Goal: Complete application form: Complete application form

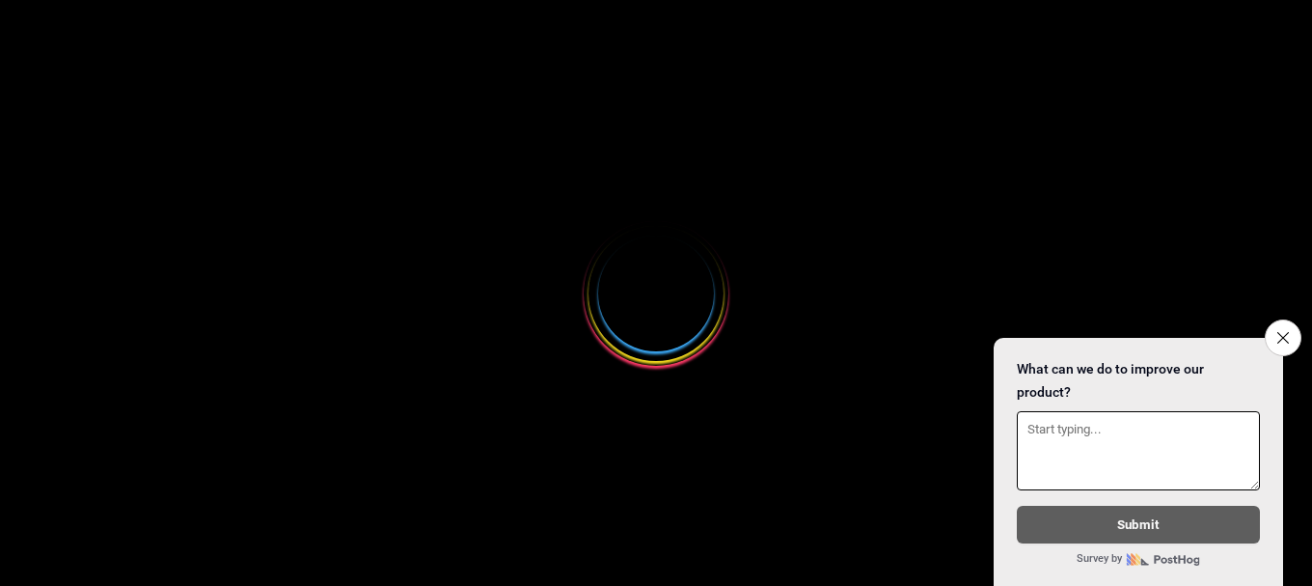
select select
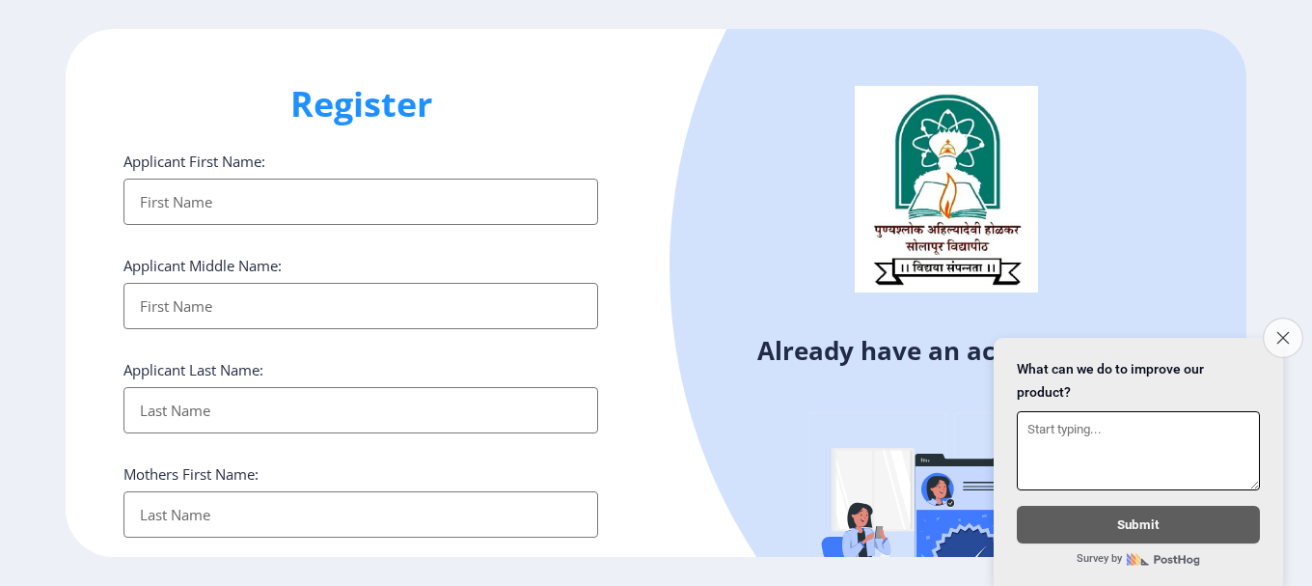
click at [1277, 331] on icon "Close survey" at bounding box center [1283, 337] width 13 height 13
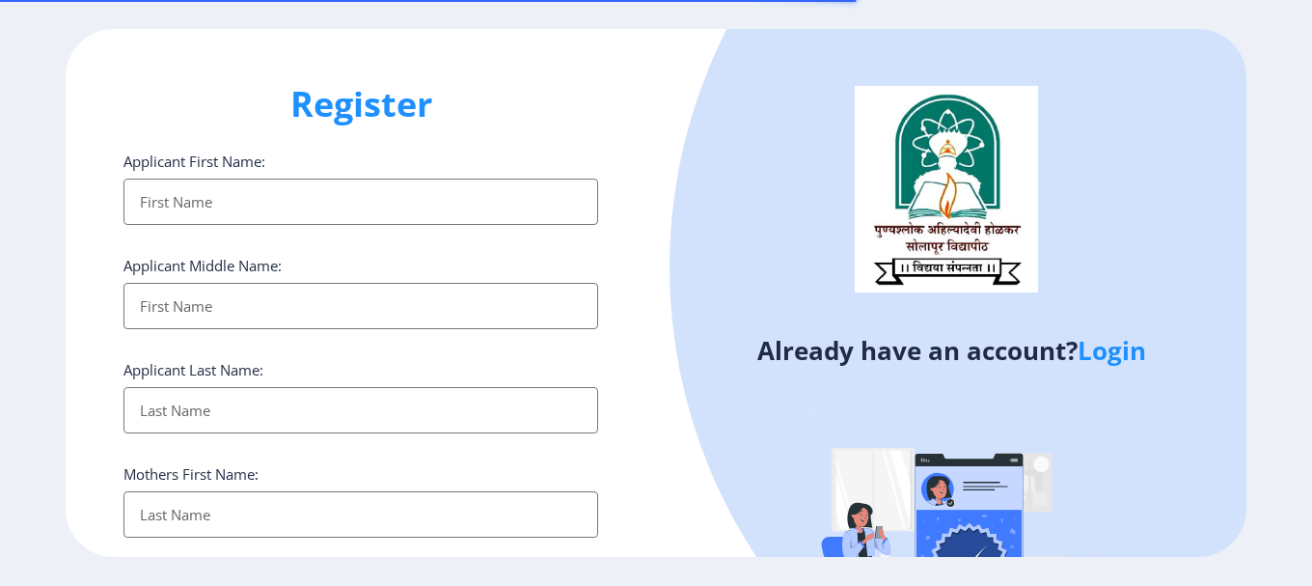
select select
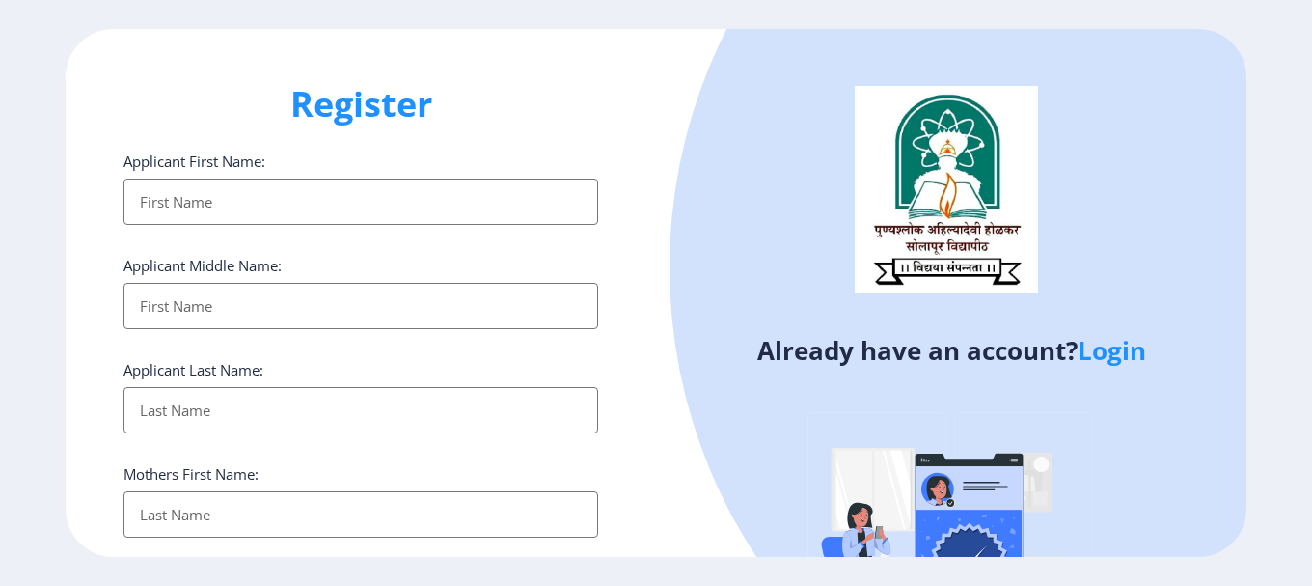
click at [565, 104] on h1 "Register" at bounding box center [361, 104] width 475 height 46
click at [399, 202] on input "Applicant First Name:" at bounding box center [361, 202] width 475 height 46
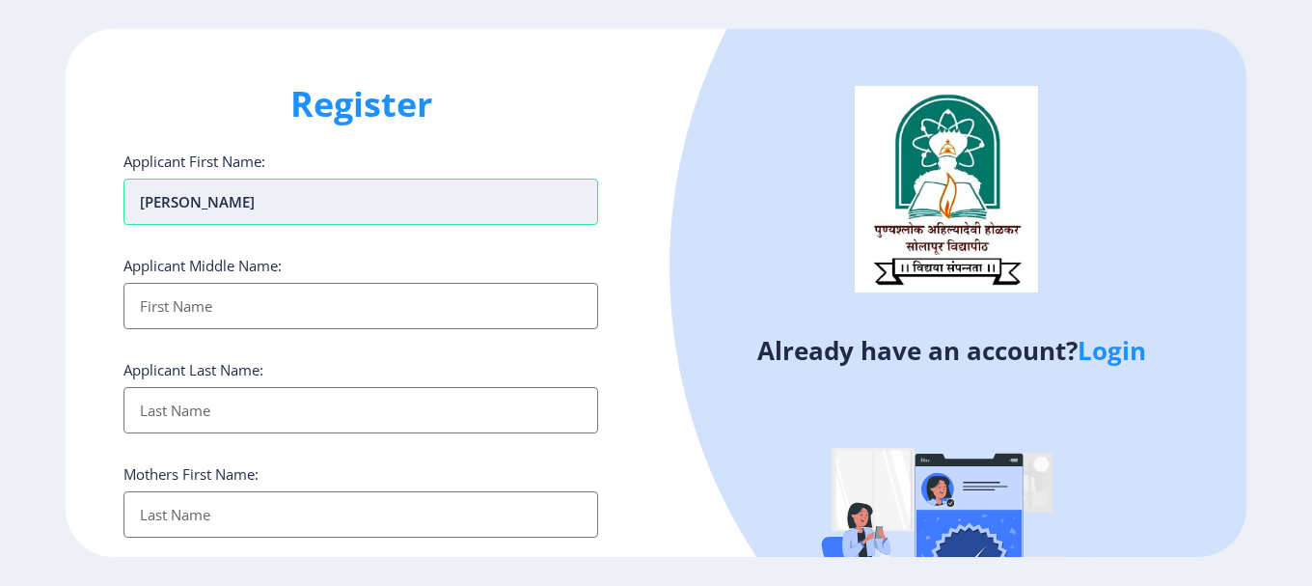
type input "[PERSON_NAME]"
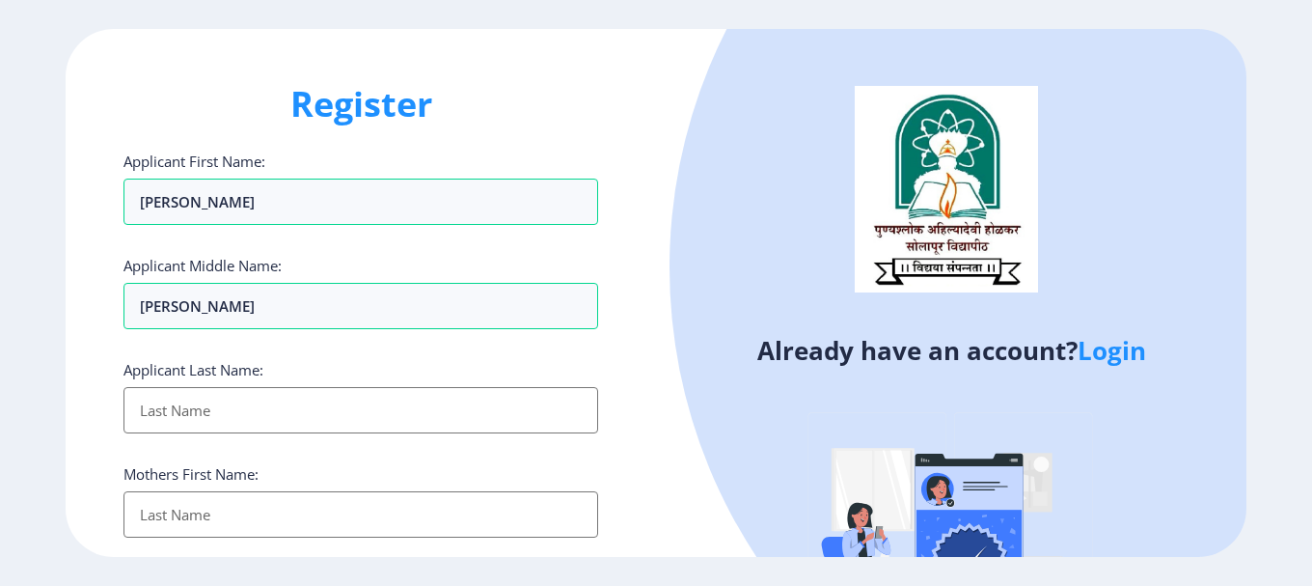
click at [283, 413] on input "Applicant First Name:" at bounding box center [361, 410] width 475 height 46
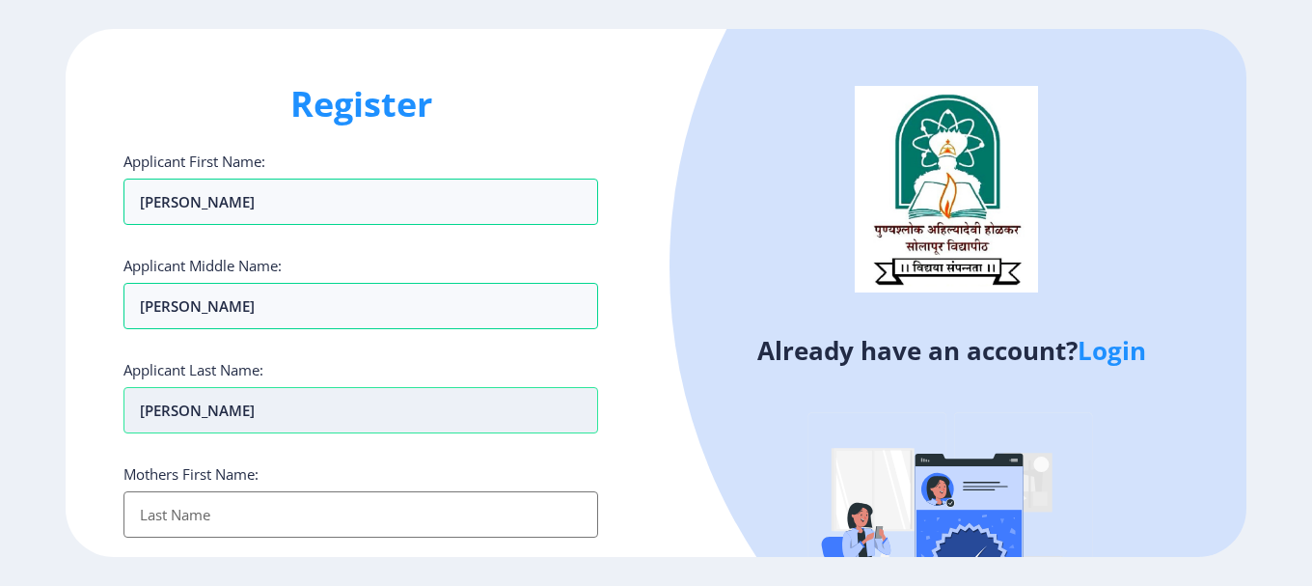
type input "[PERSON_NAME]"
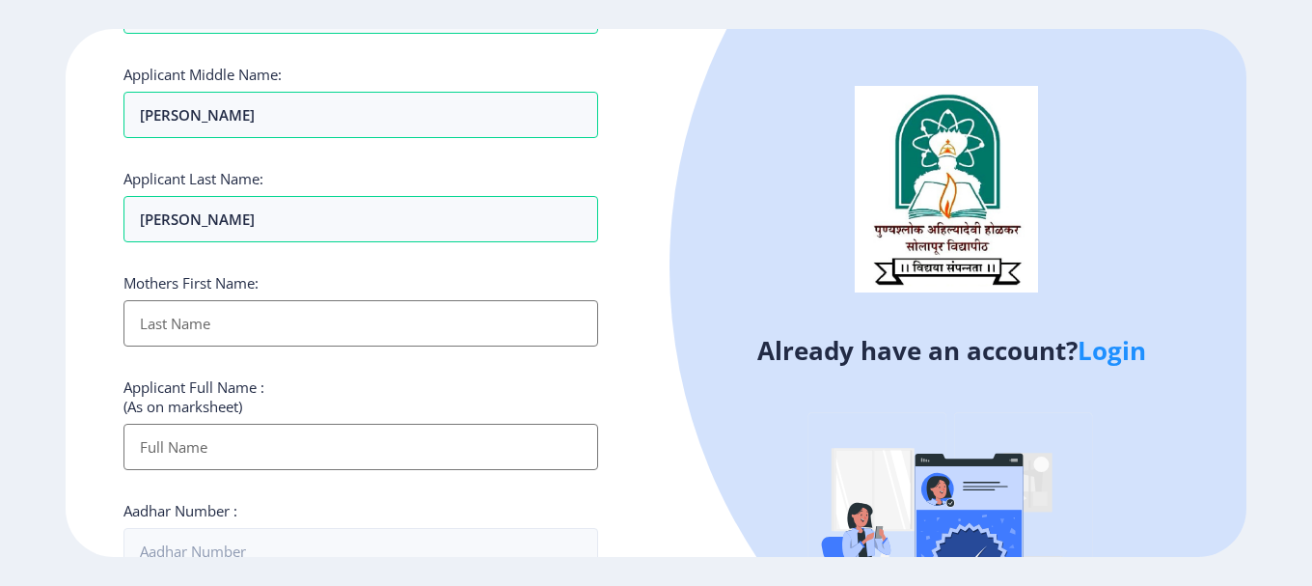
scroll to position [193, 0]
click at [244, 330] on input "Applicant First Name:" at bounding box center [361, 321] width 475 height 46
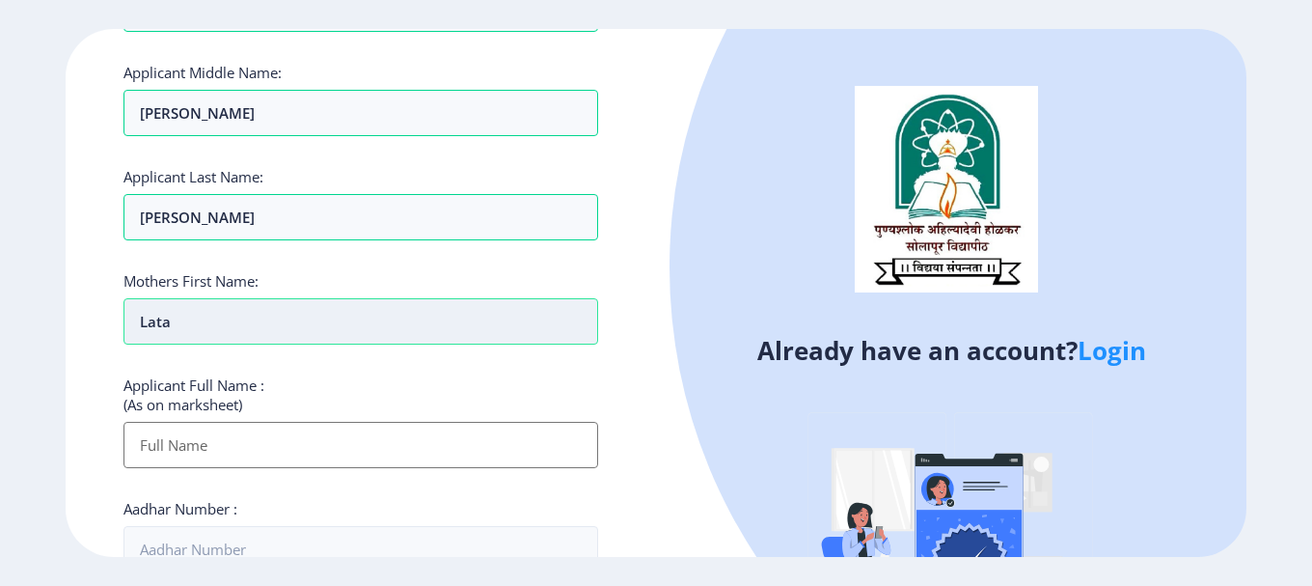
type input "Lata"
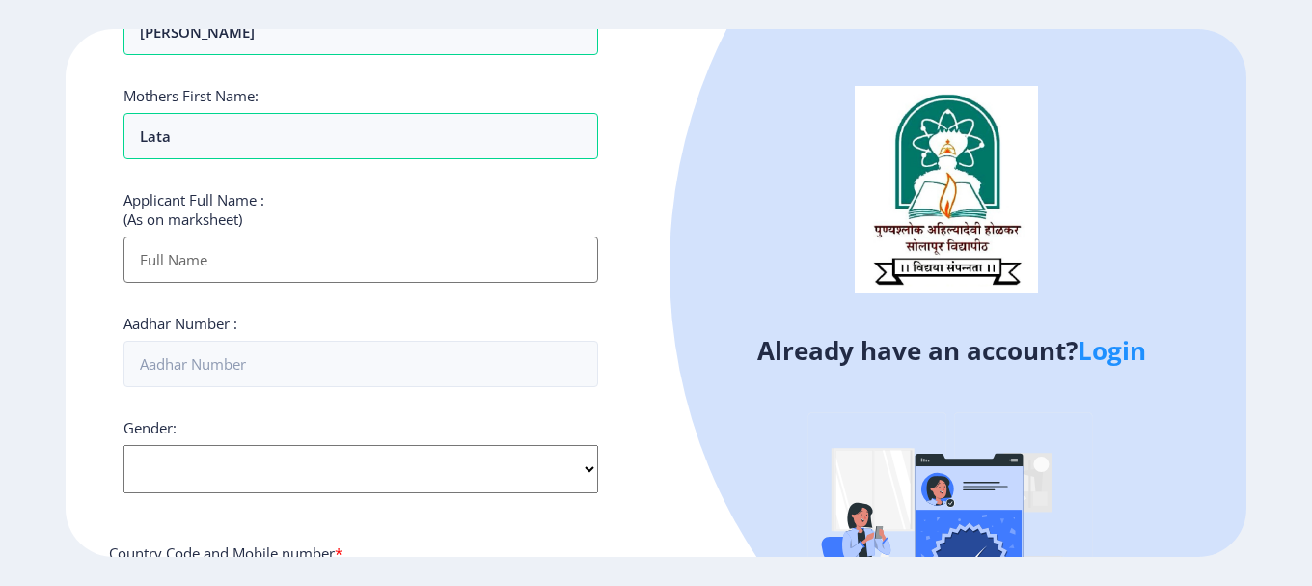
scroll to position [386, 0]
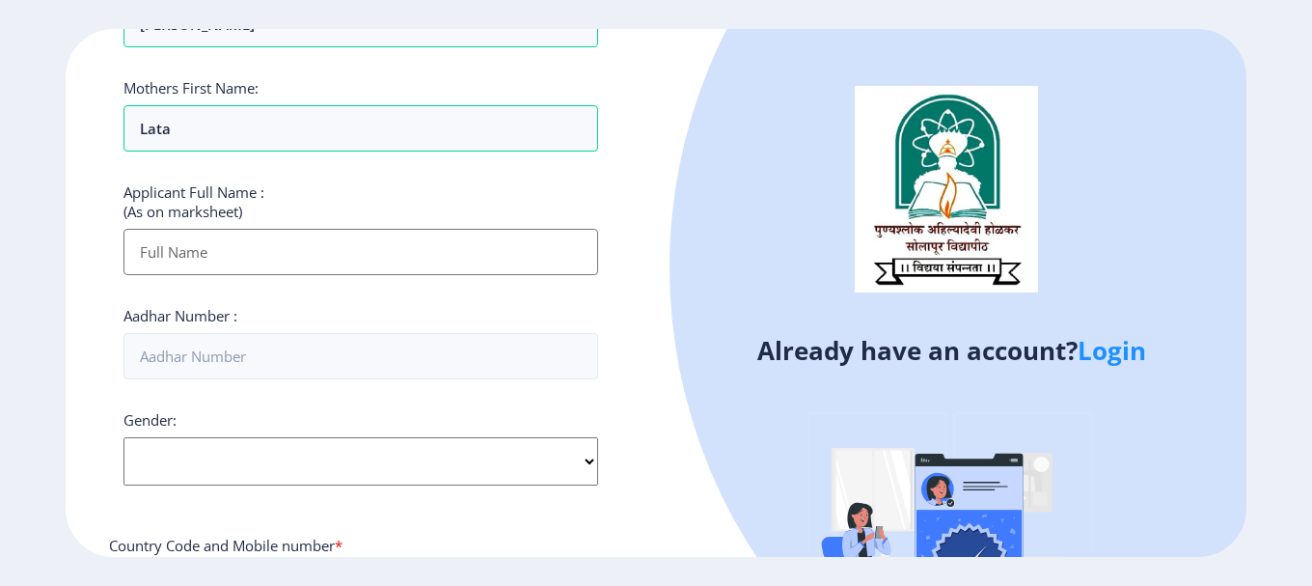
click at [279, 255] on input "Applicant First Name:" at bounding box center [361, 252] width 475 height 46
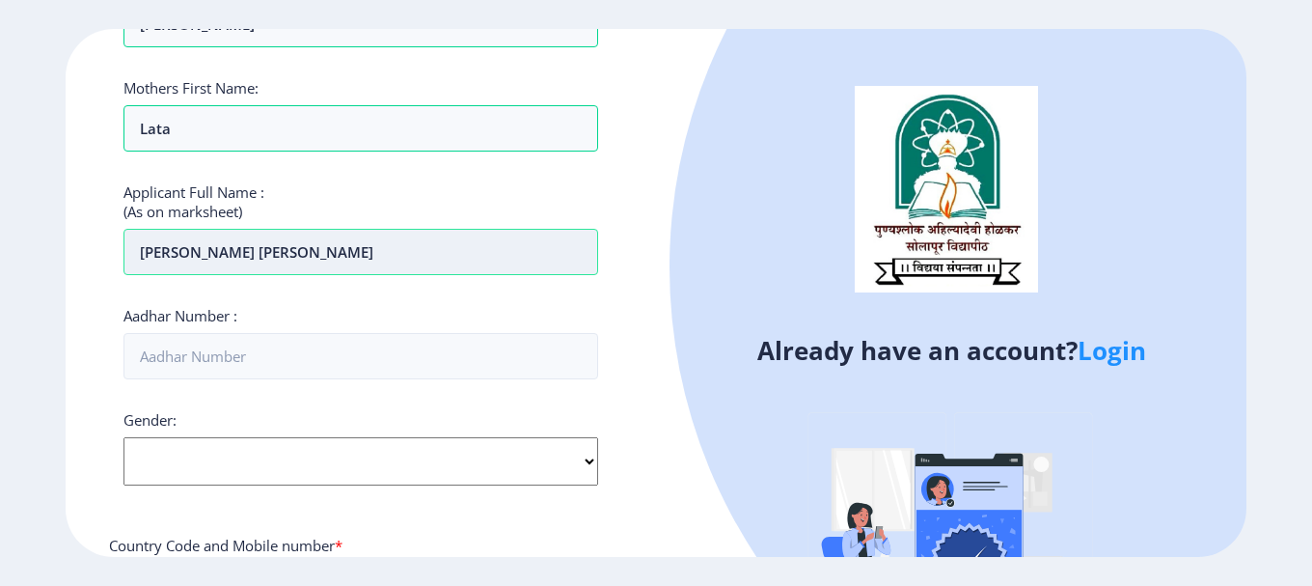
click at [170, 266] on input "[PERSON_NAME] [PERSON_NAME]" at bounding box center [361, 252] width 475 height 46
click at [184, 258] on input "[PERSON_NAME] [PERSON_NAME]" at bounding box center [361, 252] width 475 height 46
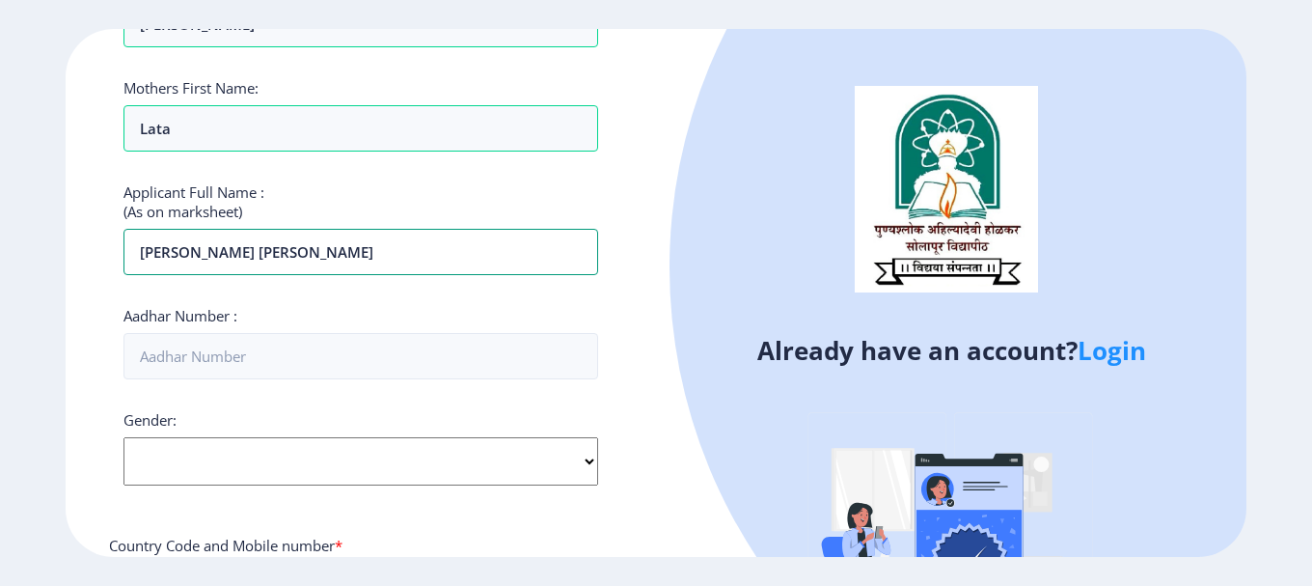
type input "[PERSON_NAME] [PERSON_NAME]"
click at [403, 312] on div "Aadhar Number :" at bounding box center [361, 342] width 475 height 73
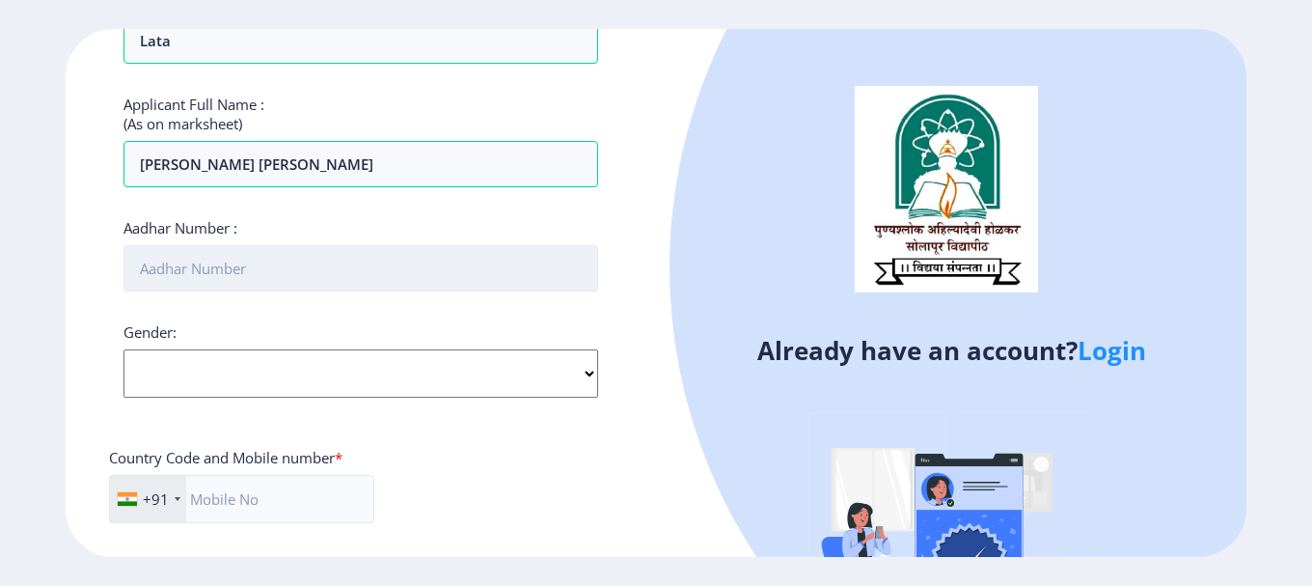
scroll to position [483, 0]
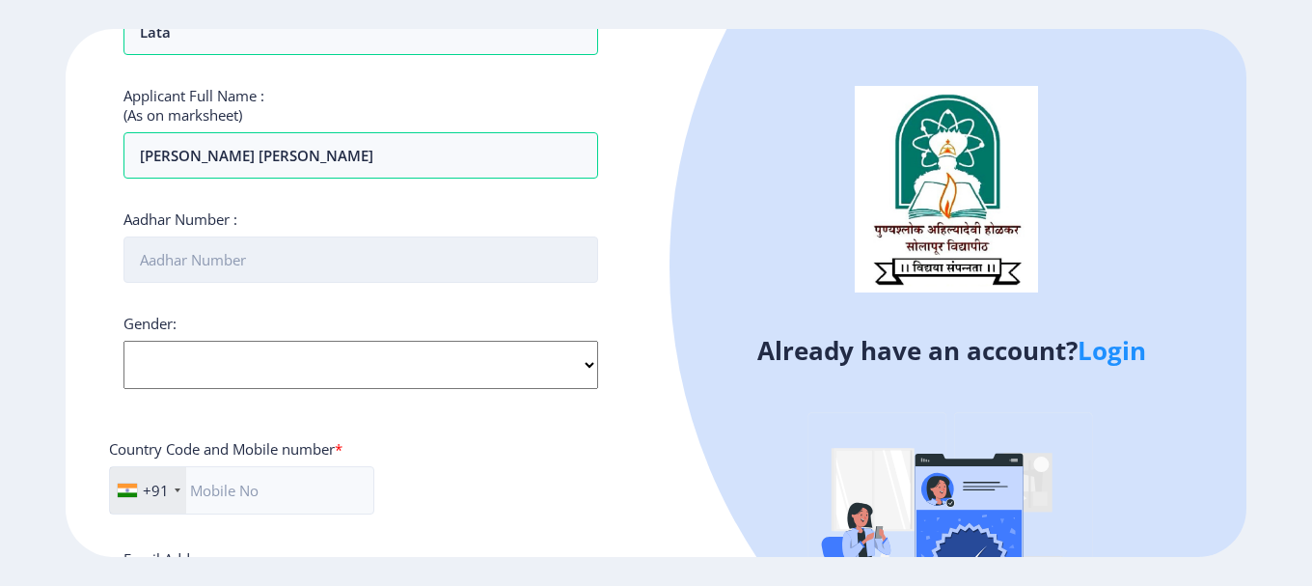
click at [256, 265] on input "Aadhar Number :" at bounding box center [361, 259] width 475 height 46
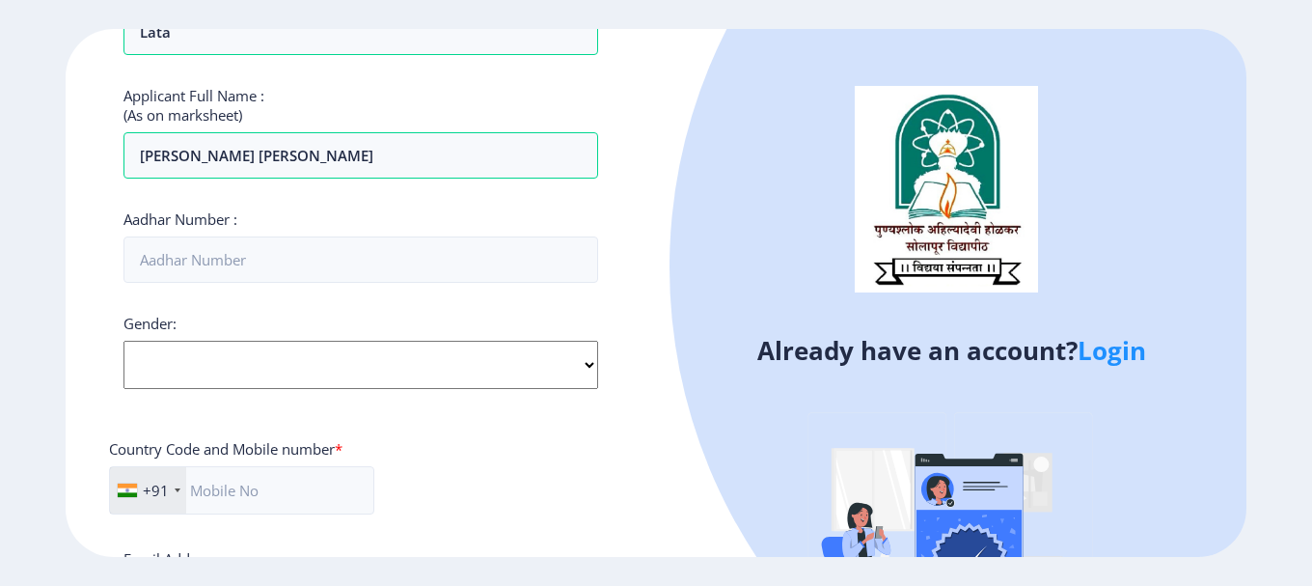
click at [263, 361] on div "Gender: Select Gender [DEMOGRAPHIC_DATA] [DEMOGRAPHIC_DATA] Other" at bounding box center [361, 351] width 475 height 75
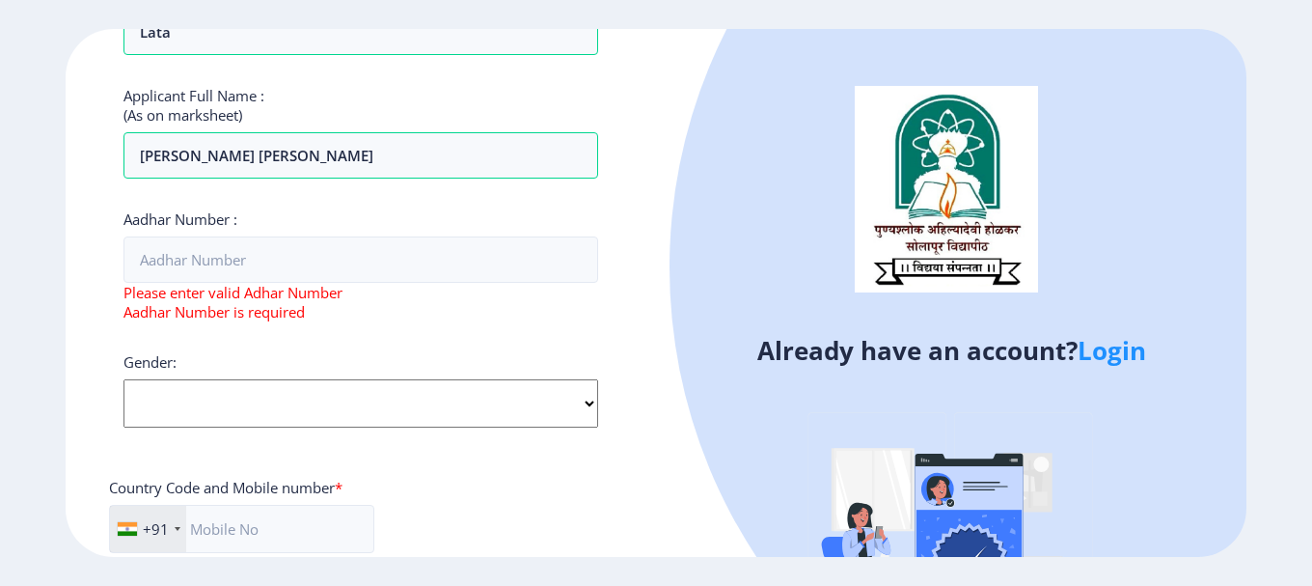
select select "[DEMOGRAPHIC_DATA]"
click at [124, 379] on select "Select Gender [DEMOGRAPHIC_DATA] [DEMOGRAPHIC_DATA] Other" at bounding box center [361, 403] width 475 height 48
click at [427, 335] on div "Applicant First Name: [PERSON_NAME] Applicant Middle Name: [PERSON_NAME] Applic…" at bounding box center [361, 269] width 475 height 1201
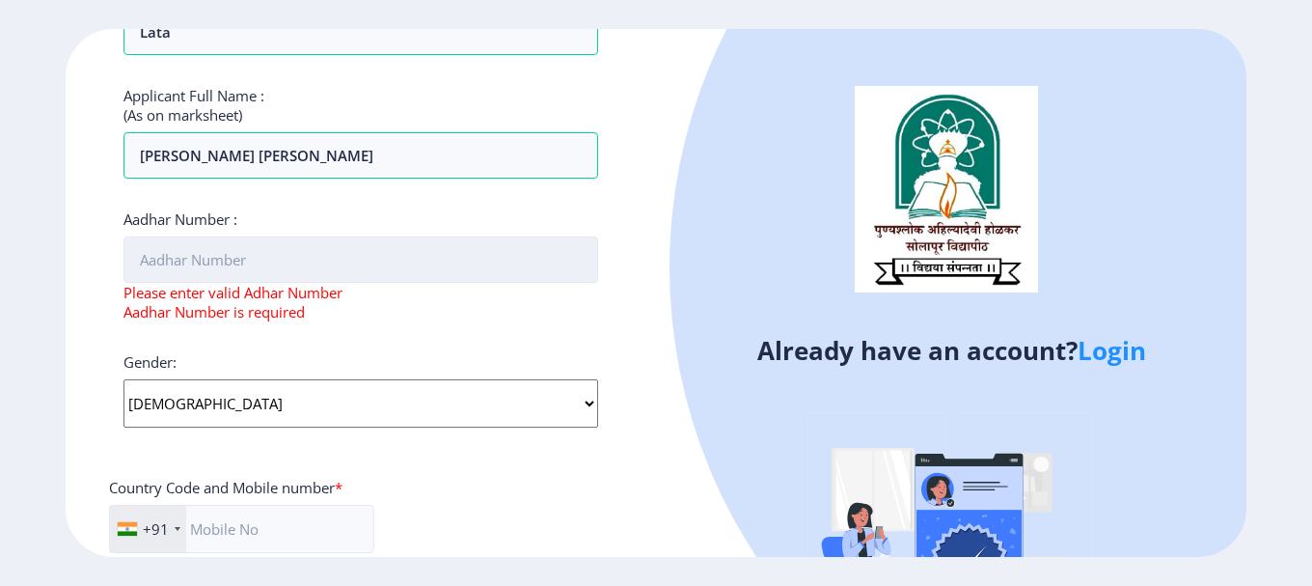
click at [280, 260] on input "Aadhar Number :" at bounding box center [361, 259] width 475 height 46
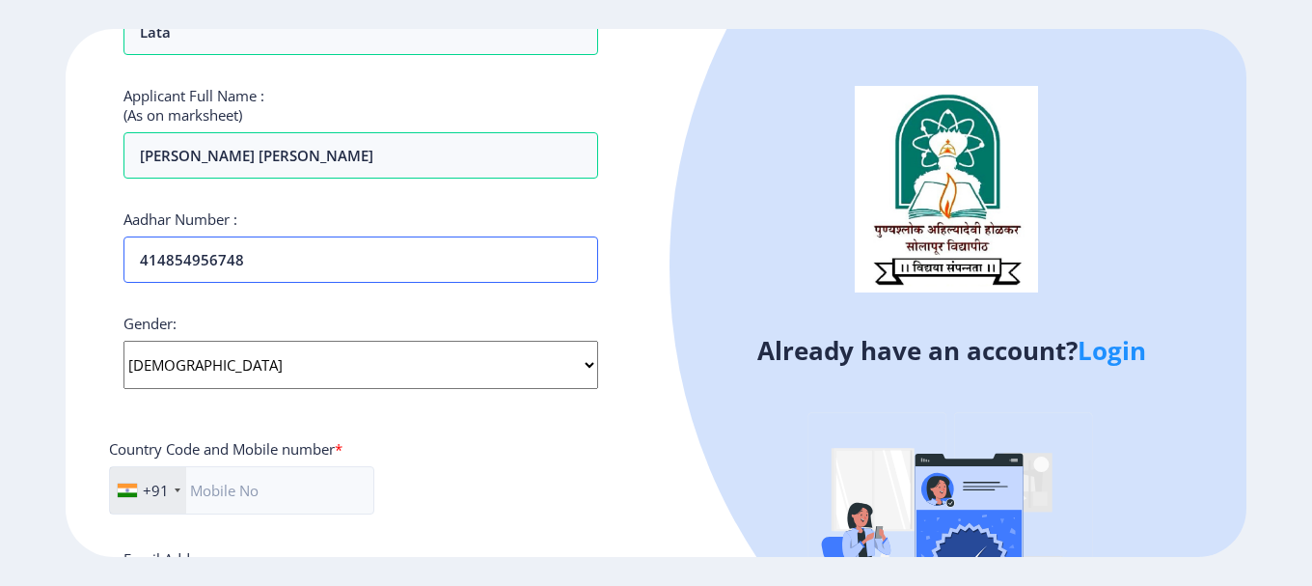
type input "414854956748"
click at [634, 296] on div "Register Applicant First Name: [PERSON_NAME] Applicant Middle Name: [PERSON_NAM…" at bounding box center [361, 292] width 591 height 527
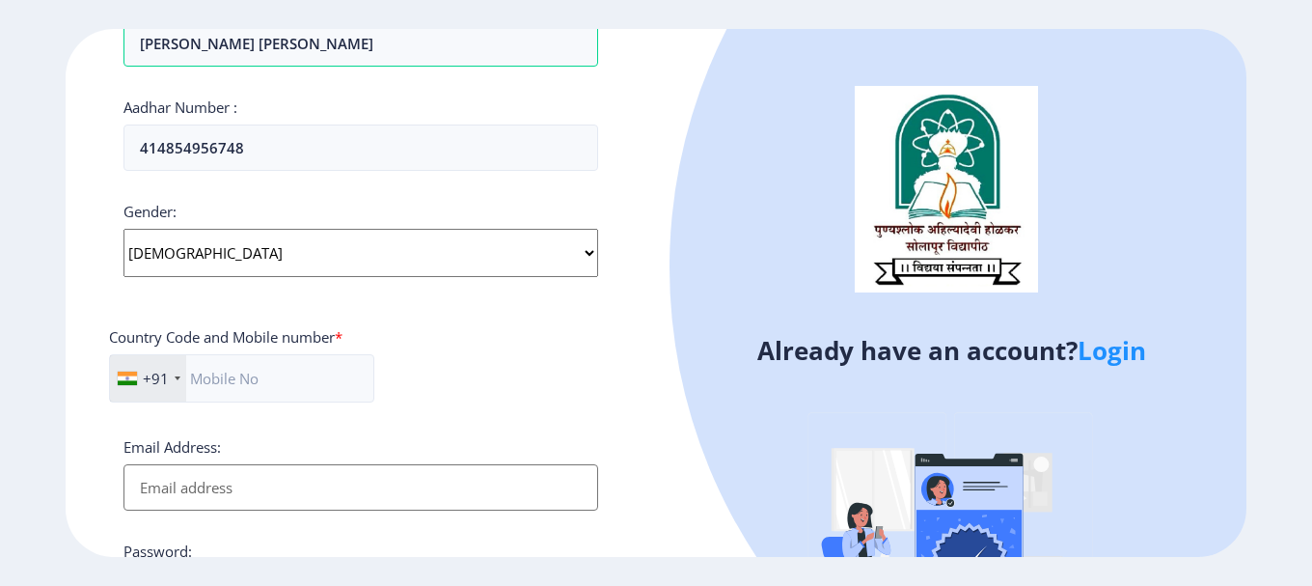
scroll to position [816, 0]
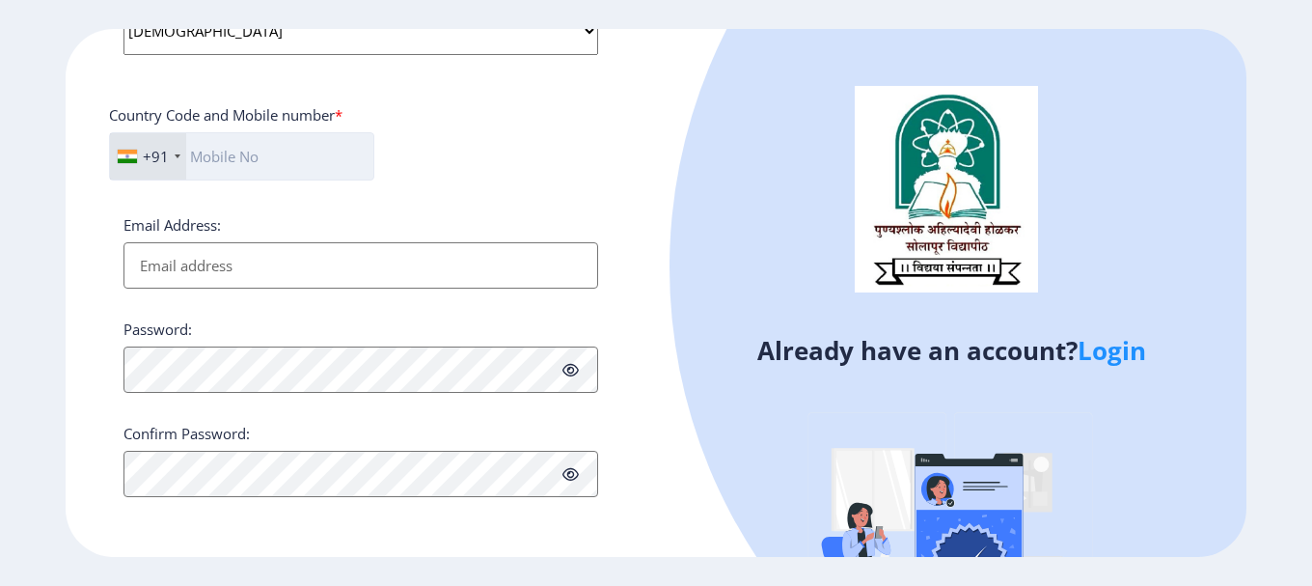
click at [295, 160] on input "text" at bounding box center [241, 156] width 265 height 48
type input "9765891145"
click at [503, 160] on div "+91 [GEOGRAPHIC_DATA] ([GEOGRAPHIC_DATA]) +91 [GEOGRAPHIC_DATA] (‫[GEOGRAPHIC_D…" at bounding box center [361, 164] width 504 height 64
click at [311, 243] on input "Email Address:" at bounding box center [361, 265] width 475 height 46
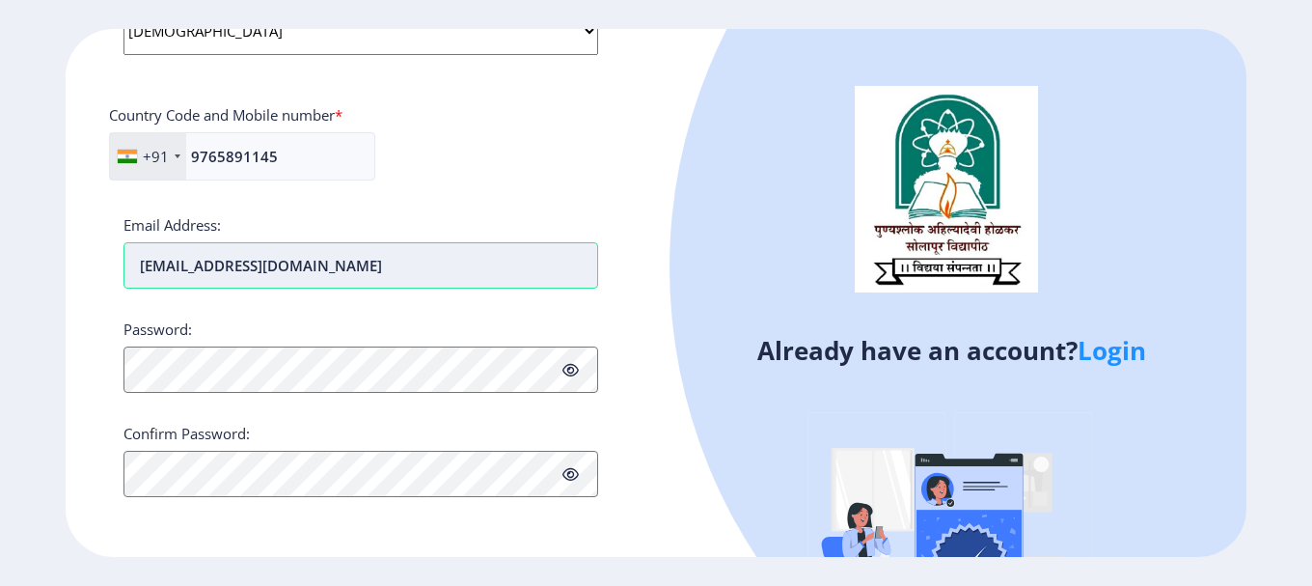
type input "[EMAIL_ADDRESS][DOMAIN_NAME]"
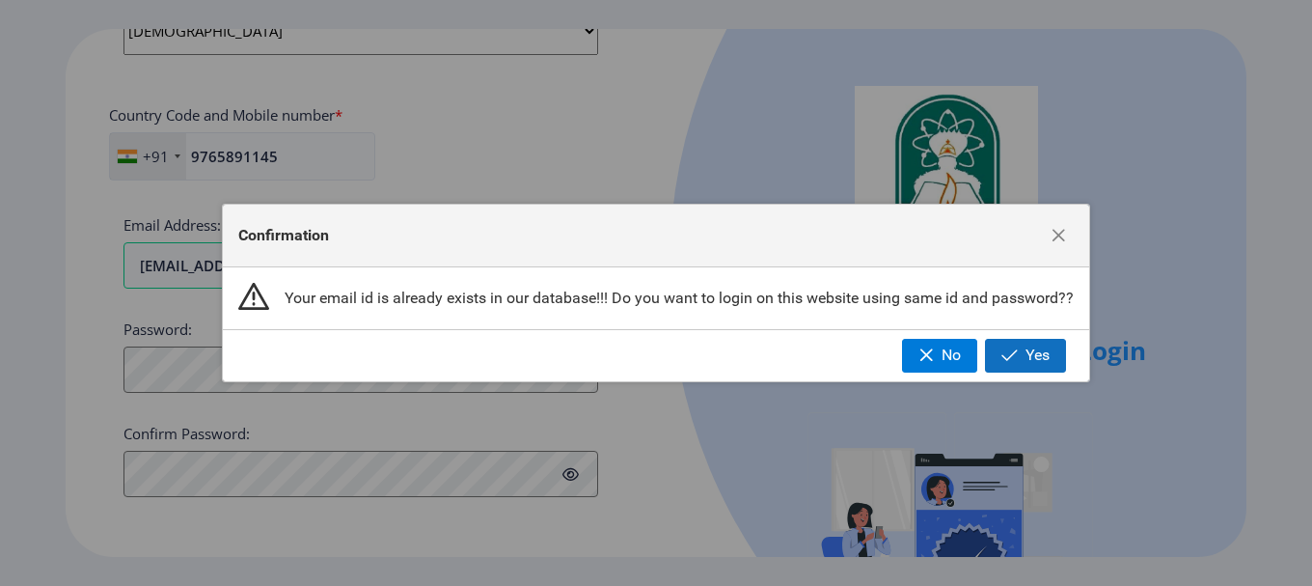
click at [1022, 352] on button "Yes" at bounding box center [1025, 355] width 81 height 33
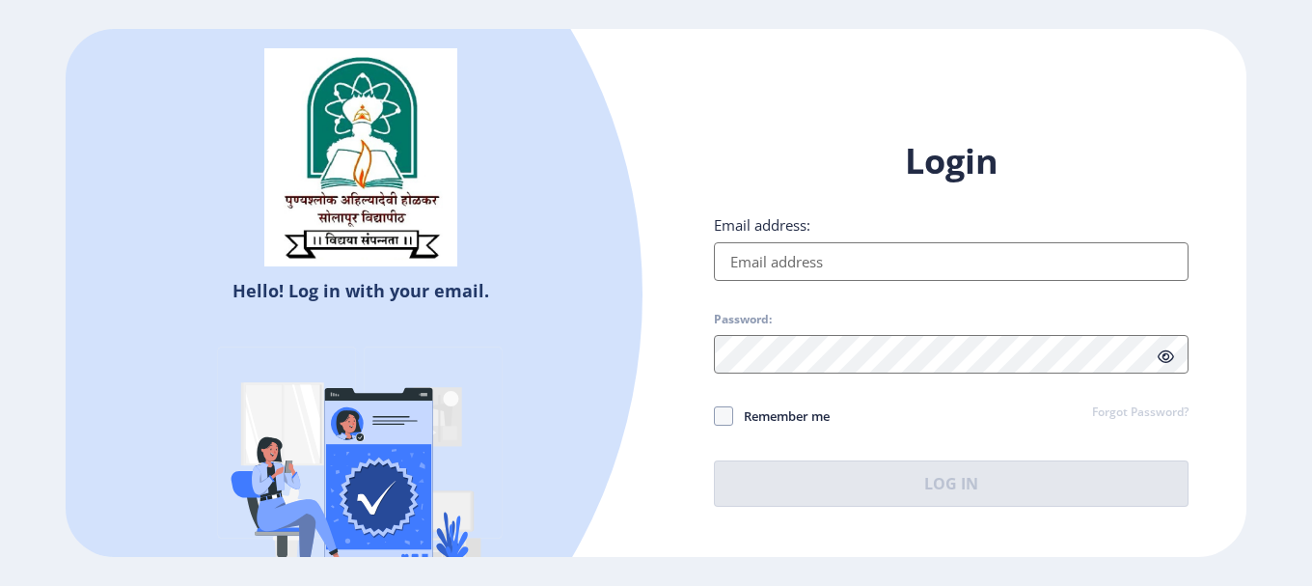
click at [814, 252] on input "Email address:" at bounding box center [951, 261] width 475 height 39
type input "[EMAIL_ADDRESS][DOMAIN_NAME]"
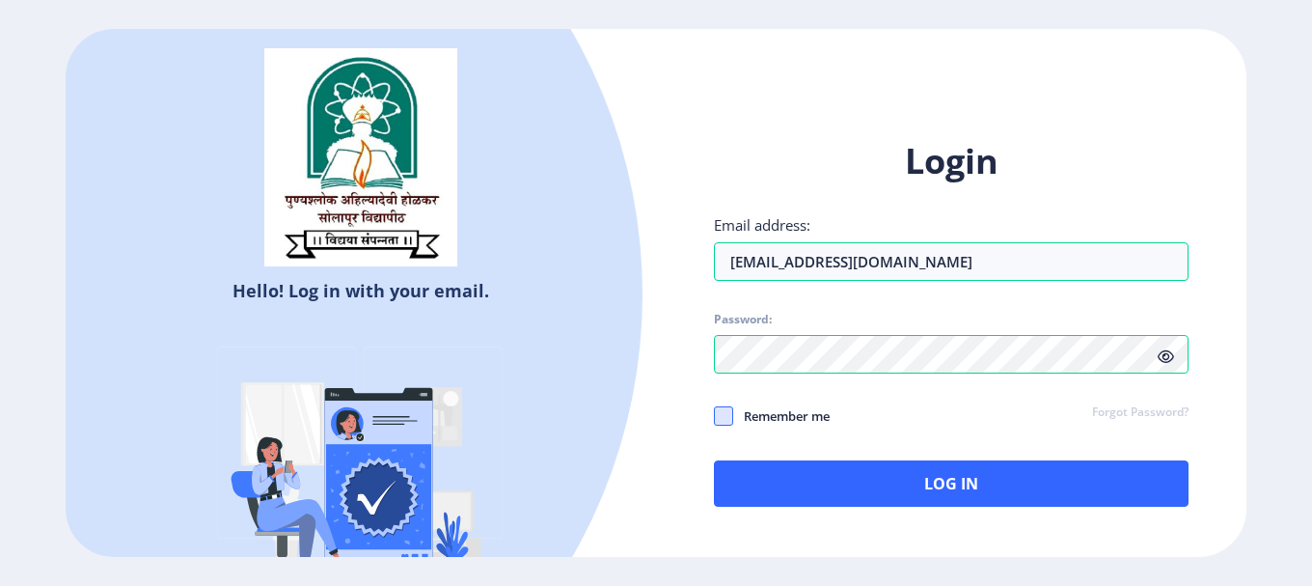
click at [727, 415] on span at bounding box center [723, 415] width 19 height 19
click at [715, 416] on input "Remember me" at bounding box center [714, 416] width 1 height 1
checkbox input "true"
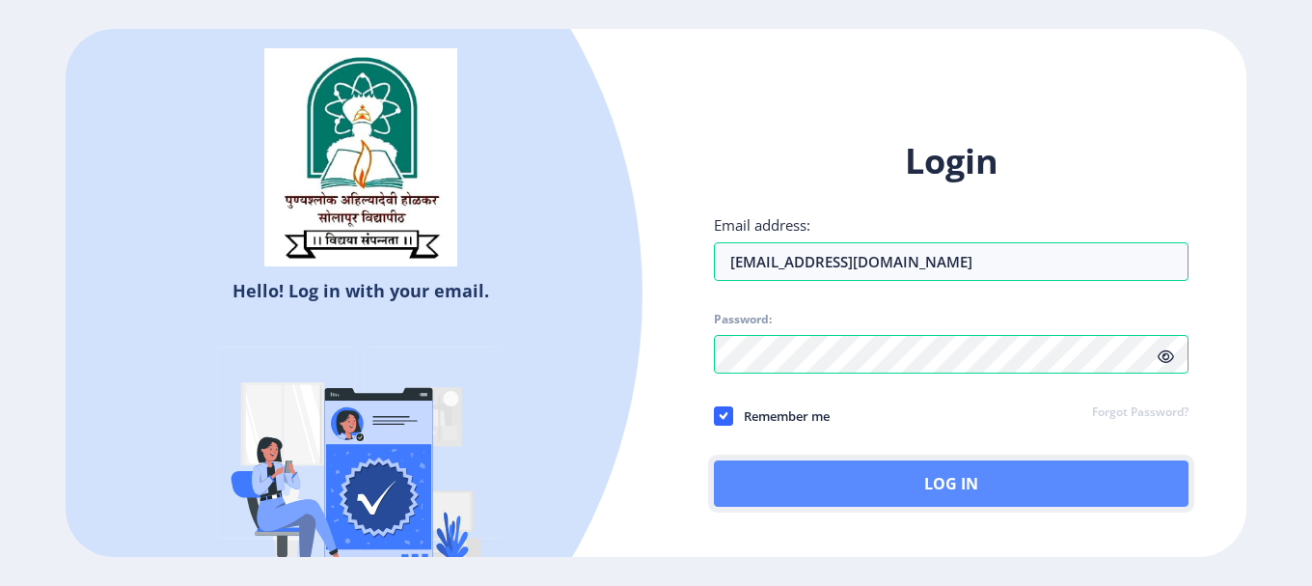
click at [981, 486] on button "Log In" at bounding box center [951, 483] width 475 height 46
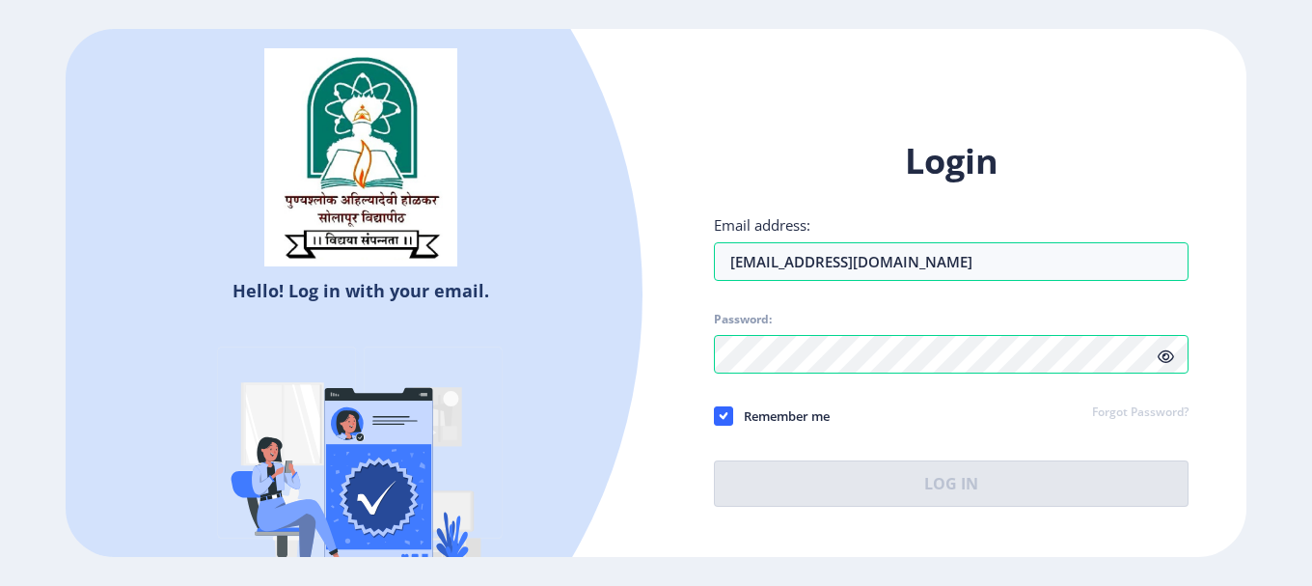
click at [916, 329] on span "Password:" at bounding box center [951, 323] width 475 height 23
click at [711, 418] on div "Login Email address: [EMAIL_ADDRESS][DOMAIN_NAME] Password: Remember me Forgot …" at bounding box center [951, 337] width 591 height 457
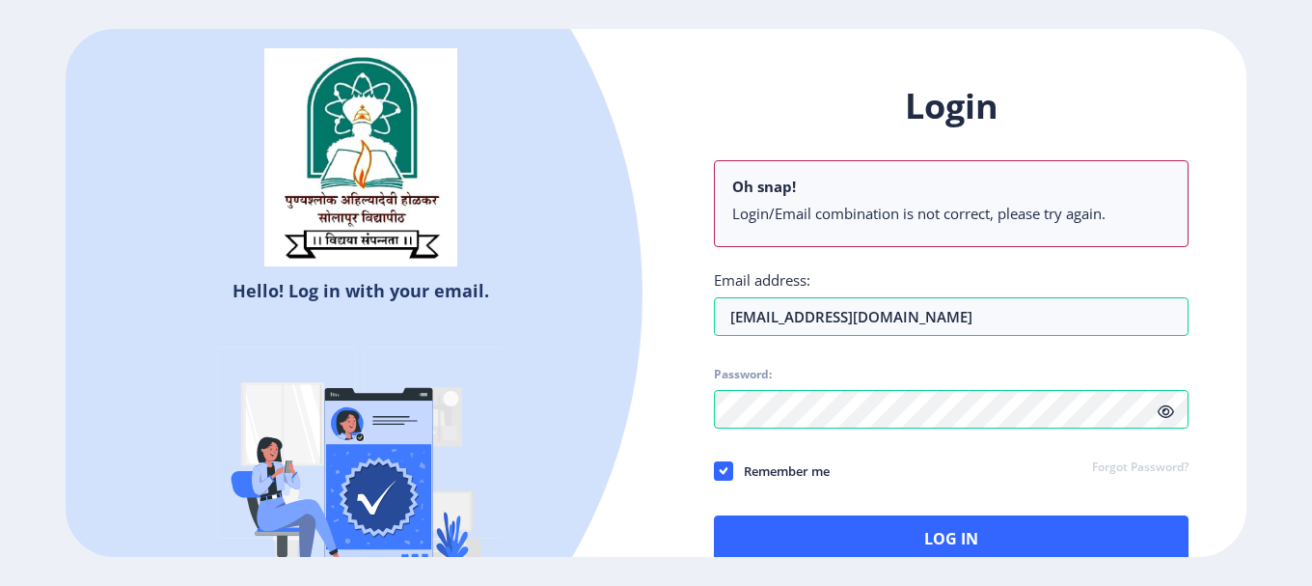
click at [1083, 211] on li "Login/Email combination is not correct, please try again." at bounding box center [951, 213] width 438 height 19
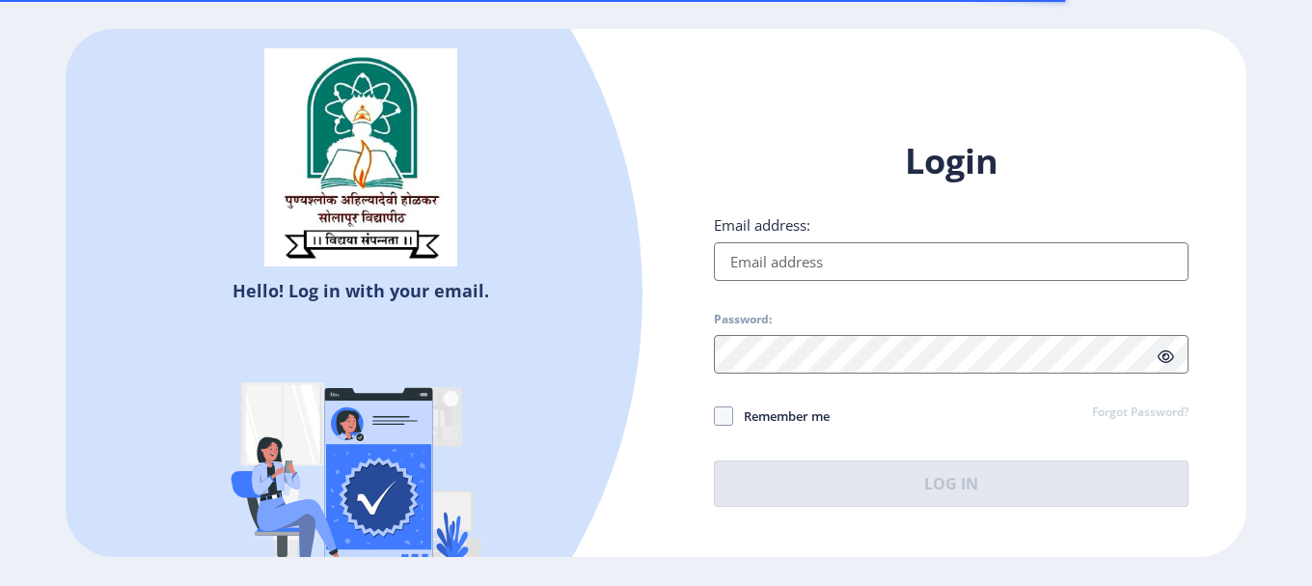
select select
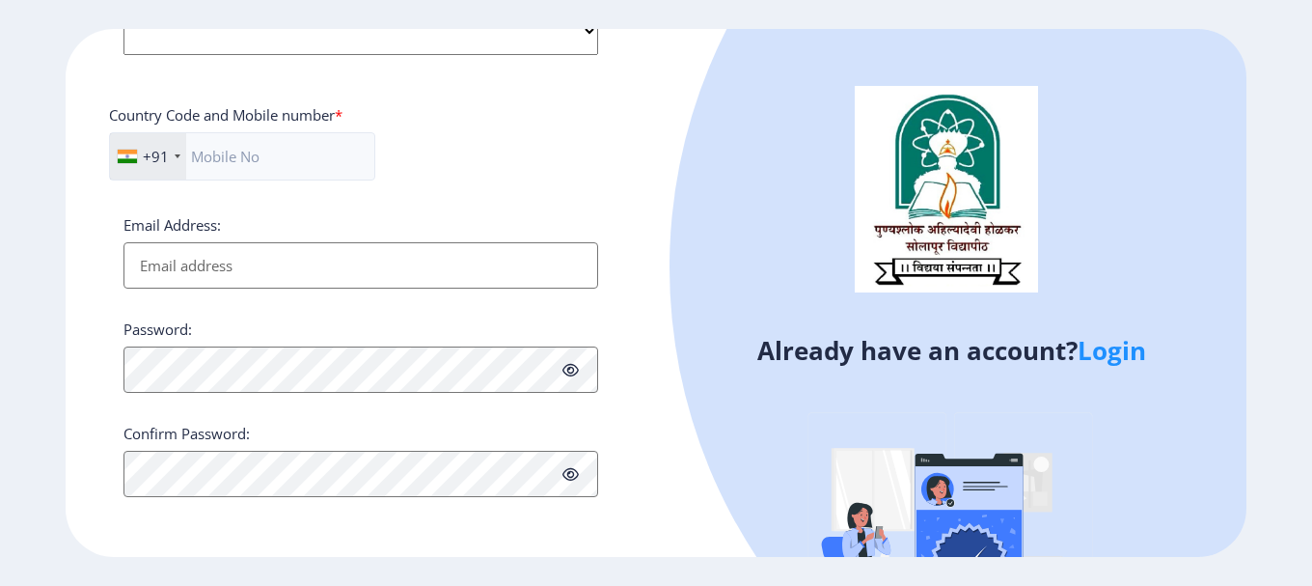
scroll to position [816, 0]
click at [275, 282] on input "Email Address:" at bounding box center [361, 265] width 475 height 46
type input "[EMAIL_ADDRESS][DOMAIN_NAME]"
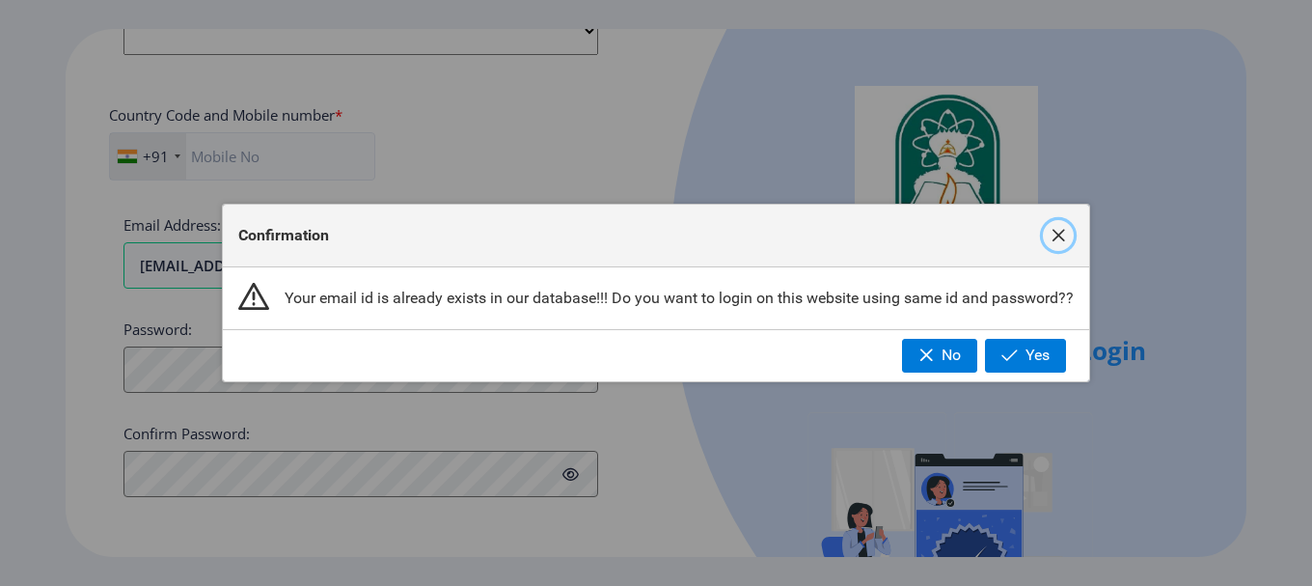
click at [1061, 237] on span "button" at bounding box center [1058, 235] width 15 height 15
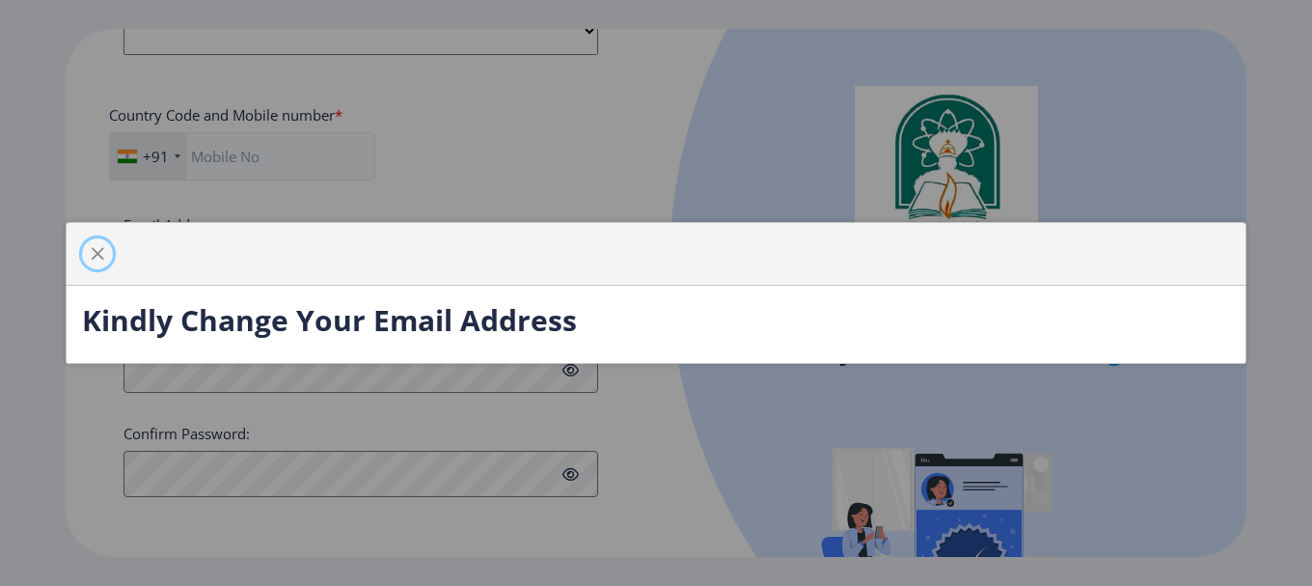
click at [86, 253] on button "button" at bounding box center [97, 253] width 31 height 31
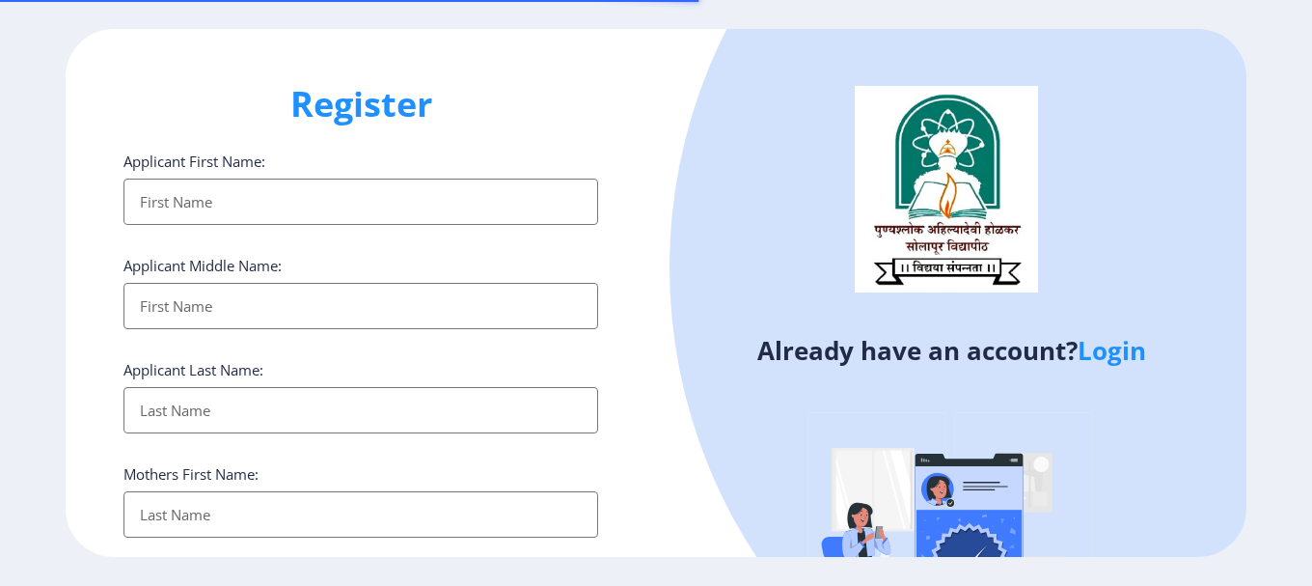
select select
click at [1130, 361] on link "Login" at bounding box center [1112, 350] width 69 height 35
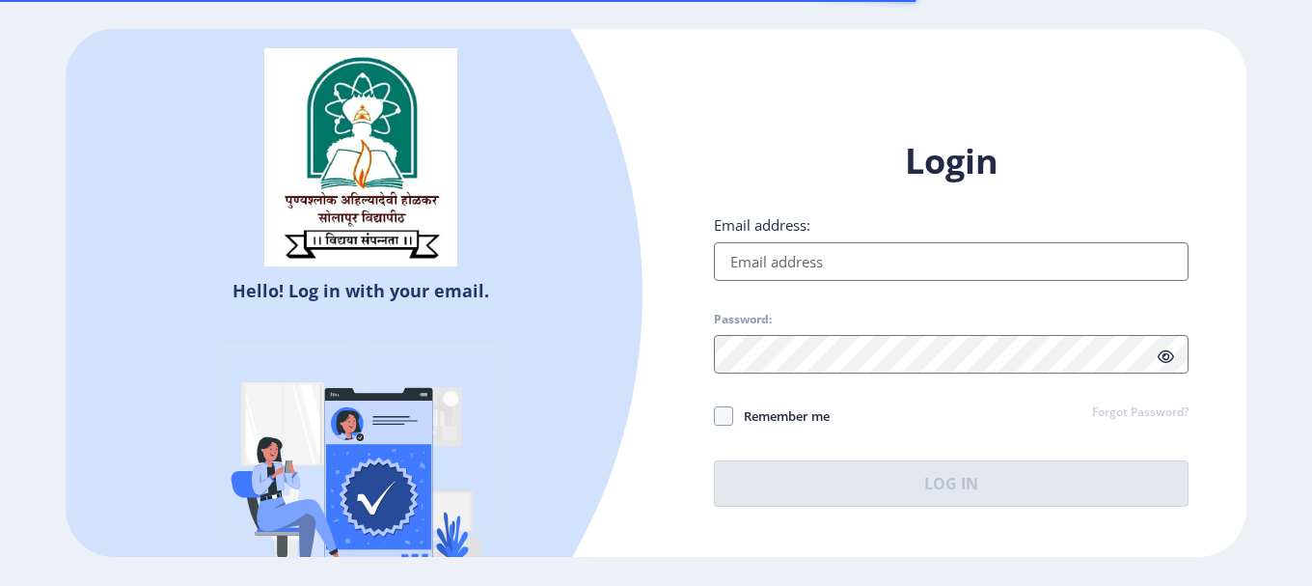
click at [837, 262] on input "Email address:" at bounding box center [951, 261] width 475 height 39
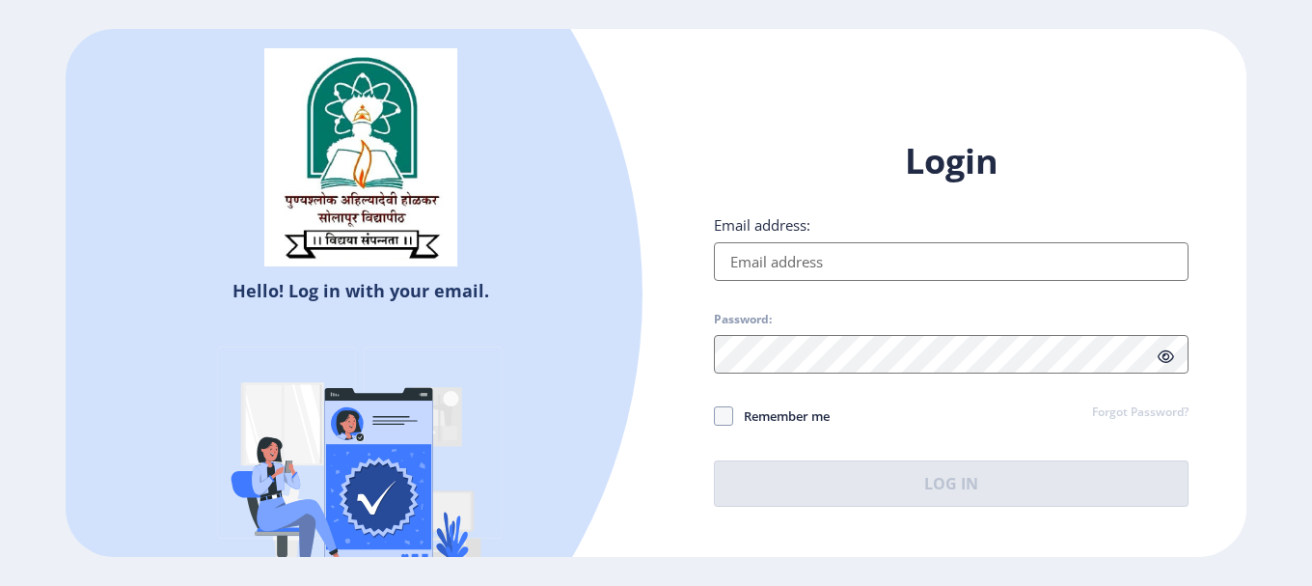
paste input "MH42 /0026315/2025"
type input "MH42 /0026315/2025"
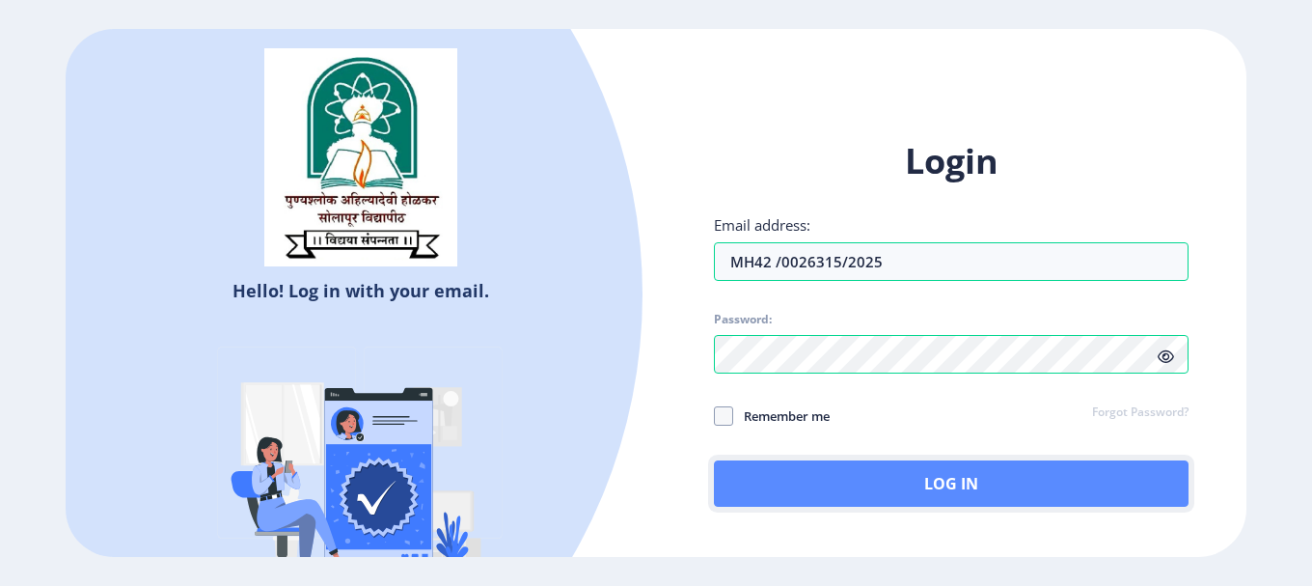
click at [894, 487] on button "Log In" at bounding box center [951, 483] width 475 height 46
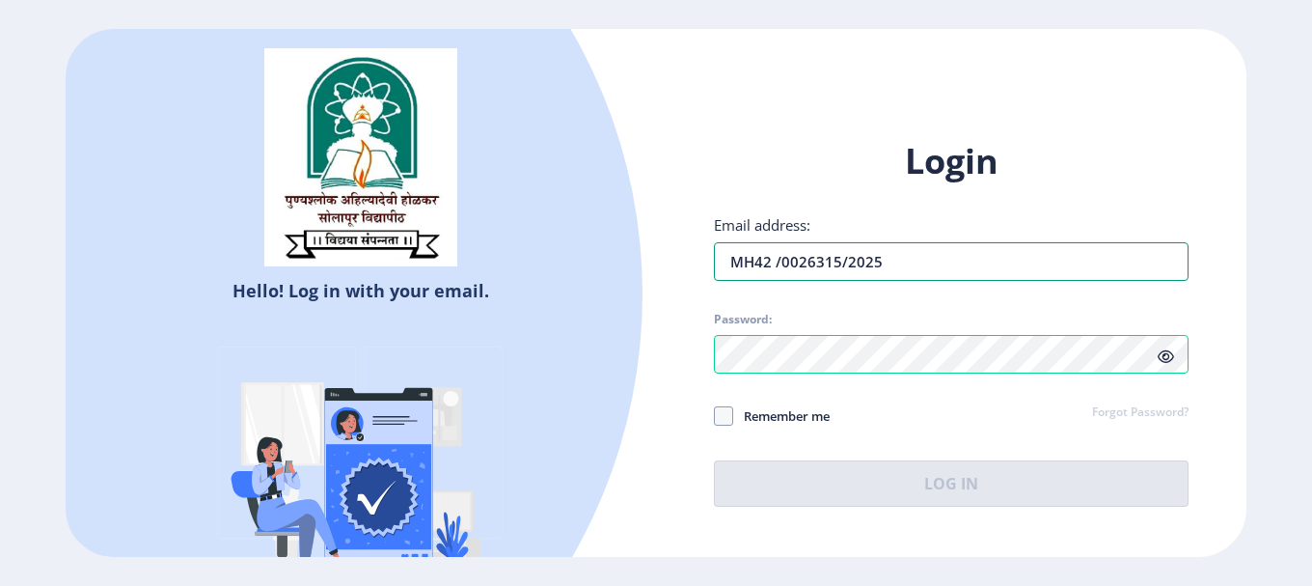
drag, startPoint x: 934, startPoint y: 276, endPoint x: 479, endPoint y: 276, distance: 455.5
click at [479, 276] on div "Hello! Log in with your email. Don't have an account? Register Login Email addr…" at bounding box center [656, 292] width 1181 height 527
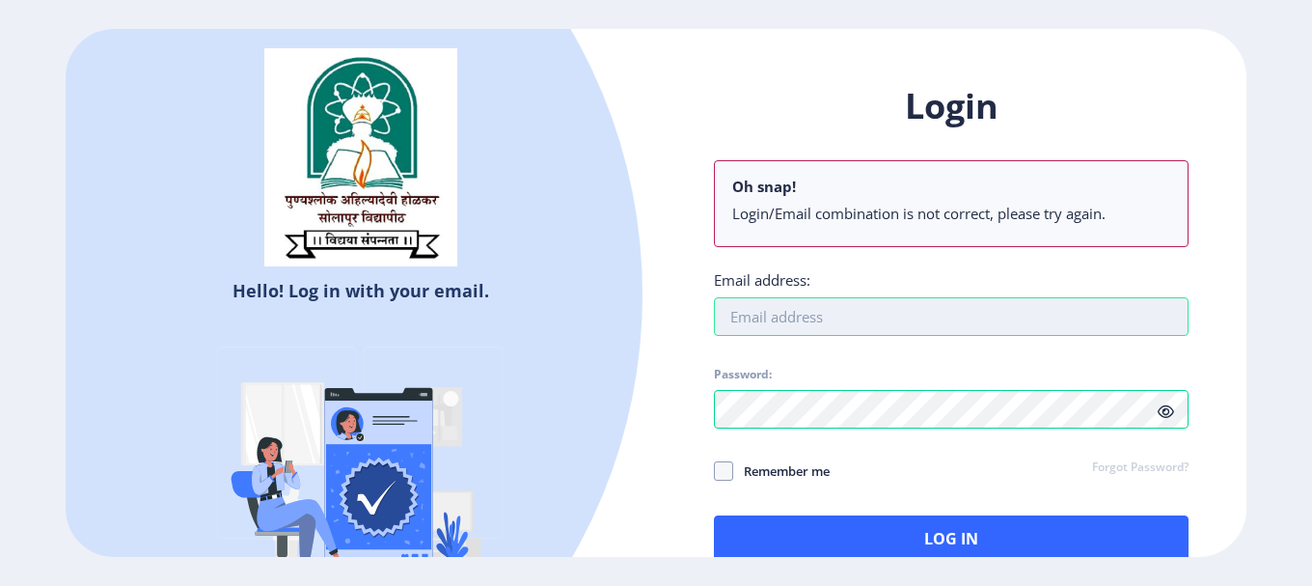
click at [786, 320] on input "Email address:" at bounding box center [951, 316] width 475 height 39
type input "[EMAIL_ADDRESS][DOMAIN_NAME]"
click at [1163, 419] on icon at bounding box center [1166, 411] width 16 height 14
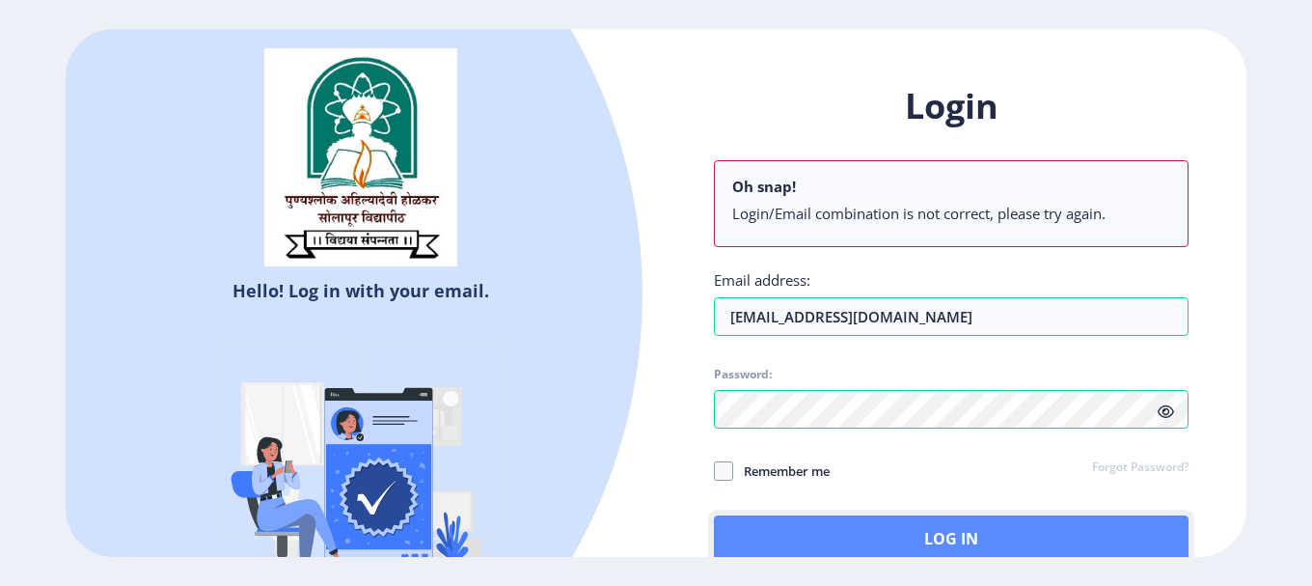
click at [940, 535] on button "Log In" at bounding box center [951, 538] width 475 height 46
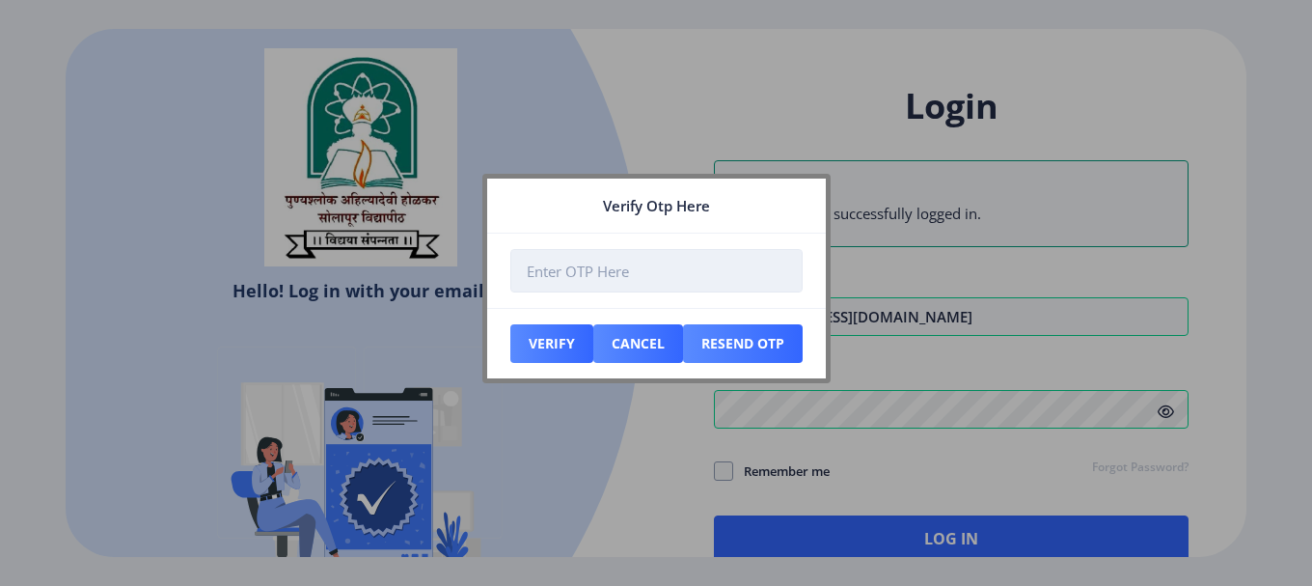
click at [664, 281] on input "number" at bounding box center [657, 270] width 292 height 43
click at [570, 261] on input "number" at bounding box center [657, 270] width 292 height 43
click at [491, 304] on nb-card-body at bounding box center [656, 271] width 339 height 74
click at [593, 278] on input "number" at bounding box center [657, 270] width 292 height 43
click at [724, 95] on div at bounding box center [656, 293] width 1312 height 586
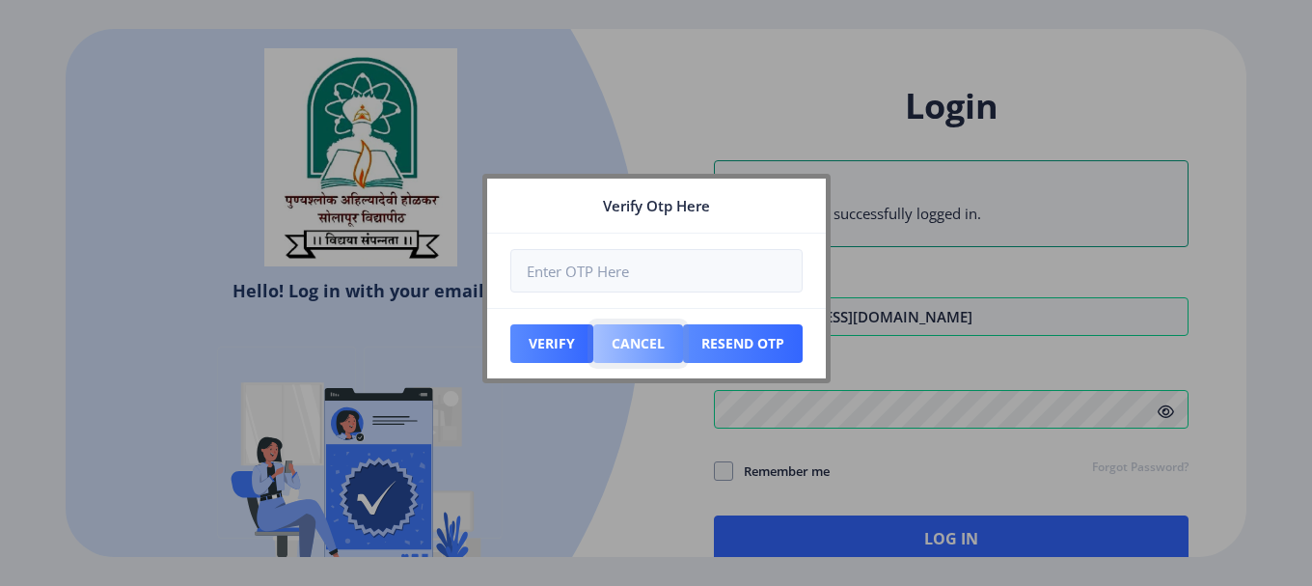
click at [668, 351] on button "Cancel" at bounding box center [638, 343] width 90 height 39
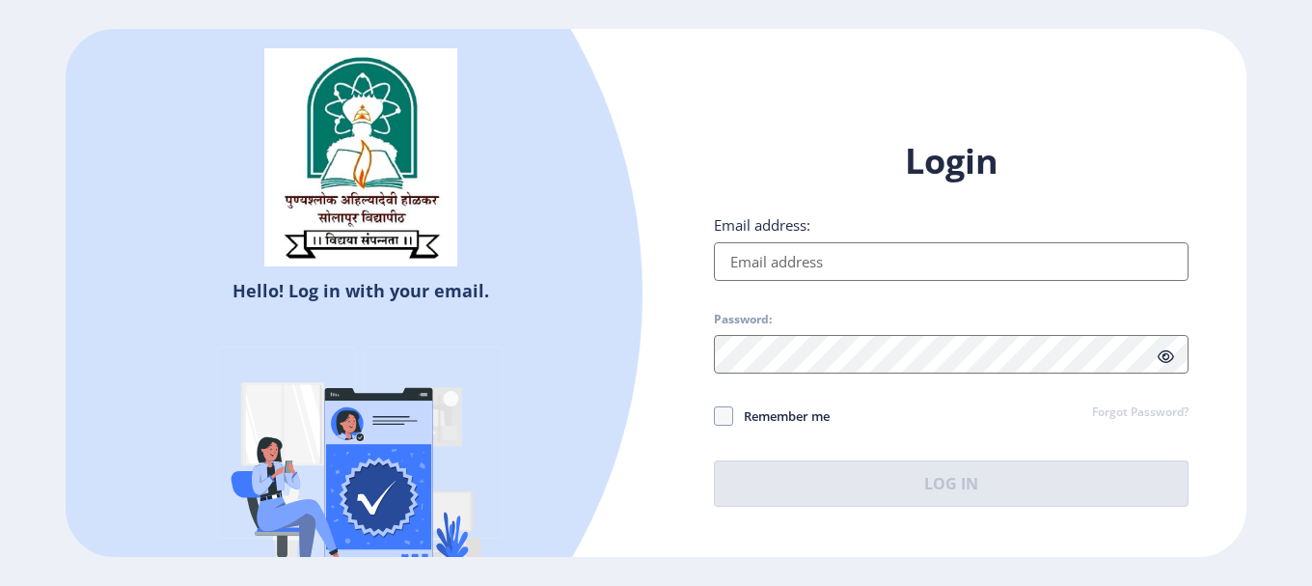
type input "[EMAIL_ADDRESS][DOMAIN_NAME]"
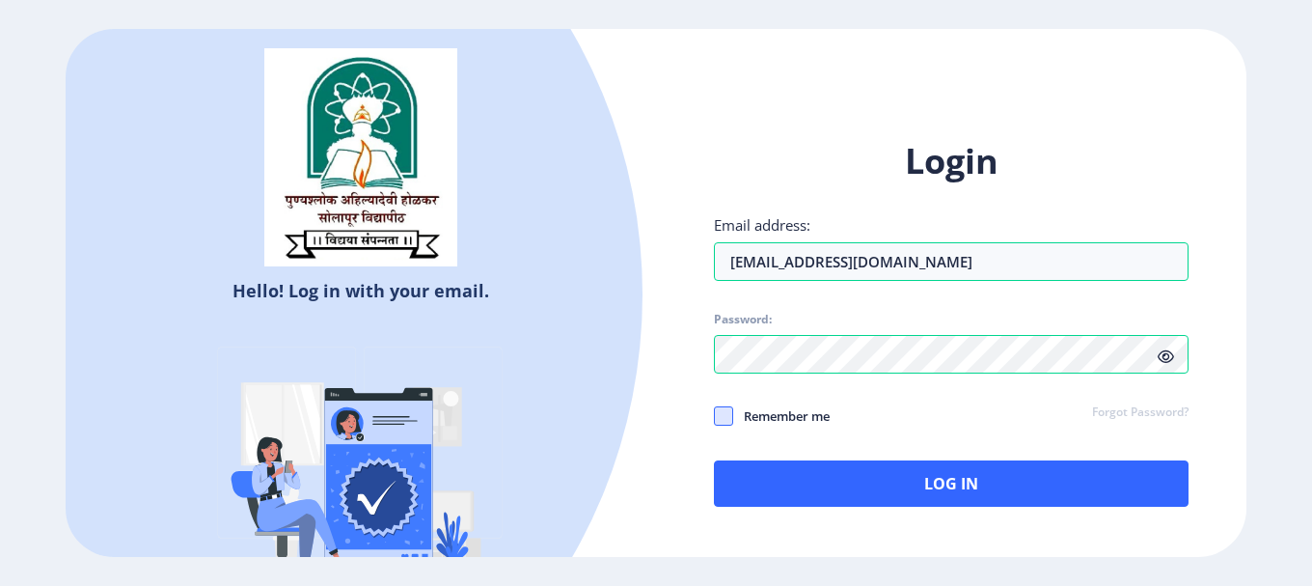
click at [730, 411] on span at bounding box center [723, 415] width 19 height 19
click at [715, 416] on input "Remember me" at bounding box center [714, 416] width 1 height 1
checkbox input "true"
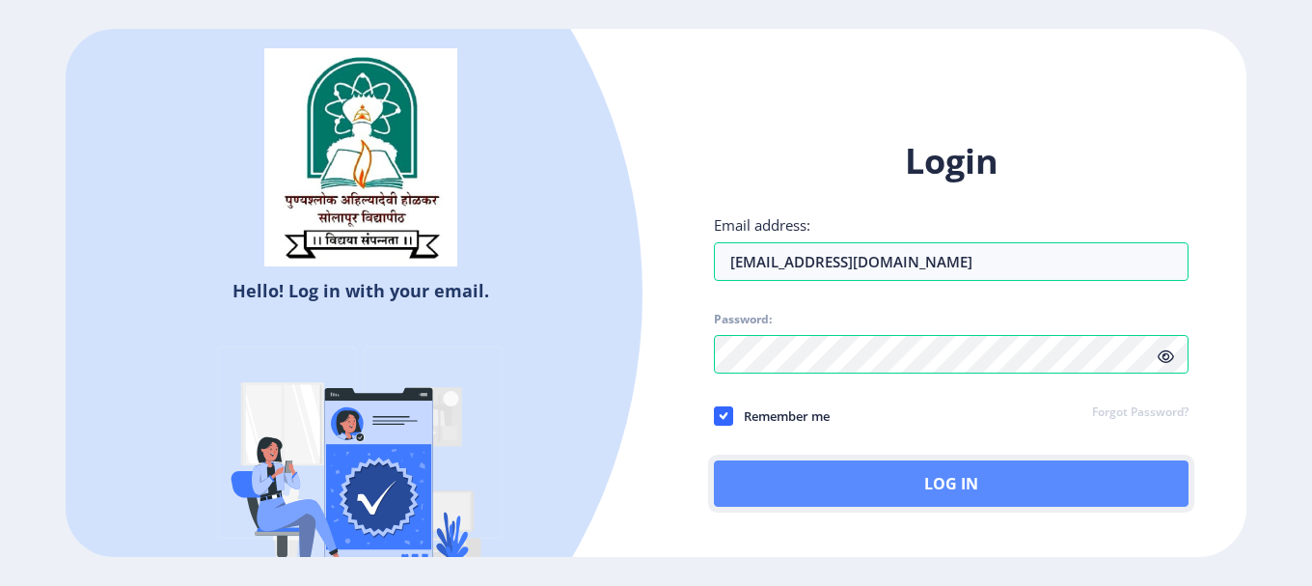
click at [940, 474] on button "Log In" at bounding box center [951, 483] width 475 height 46
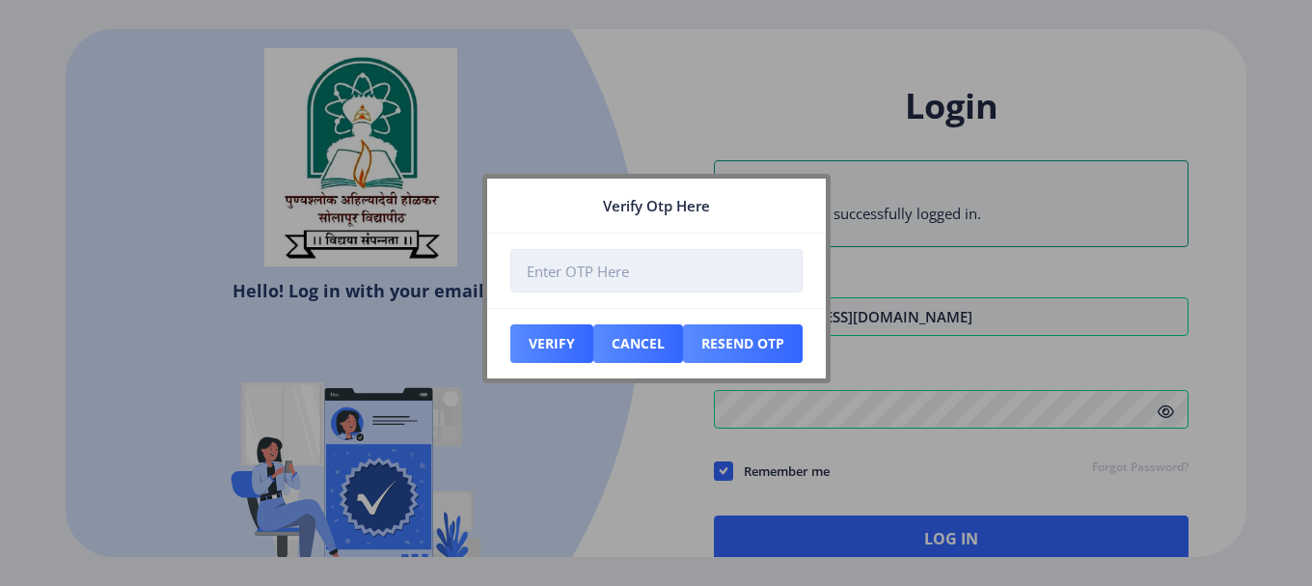
click at [617, 272] on input "number" at bounding box center [657, 270] width 292 height 43
click at [579, 192] on nb-card-header "Verify Otp Here" at bounding box center [656, 206] width 339 height 55
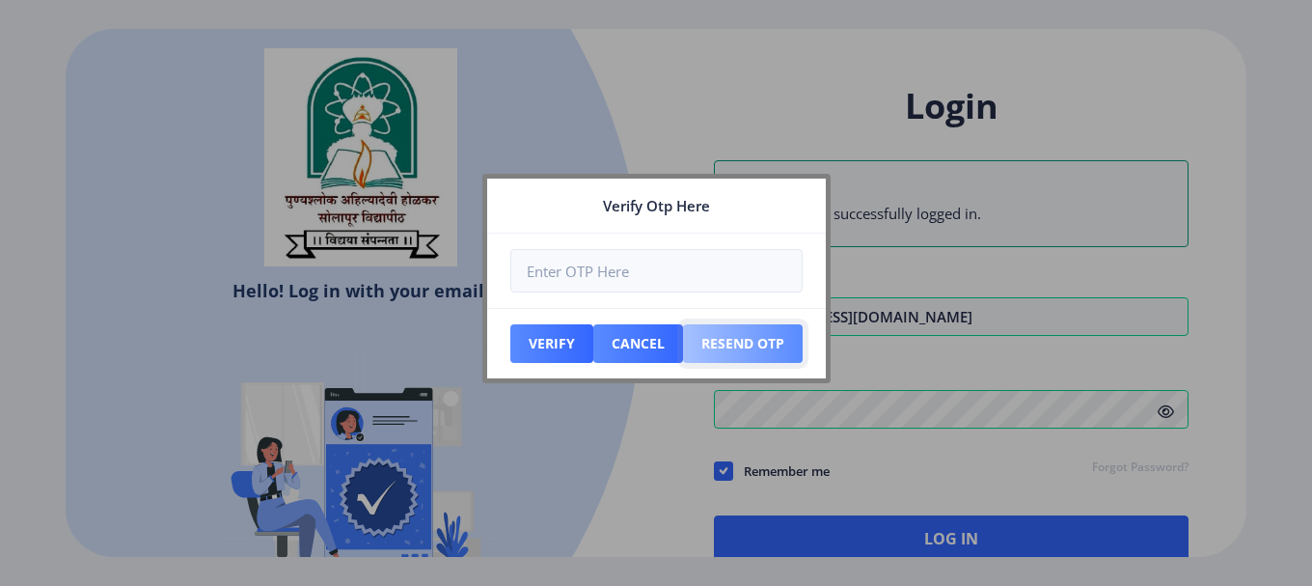
click at [742, 334] on button "Resend Otp" at bounding box center [743, 343] width 120 height 39
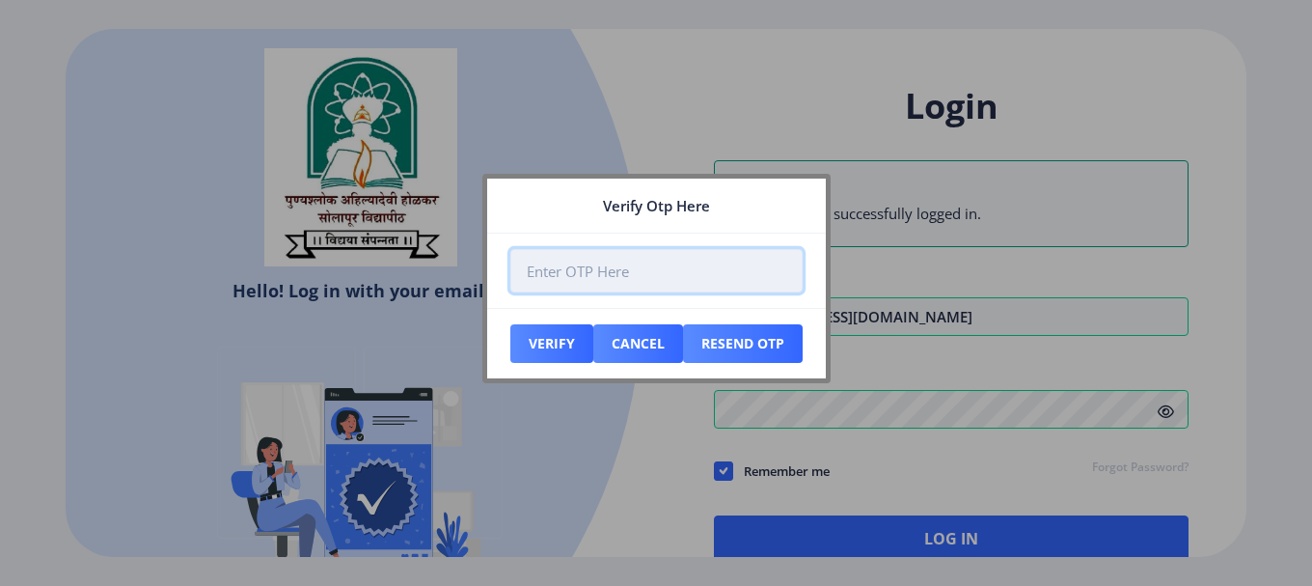
click at [576, 269] on input "number" at bounding box center [657, 270] width 292 height 43
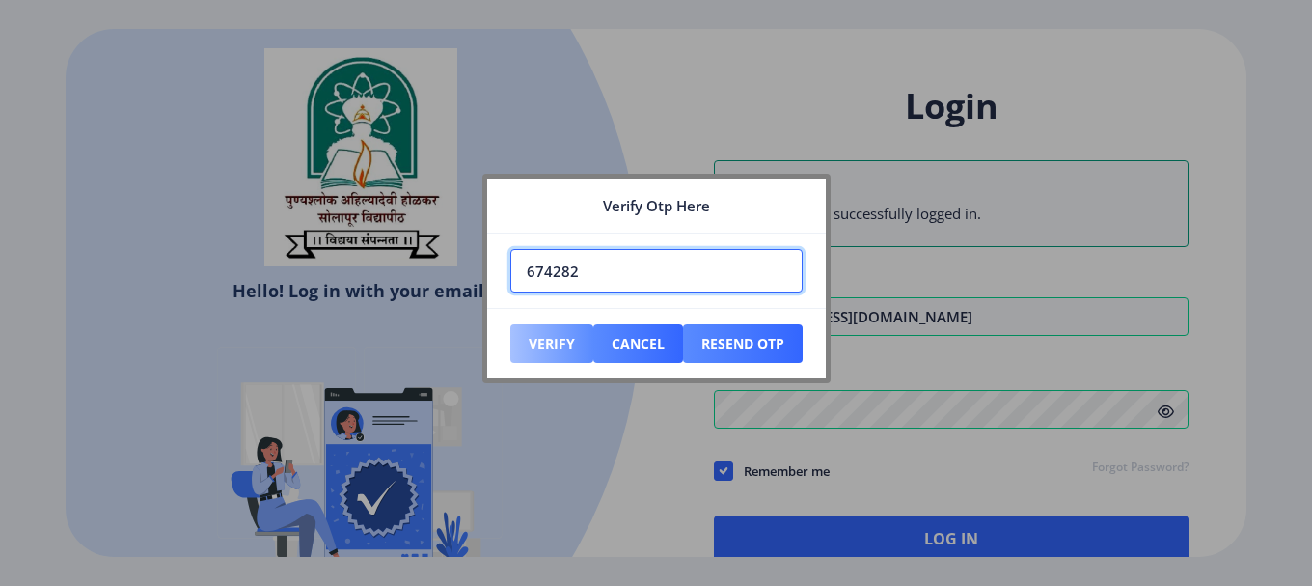
type input "674282"
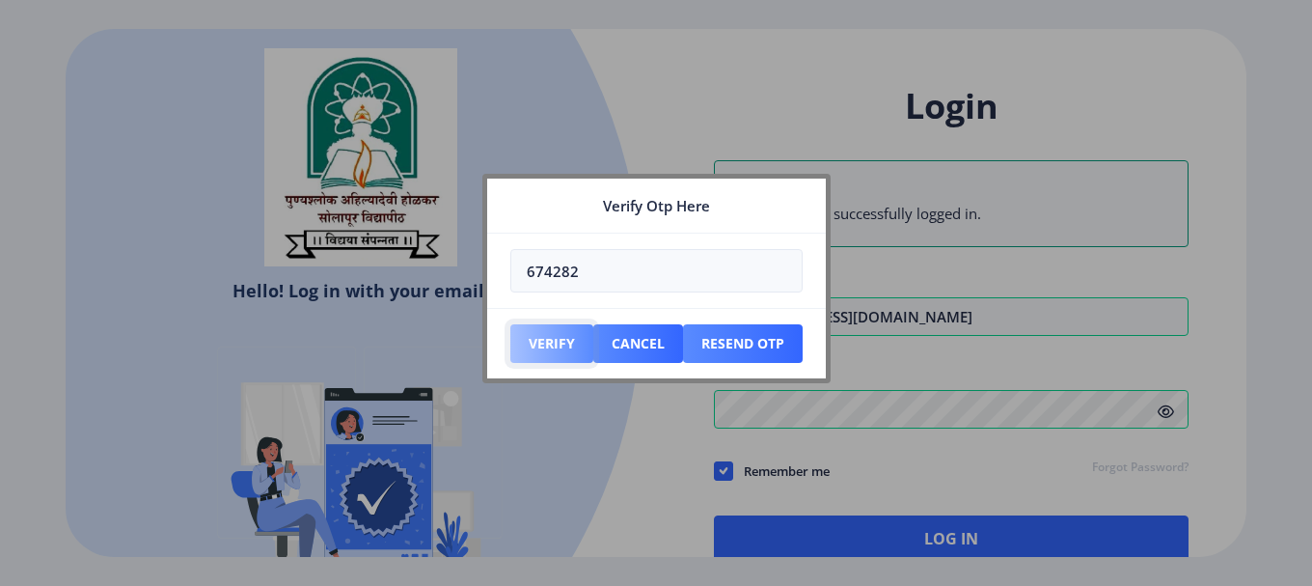
click at [559, 345] on button "Verify" at bounding box center [552, 343] width 83 height 39
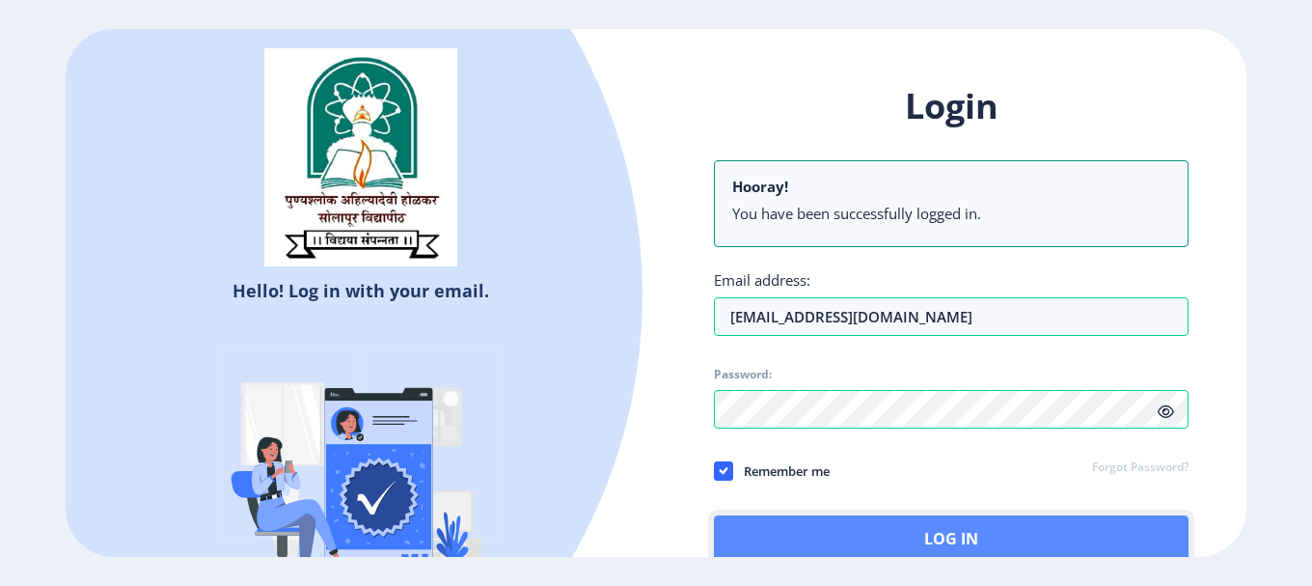
click at [957, 542] on button "Log In" at bounding box center [951, 538] width 475 height 46
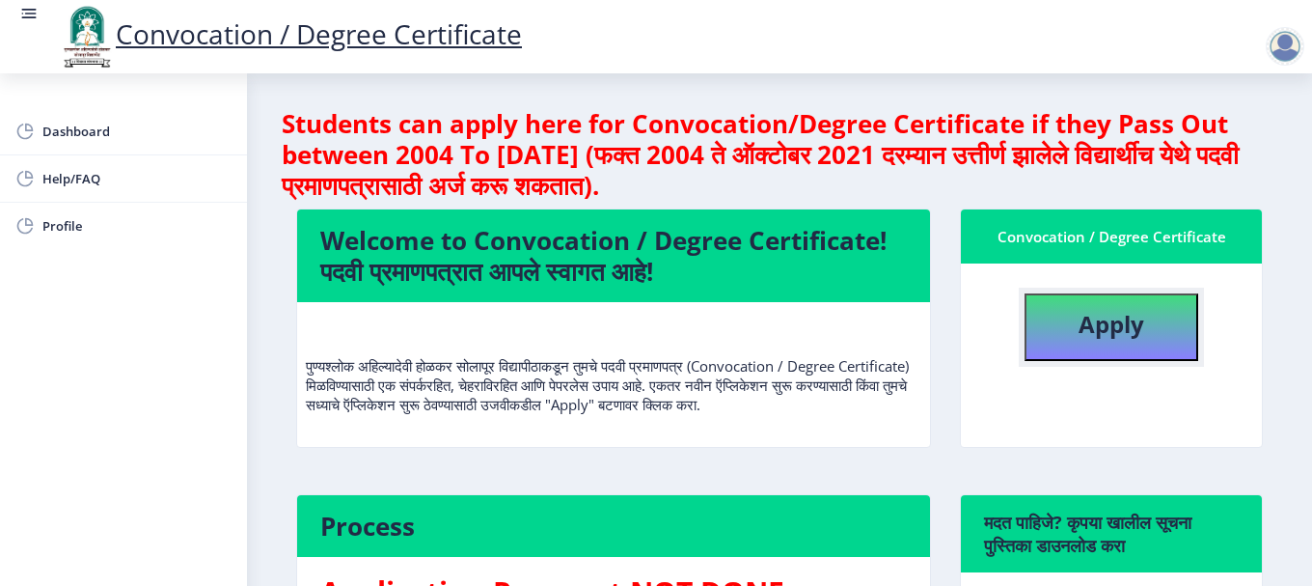
click at [1101, 324] on b "Apply" at bounding box center [1112, 324] width 66 height 32
select select
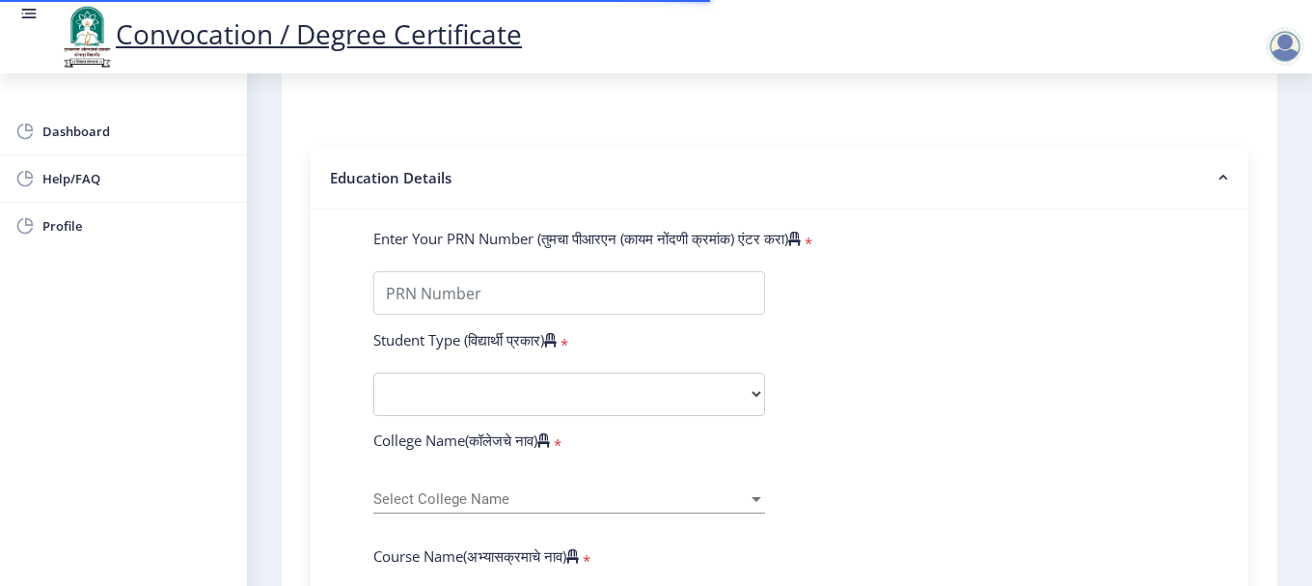
scroll to position [386, 0]
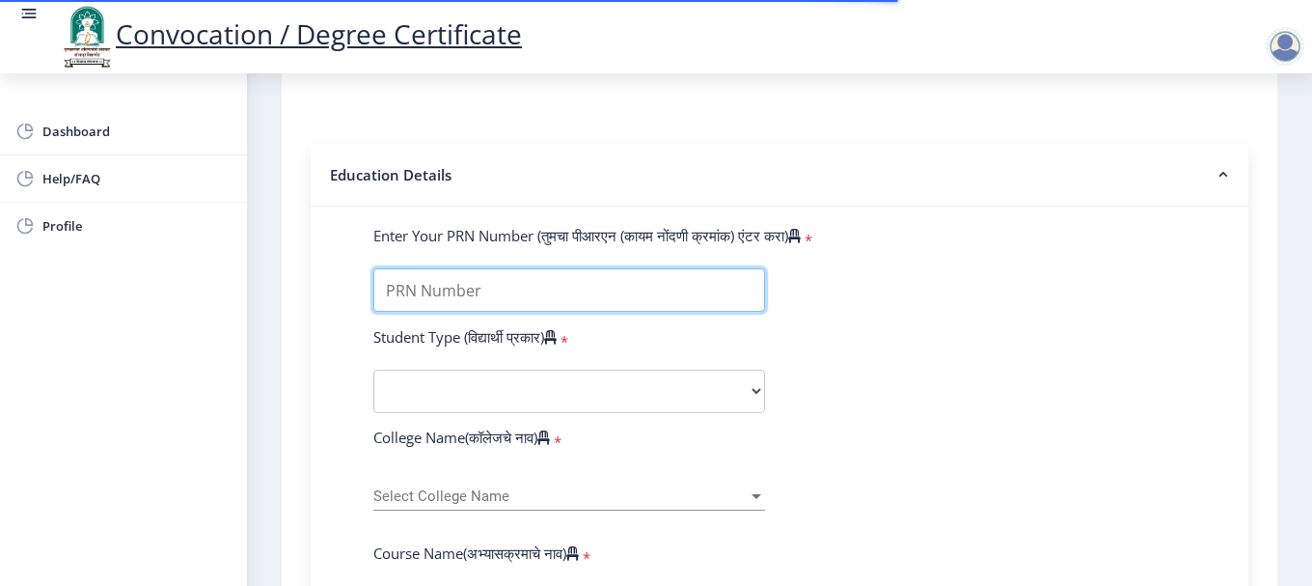
click at [509, 298] on input "Enter Your PRN Number (तुमचा पीआरएन (कायम नोंदणी क्रमांक) एंटर करा)" at bounding box center [569, 289] width 392 height 43
type input "2015032500172836"
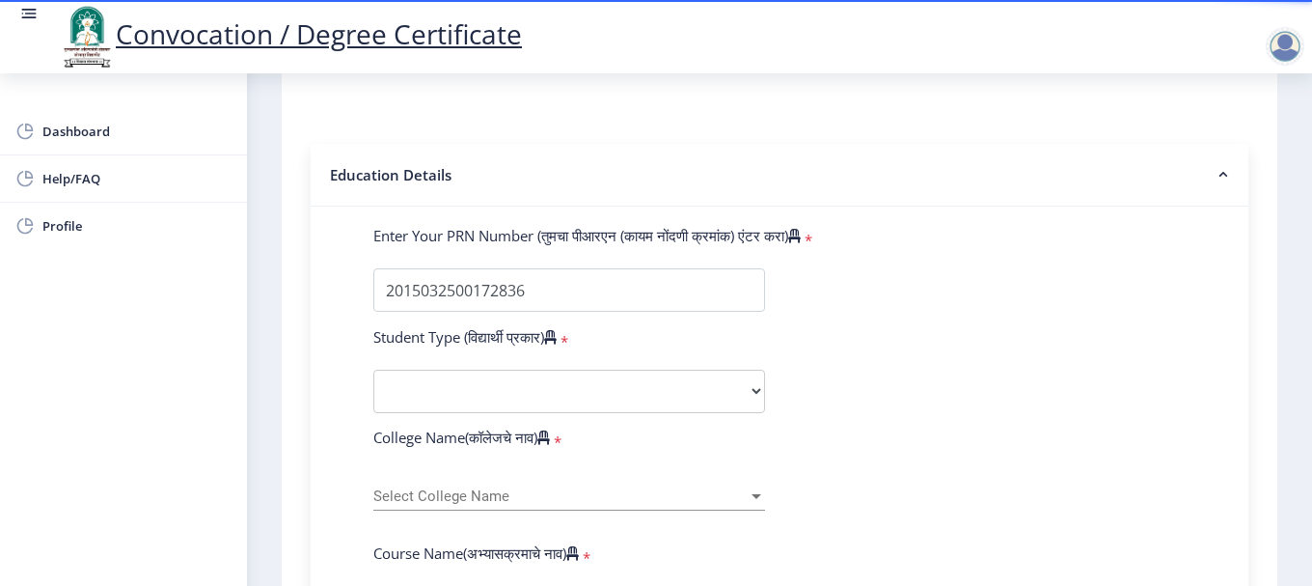
click at [522, 386] on select "Select Student Type Regular External" at bounding box center [569, 391] width 392 height 43
select select "Regular"
click at [373, 370] on select "Select Student Type Regular External" at bounding box center [569, 391] width 392 height 43
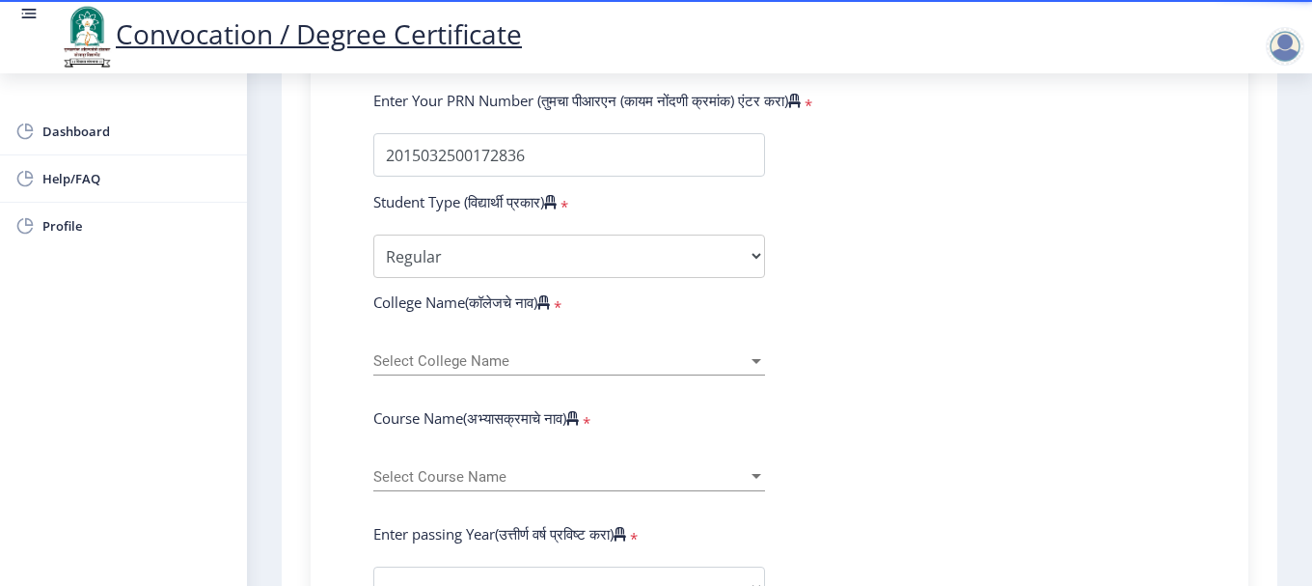
scroll to position [579, 0]
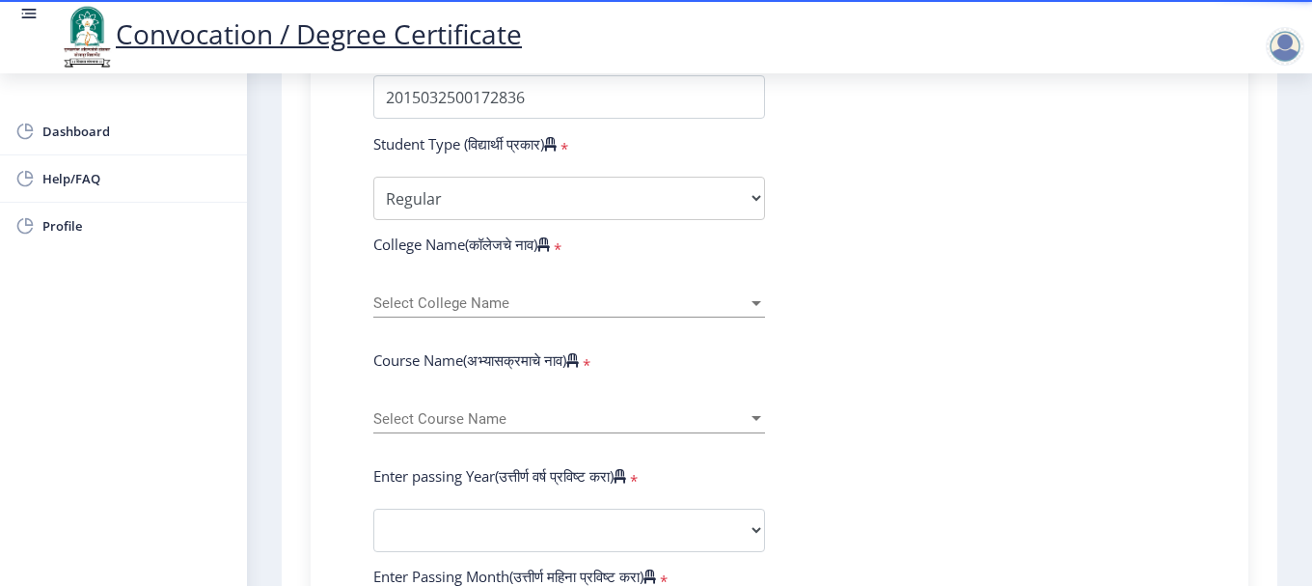
click at [930, 316] on form "Enter Your PRN Number (तुमचा पीआरएन (कायम नोंदणी क्रमांक) एंटर करा) * Student T…" at bounding box center [780, 544] width 842 height 1023
click at [599, 314] on div "Select College Name Select College Name" at bounding box center [569, 297] width 392 height 41
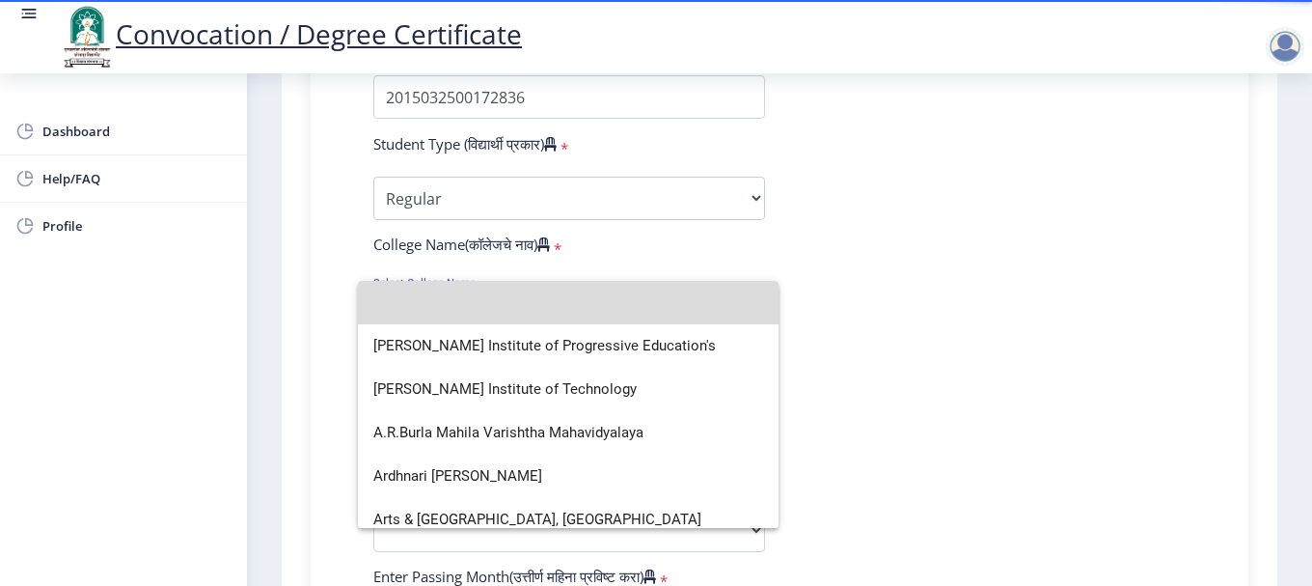
click at [606, 307] on input at bounding box center [568, 302] width 390 height 43
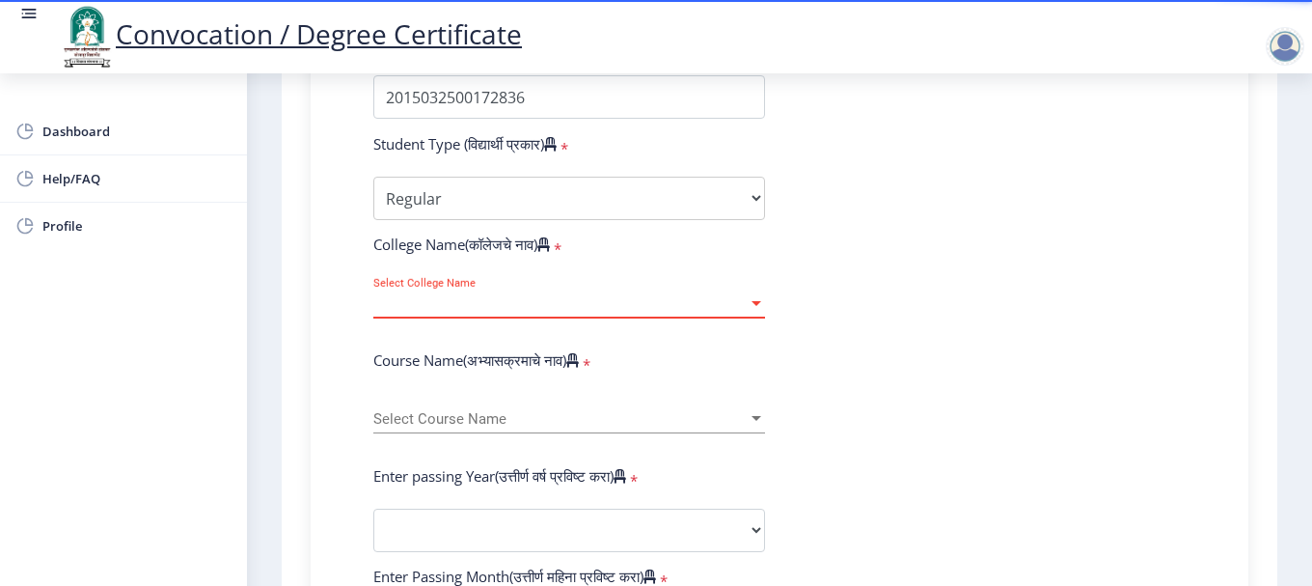
click at [529, 303] on span "Select College Name" at bounding box center [560, 303] width 374 height 16
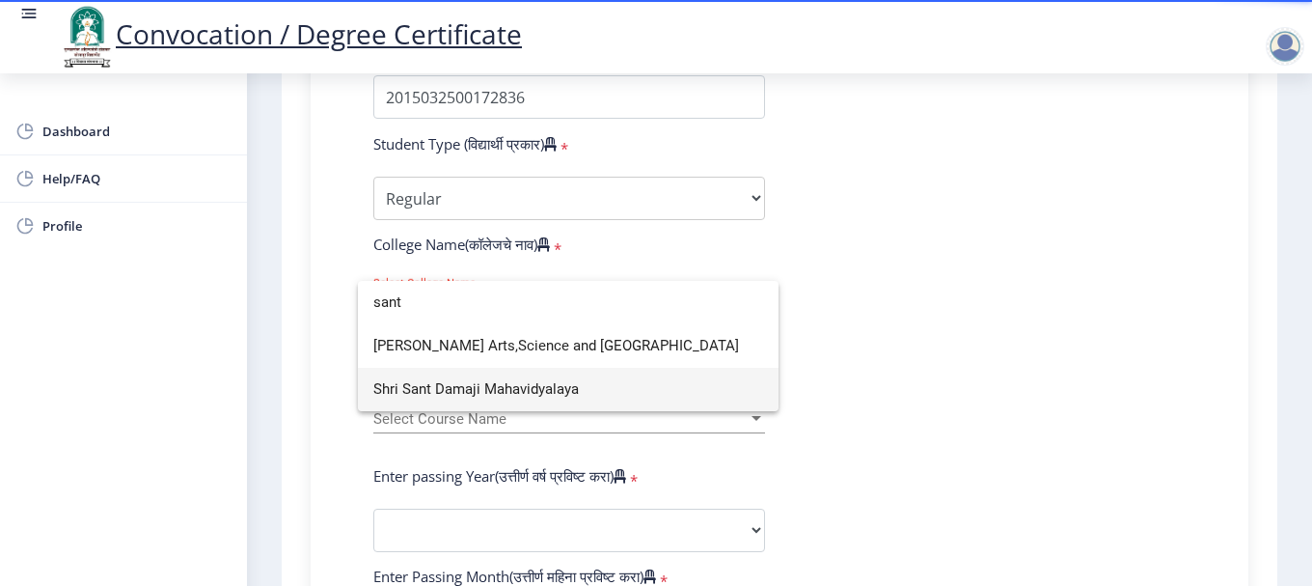
type input "sant"
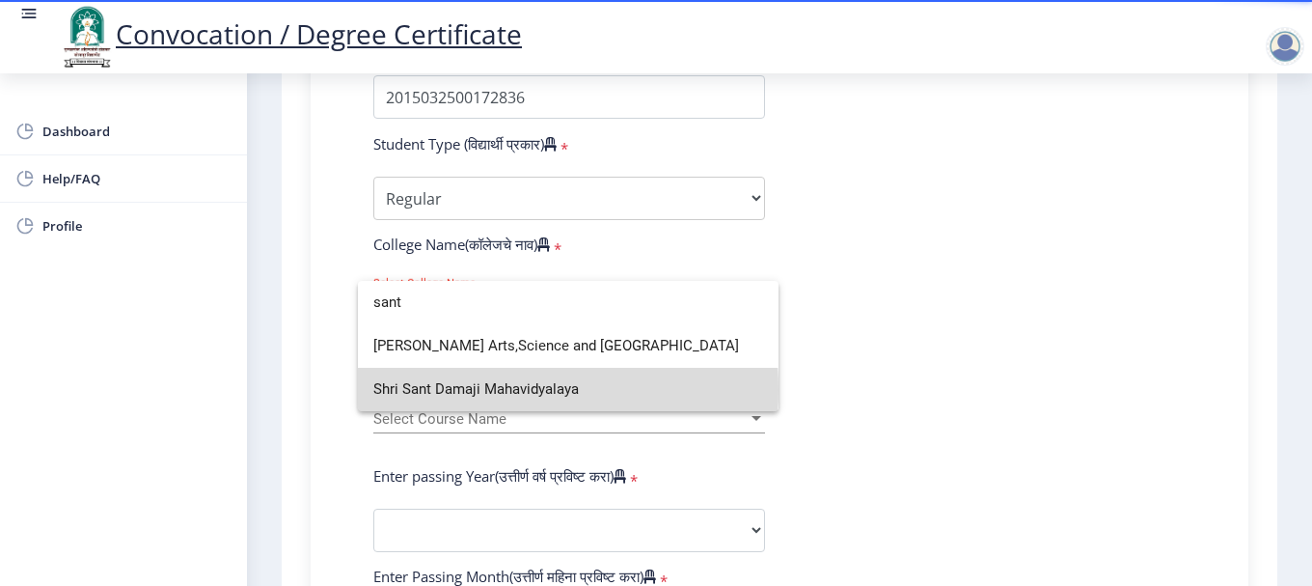
click at [508, 390] on span "Shri Sant Damaji Mahavidyalaya" at bounding box center [568, 389] width 390 height 43
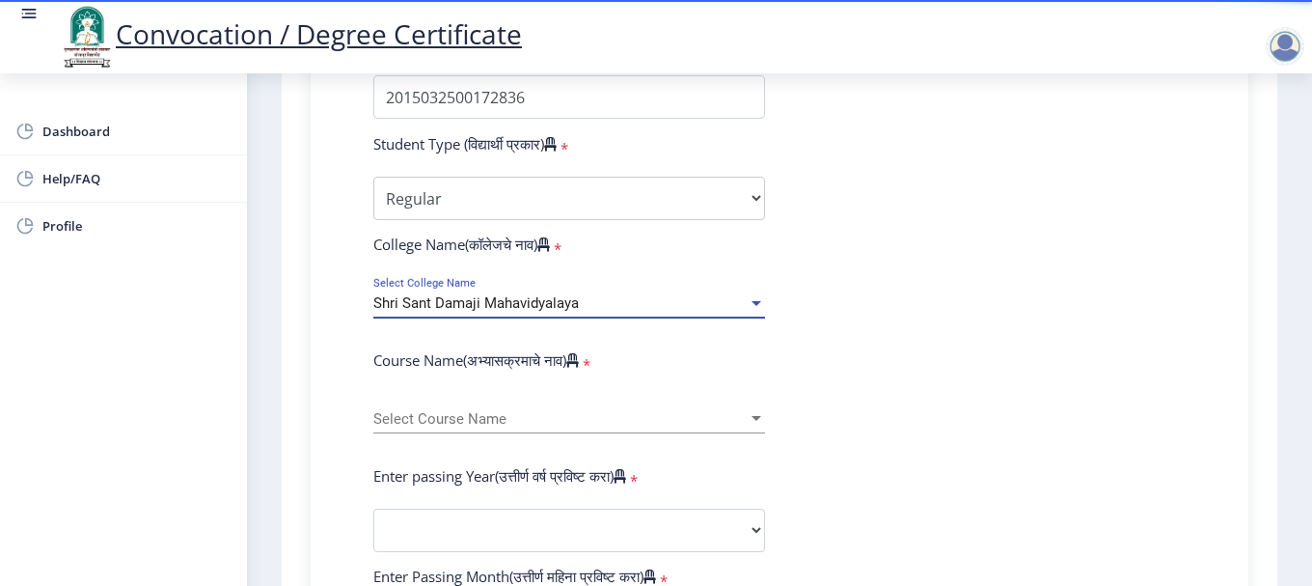
click at [897, 366] on form "Enter Your PRN Number (तुमचा पीआरएन (कायम नोंदणी क्रमांक) एंटर करा) * Student T…" at bounding box center [780, 544] width 842 height 1023
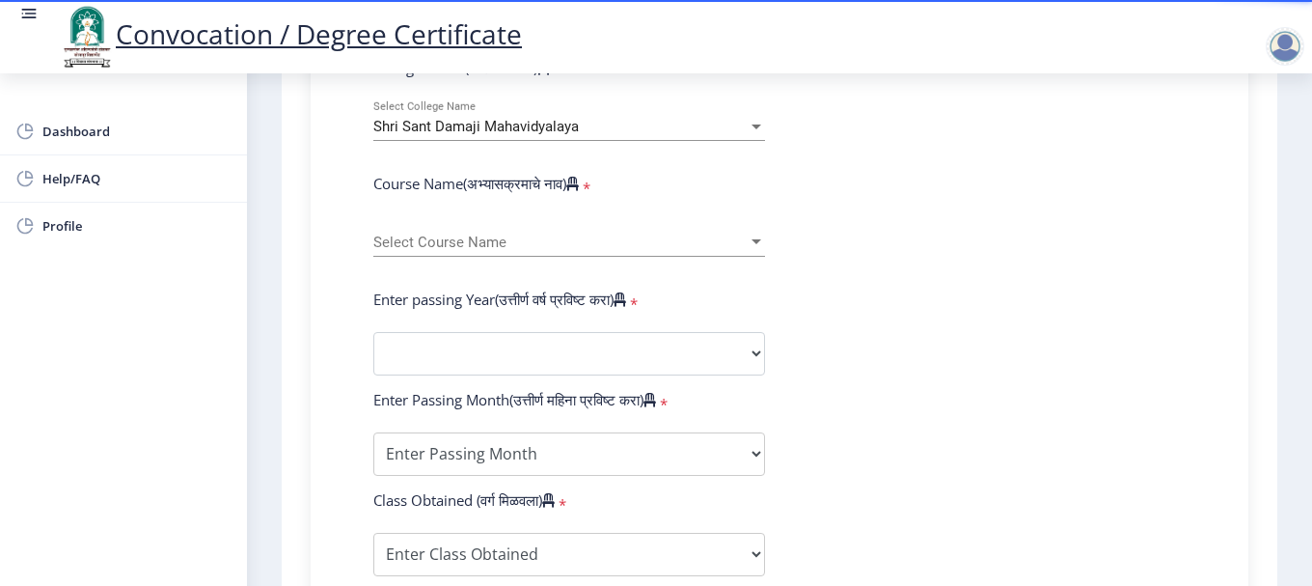
scroll to position [772, 0]
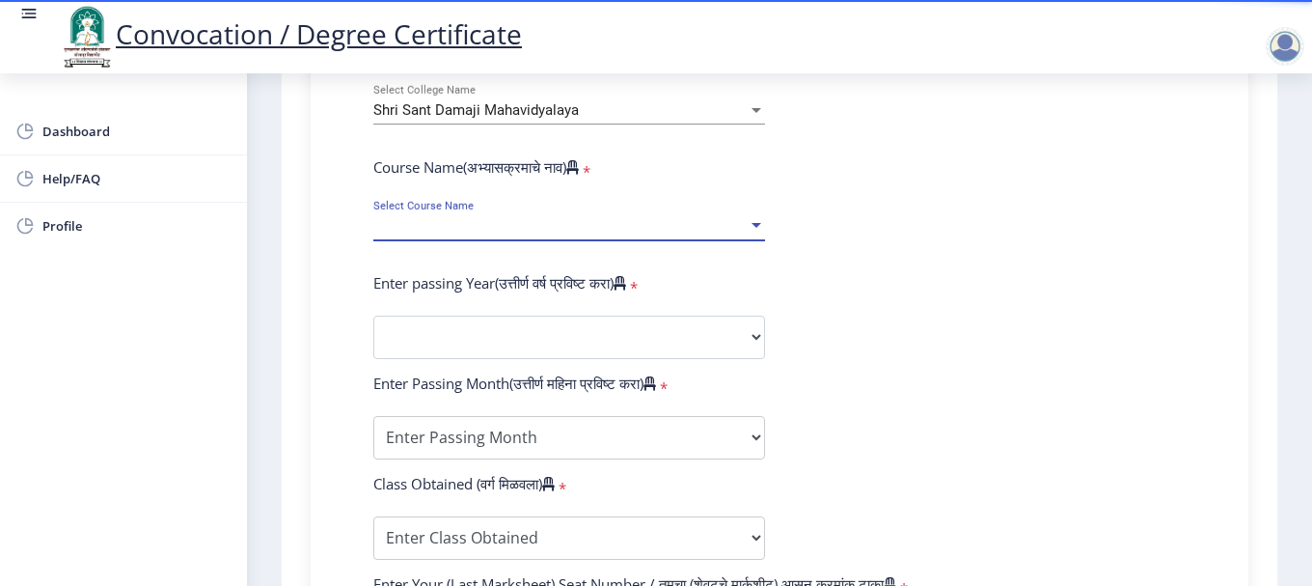
click at [635, 222] on span "Select Course Name" at bounding box center [560, 226] width 374 height 16
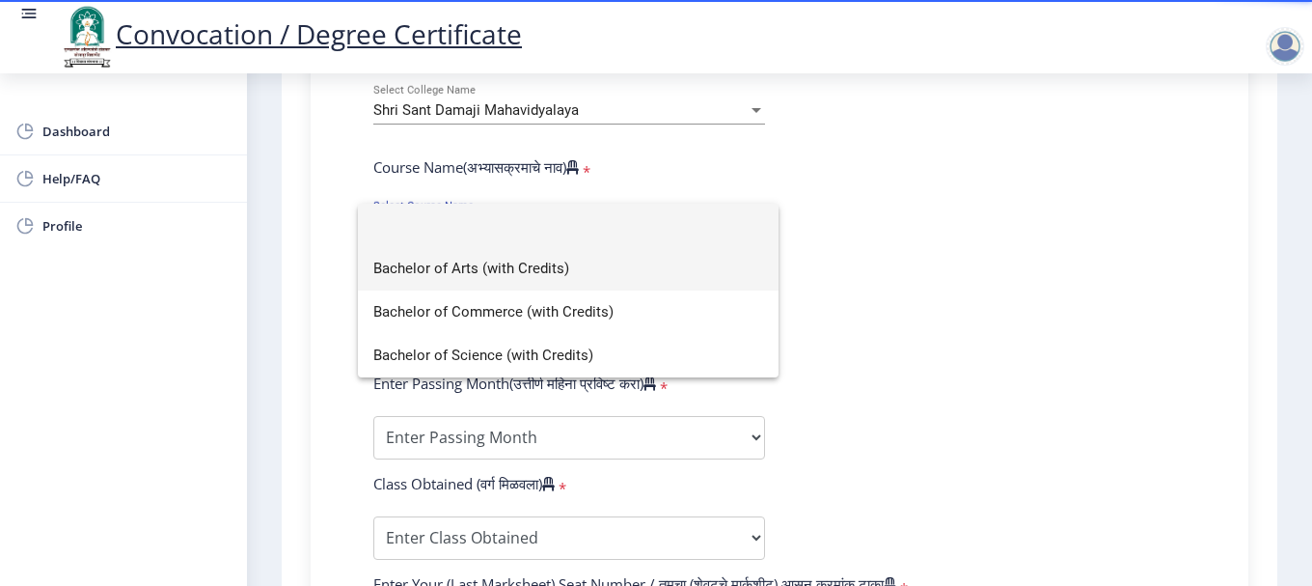
click at [598, 261] on span "Bachelor of Arts (with Credits)" at bounding box center [568, 268] width 390 height 43
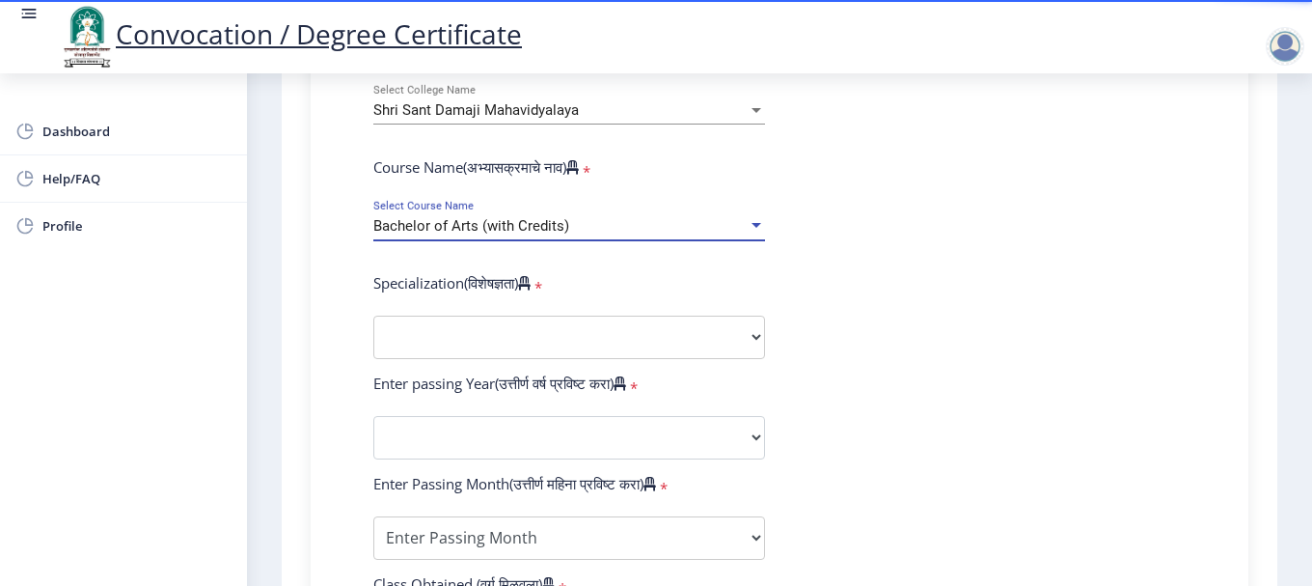
click at [877, 249] on form "Enter Your PRN Number (तुमचा पीआरएन (कायम नोंदणी क्रमांक) एंटर करा) * Student T…" at bounding box center [780, 401] width 842 height 1123
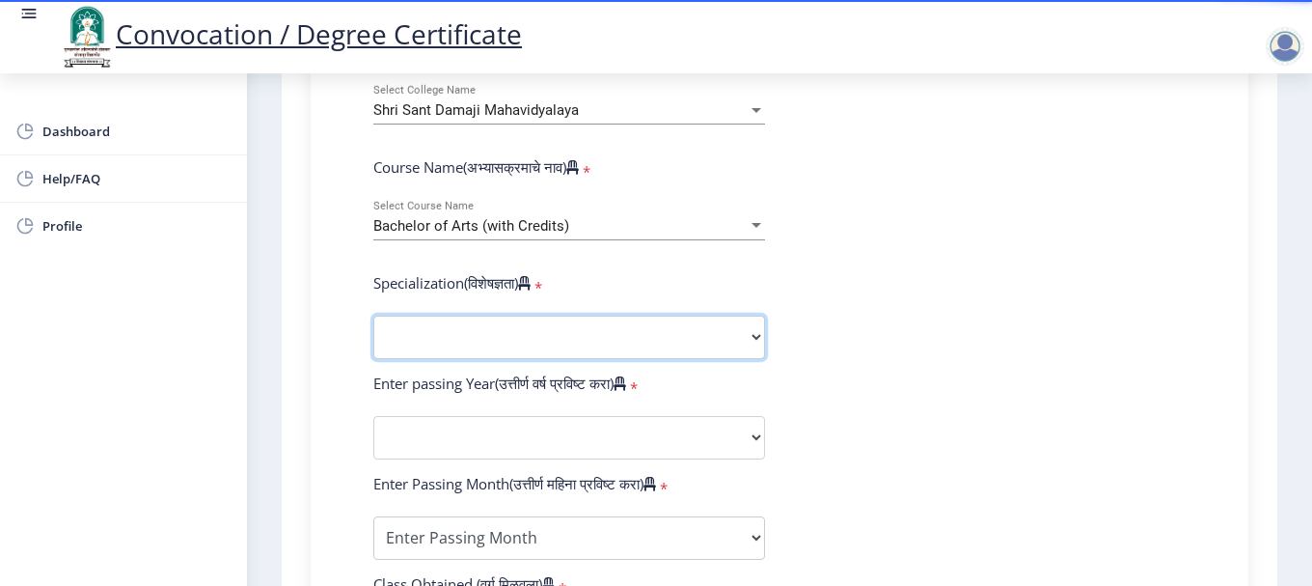
click at [551, 338] on select "Specialization English Geography Hindi Marathi Music Sanskrit Urdu Ancient Indi…" at bounding box center [569, 337] width 392 height 43
select select "Economics"
click at [373, 316] on select "Specialization English Geography Hindi Marathi Music Sanskrit Urdu Ancient Indi…" at bounding box center [569, 337] width 392 height 43
click at [880, 334] on form "Enter Your PRN Number (तुमचा पीआरएन (कायम नोंदणी क्रमांक) एंटर करा) * Student T…" at bounding box center [780, 401] width 842 height 1123
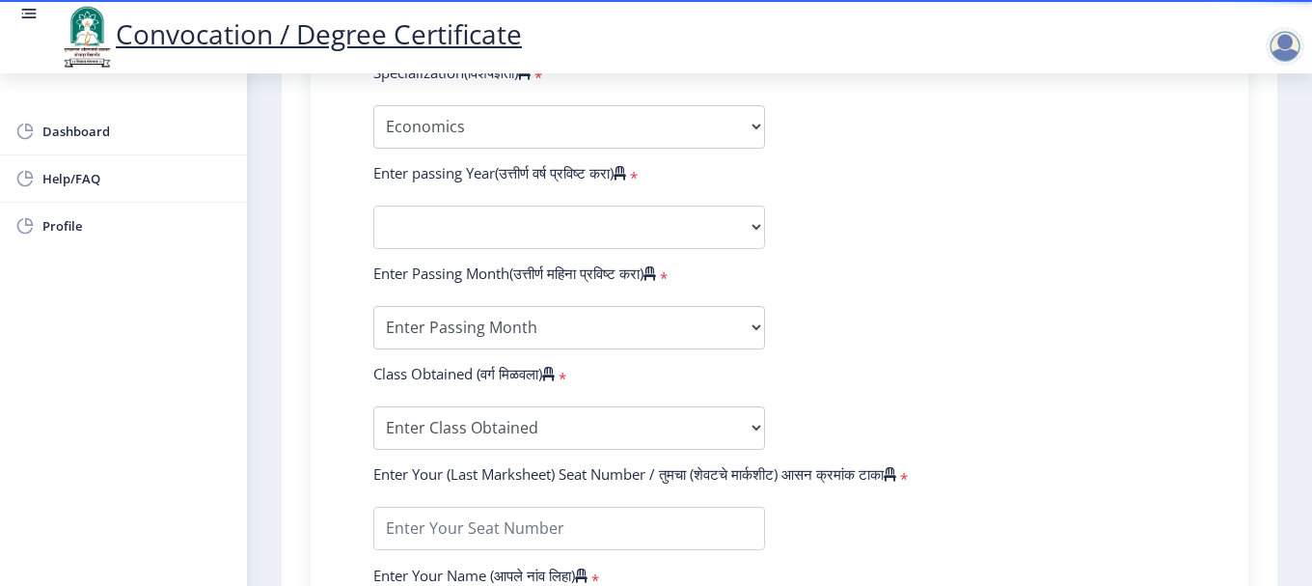
scroll to position [869, 0]
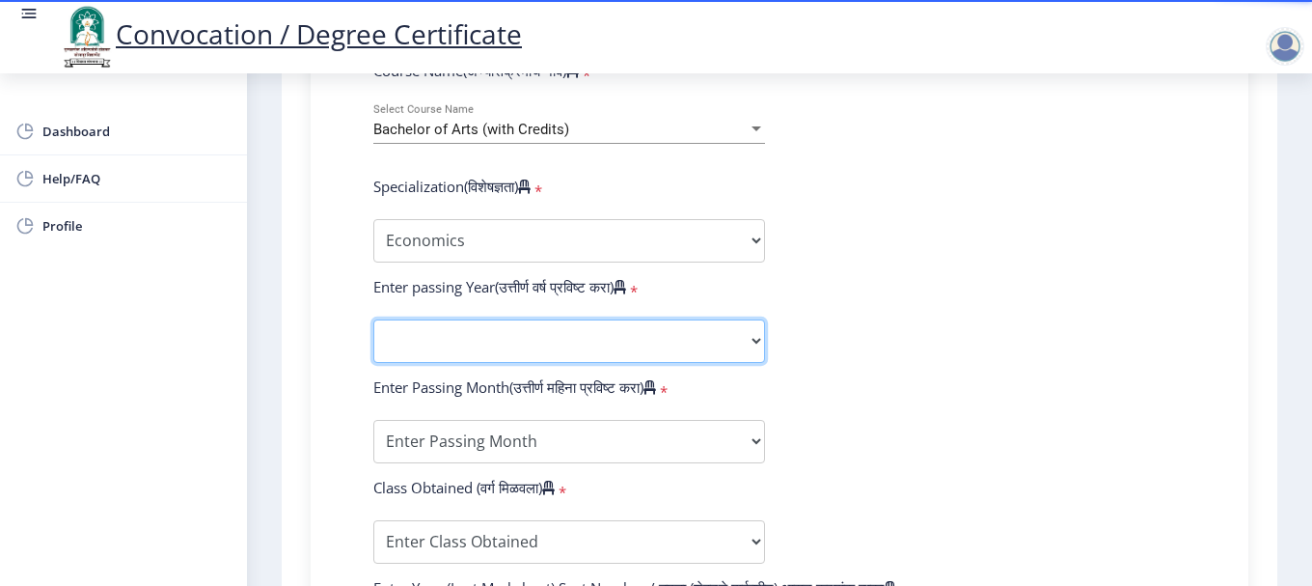
click at [558, 331] on select "2025 2024 2023 2022 2021 2020 2019 2018 2017 2016 2015 2014 2013 2012 2011 2010…" at bounding box center [569, 340] width 392 height 43
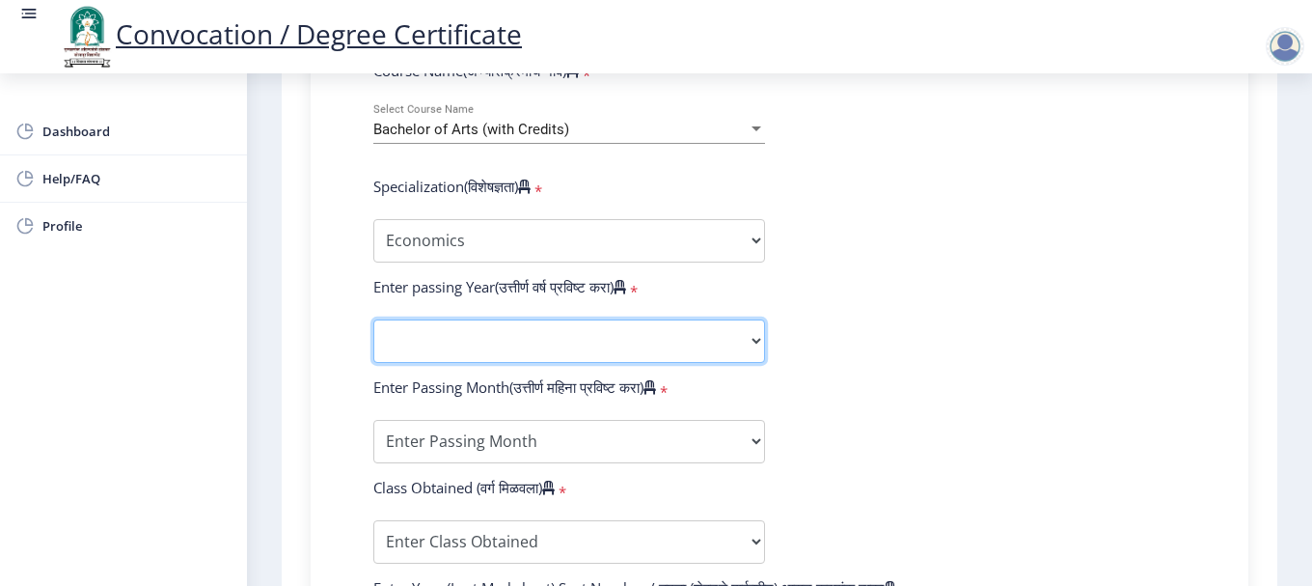
select select "2019"
click at [373, 319] on select "2025 2024 2023 2022 2021 2020 2019 2018 2017 2016 2015 2014 2013 2012 2011 2010…" at bounding box center [569, 340] width 392 height 43
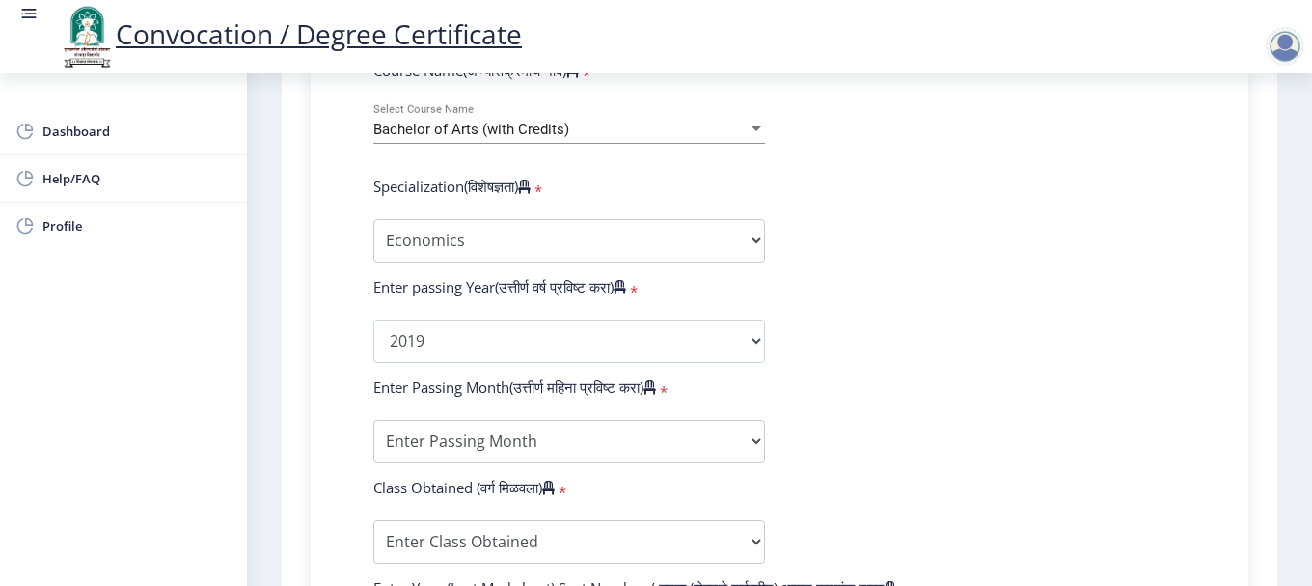
click at [869, 282] on form "Enter Your PRN Number (तुमचा पीआरएन (कायम नोंदणी क्रमांक) एंटर करा) * Student T…" at bounding box center [780, 304] width 842 height 1123
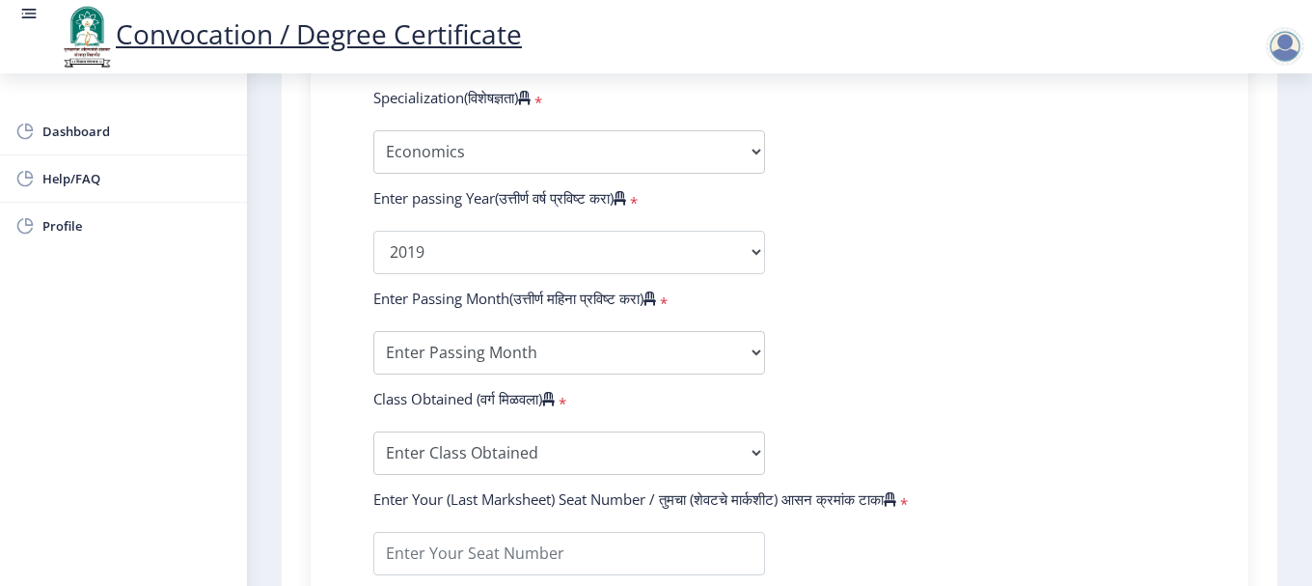
scroll to position [1062, 0]
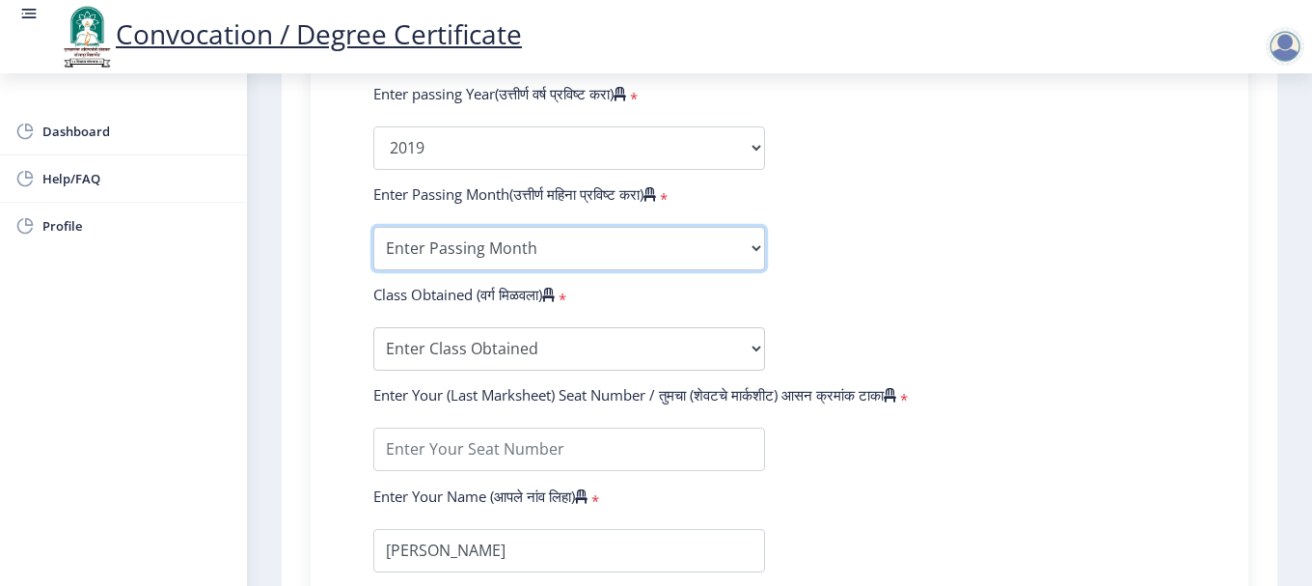
click at [585, 259] on select "Enter Passing Month March April May October November December" at bounding box center [569, 248] width 392 height 43
select select "March"
click at [373, 227] on select "Enter Passing Month March April May October November December" at bounding box center [569, 248] width 392 height 43
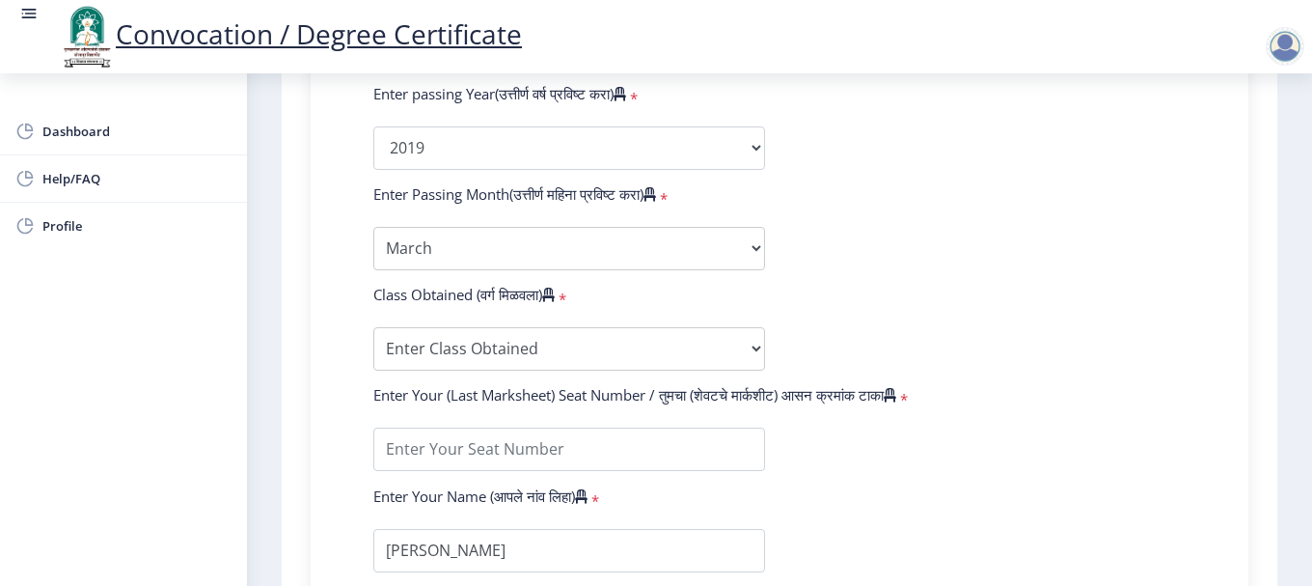
click at [924, 275] on form "Enter Your PRN Number (तुमचा पीआरएन (कायम नोंदणी क्रमांक) एंटर करा) * Student T…" at bounding box center [780, 111] width 842 height 1123
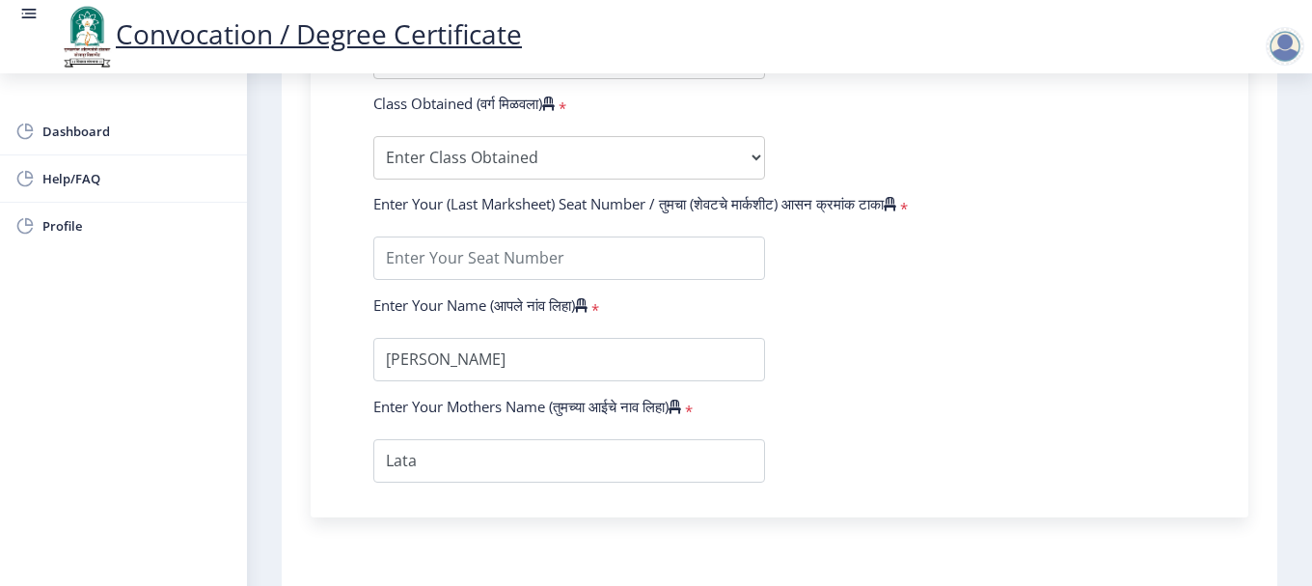
scroll to position [1255, 0]
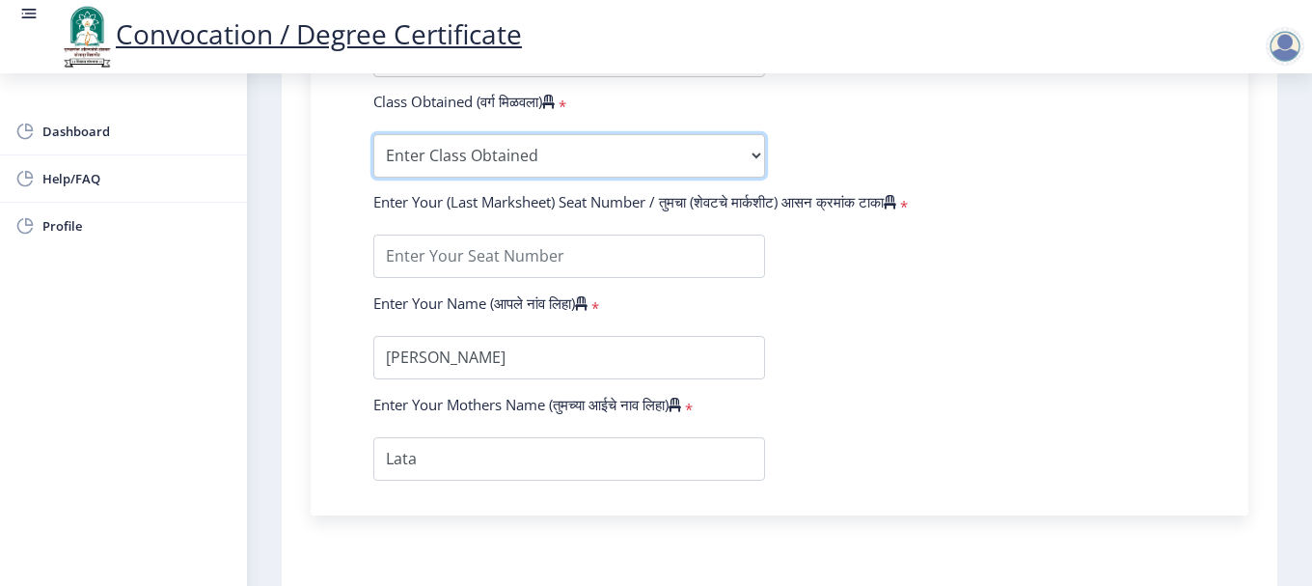
click at [586, 147] on select "Enter Class Obtained FIRST CLASS WITH DISTINCTION FIRST CLASS HIGHER SECOND CLA…" at bounding box center [569, 155] width 392 height 43
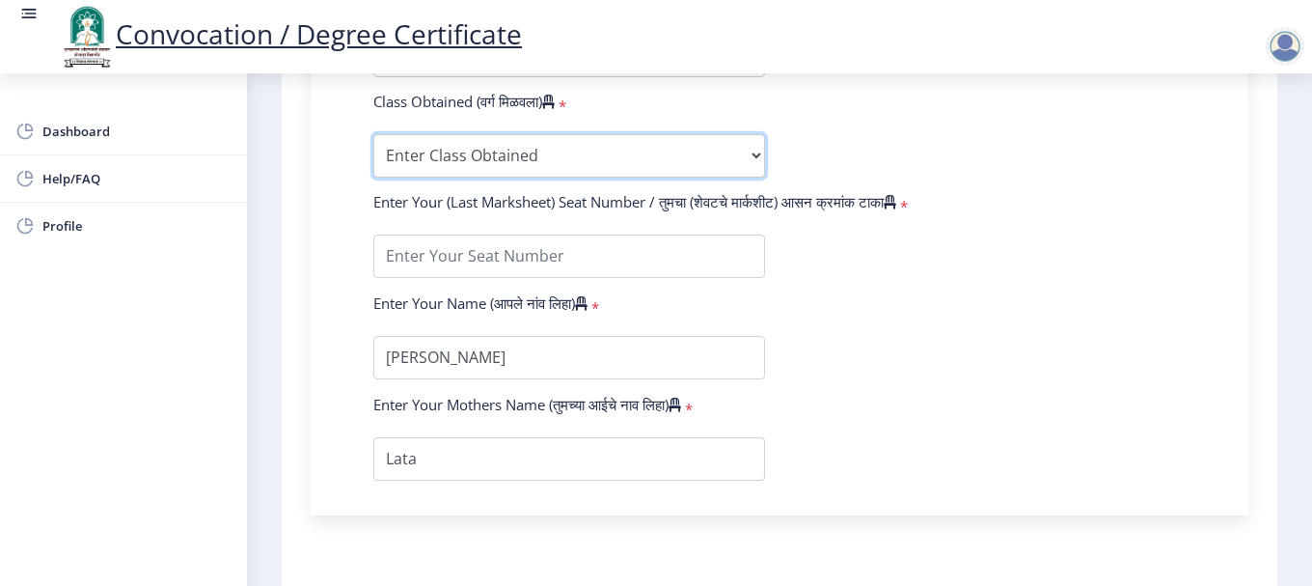
click at [630, 177] on select "Enter Class Obtained FIRST CLASS WITH DISTINCTION FIRST CLASS HIGHER SECOND CLA…" at bounding box center [569, 155] width 392 height 43
select select "Grade A"
click at [373, 134] on select "Enter Class Obtained FIRST CLASS WITH DISTINCTION FIRST CLASS HIGHER SECOND CLA…" at bounding box center [569, 155] width 392 height 43
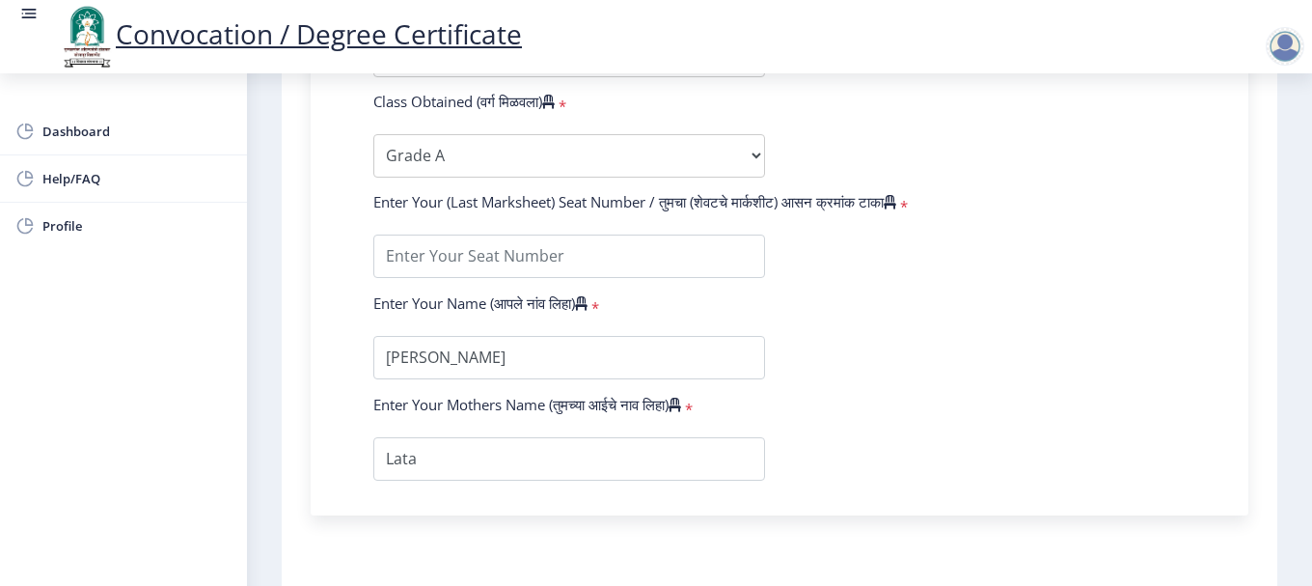
drag, startPoint x: 900, startPoint y: 343, endPoint x: 671, endPoint y: 303, distance: 233.1
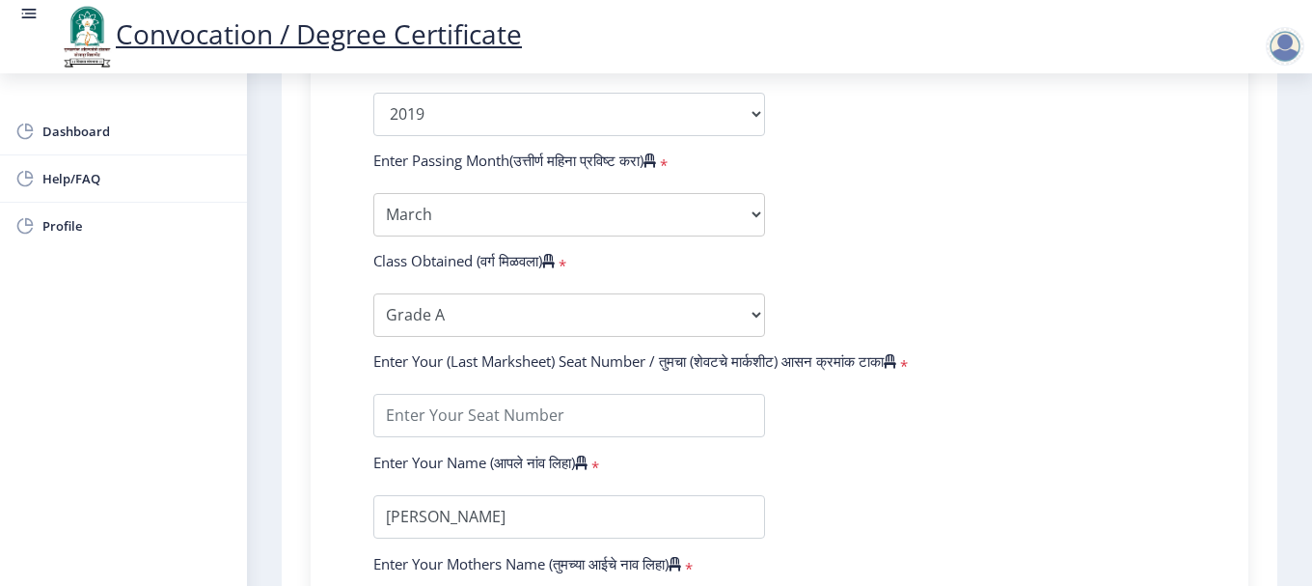
scroll to position [1062, 0]
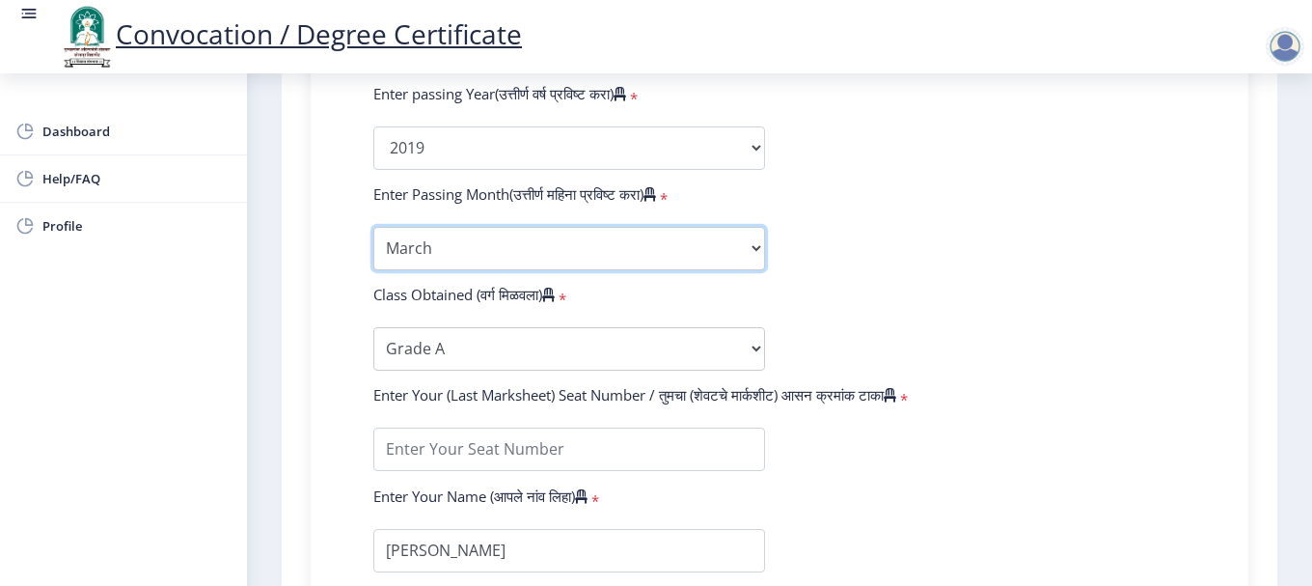
click at [582, 248] on select "Enter Passing Month March April May October November December" at bounding box center [569, 248] width 392 height 43
select select "May"
click at [373, 227] on select "Enter Passing Month March April May October November December" at bounding box center [569, 248] width 392 height 43
click at [927, 281] on form "Enter Your PRN Number (तुमचा पीआरएन (कायम नोंदणी क्रमांक) एंटर करा) * Student T…" at bounding box center [780, 111] width 842 height 1123
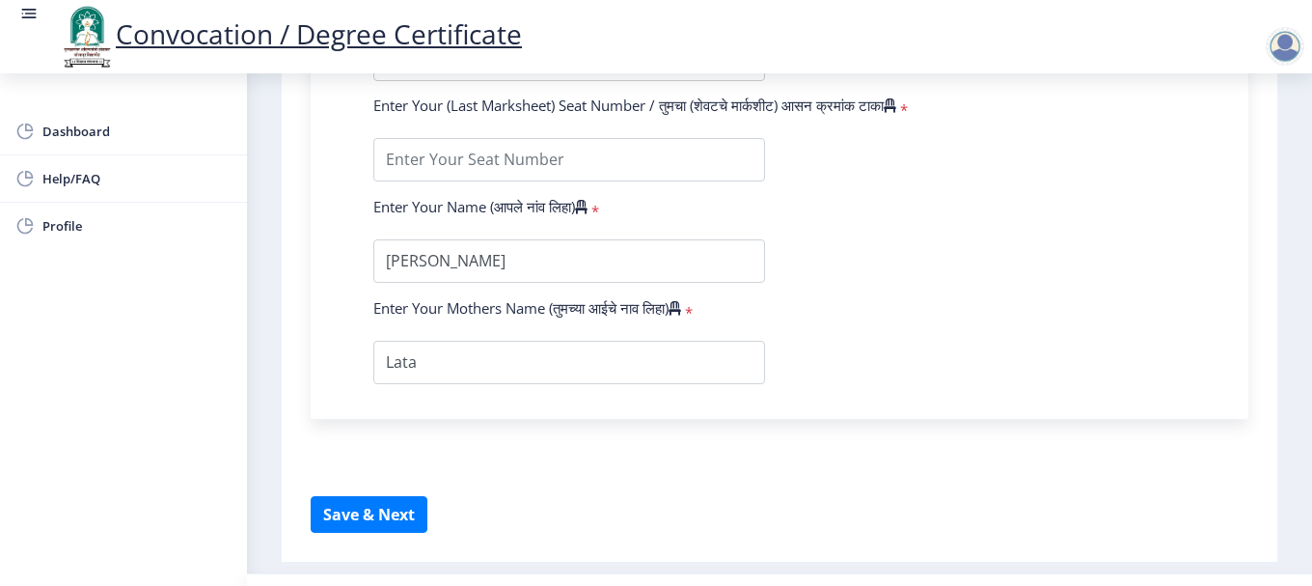
scroll to position [1255, 0]
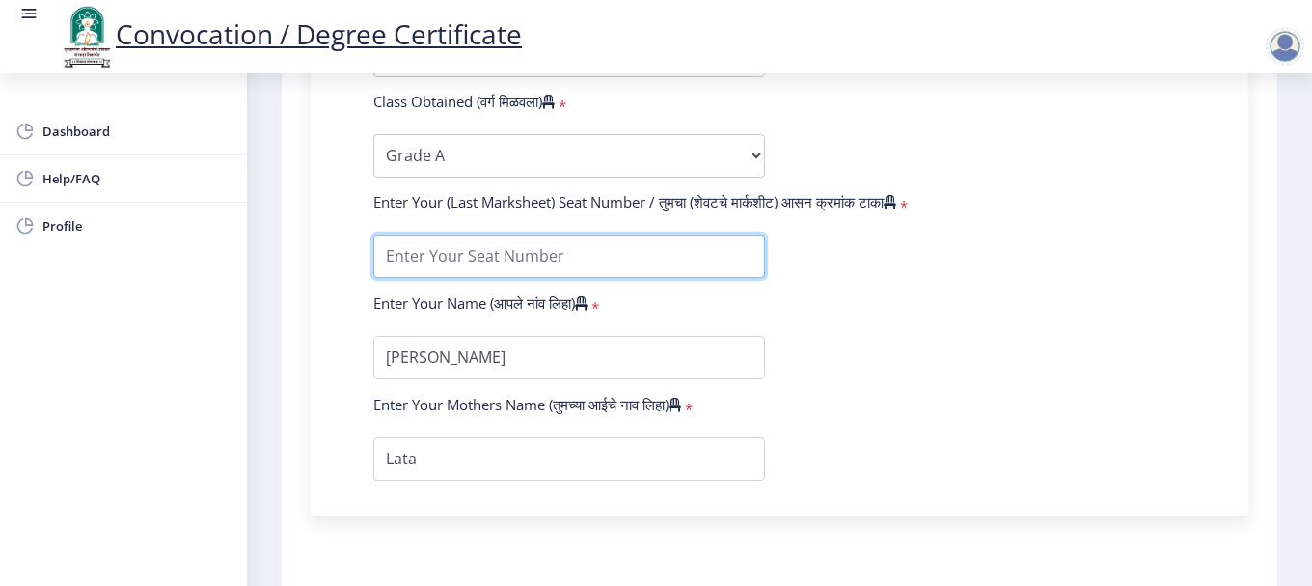
click at [568, 255] on input "textarea" at bounding box center [569, 256] width 392 height 43
type input "529267"
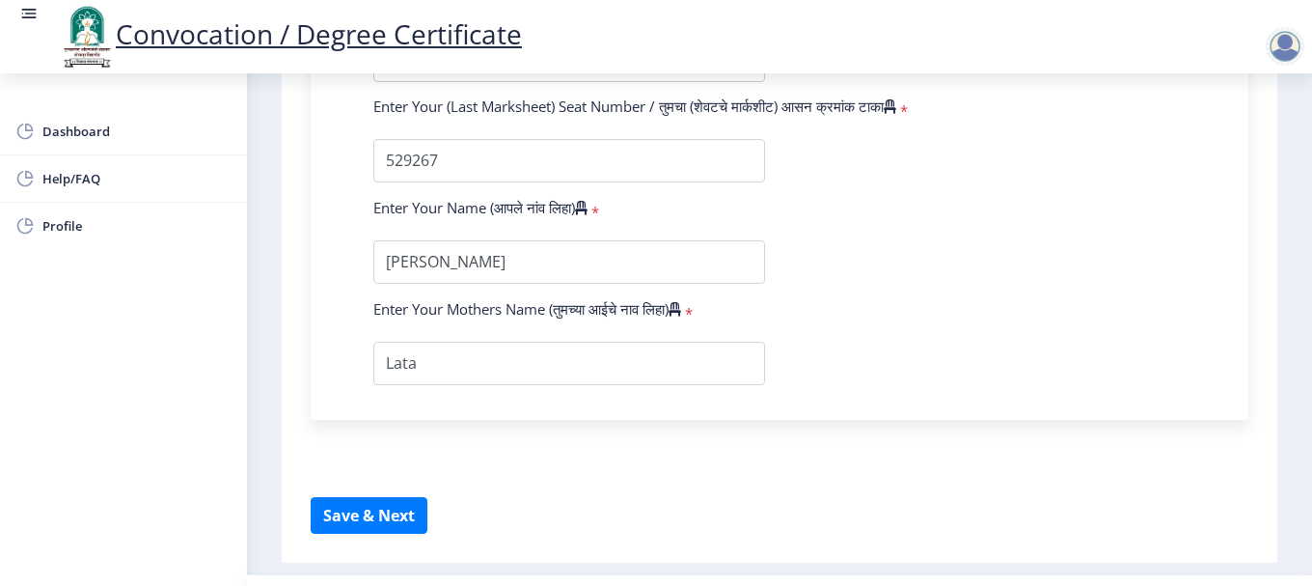
scroll to position [1351, 0]
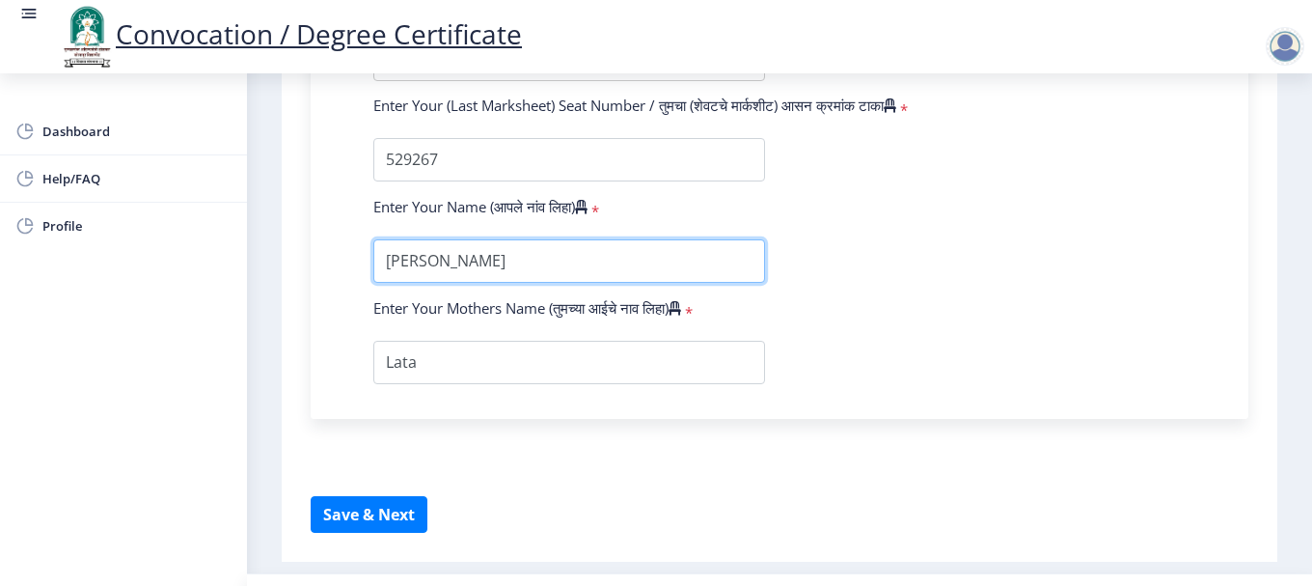
drag, startPoint x: 664, startPoint y: 271, endPoint x: 383, endPoint y: 278, distance: 280.9
click at [383, 278] on input "textarea" at bounding box center [569, 260] width 392 height 43
type input "SALUNKHE MANISHA VIJAYKUMAR"
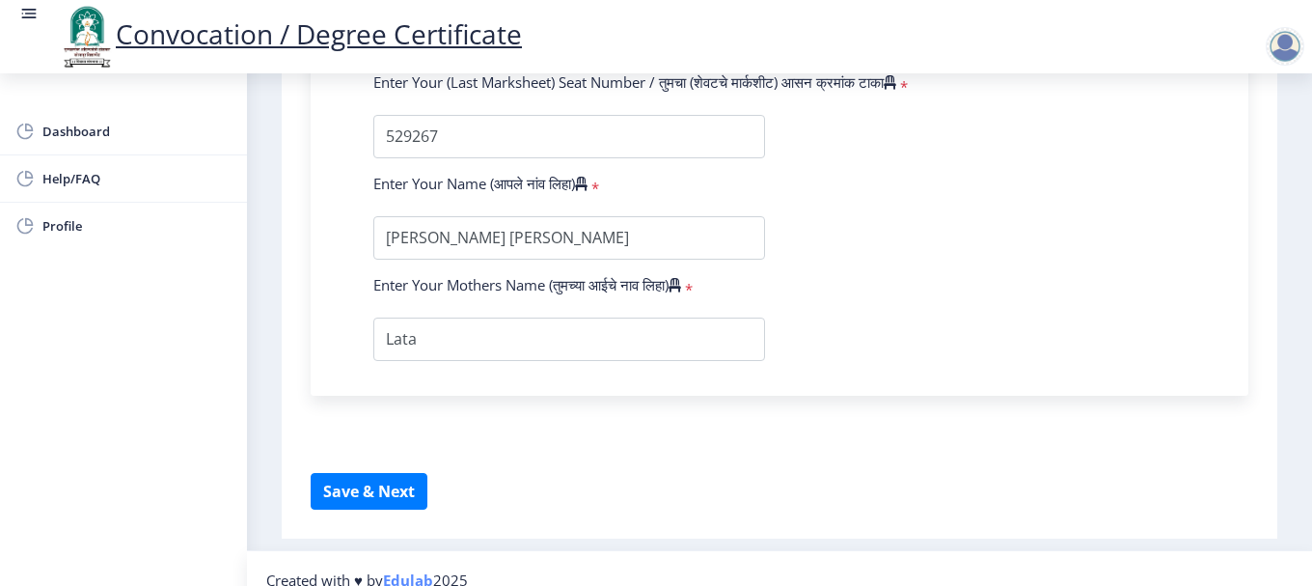
scroll to position [1396, 0]
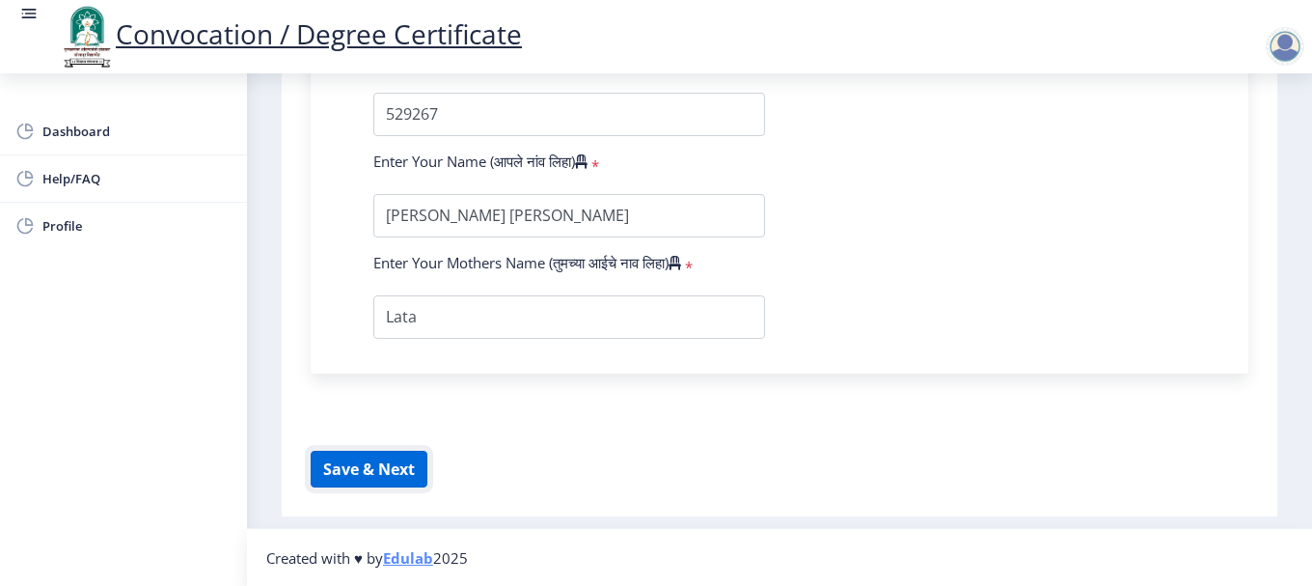
click at [400, 469] on button "Save & Next" at bounding box center [369, 469] width 117 height 37
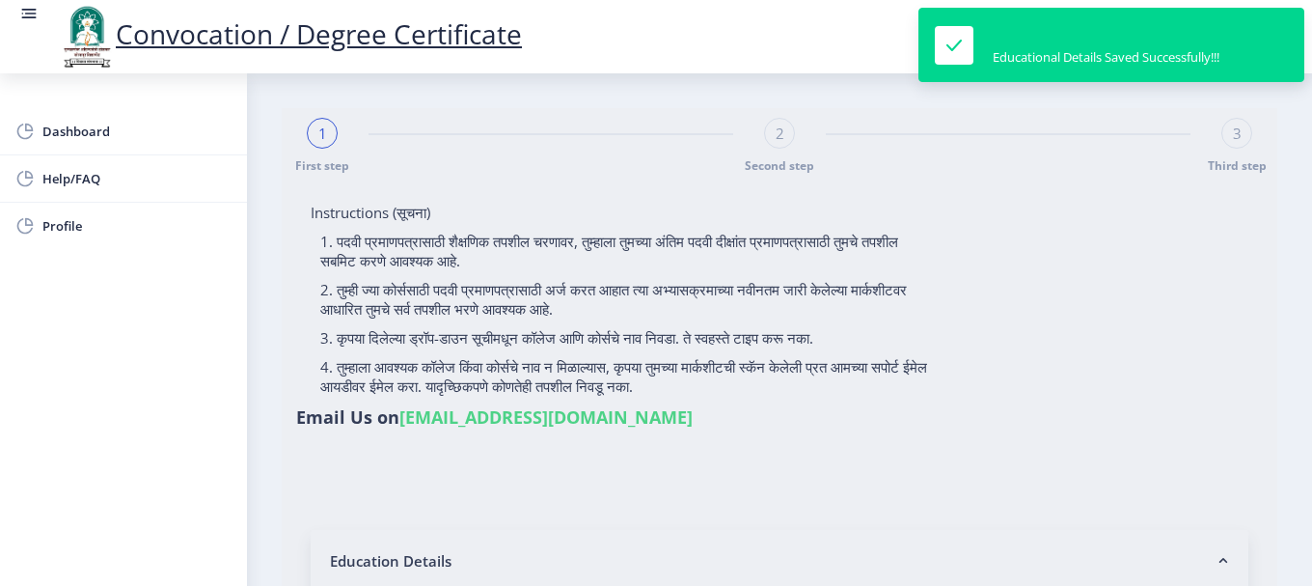
select select
type input "2015032500172836"
select select "Regular"
select select "2019"
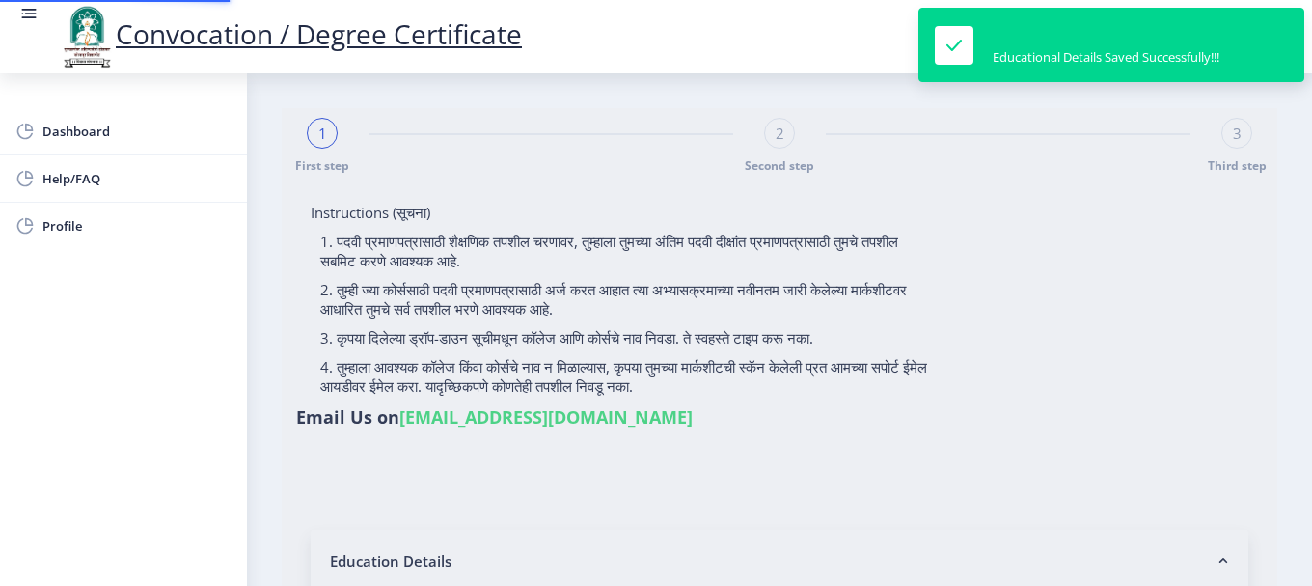
select select "May"
select select "Grade A"
type input "529267"
type input "SALUNKHE MANISHA VIJAYKUMAR"
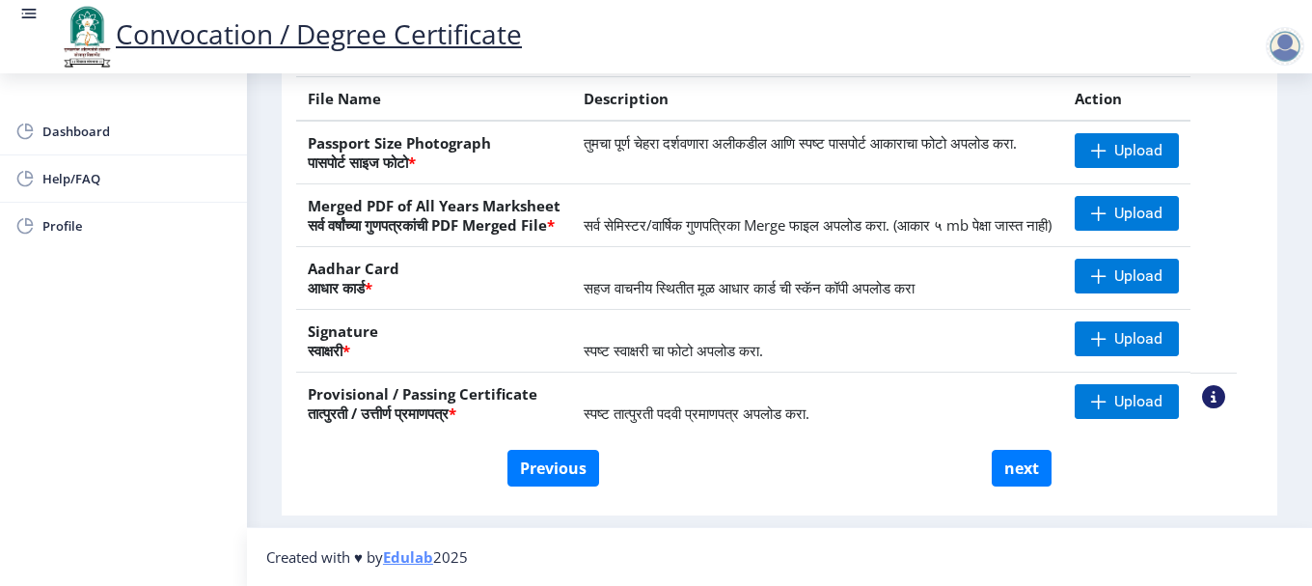
scroll to position [389, 0]
drag, startPoint x: 326, startPoint y: 394, endPoint x: 691, endPoint y: 455, distance: 370.0
click at [564, 403] on th "Provisional / Passing Certificate तात्पुरती / उत्तीर्ण प्रमाणपत्र *" at bounding box center [434, 404] width 276 height 63
click at [757, 471] on div "Previous next" at bounding box center [780, 468] width 938 height 37
drag, startPoint x: 299, startPoint y: 400, endPoint x: 549, endPoint y: 393, distance: 250.0
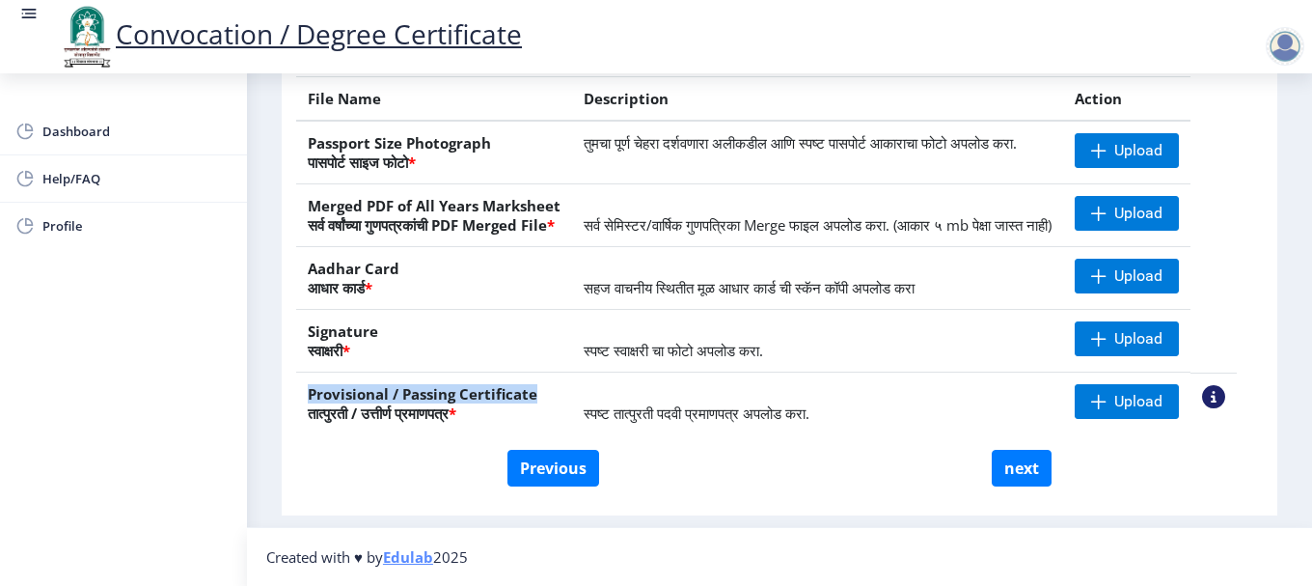
click at [549, 393] on th "Provisional / Passing Certificate तात्पुरती / उत्तीर्ण प्रमाणपत्र *" at bounding box center [434, 404] width 276 height 63
click at [740, 489] on div "Instructions (सूचना) 1. कृपया लक्षात घ्या की तुम्हाला मूळ दस्तऐवजांच्या स्कॅन क…" at bounding box center [779, 169] width 977 height 673
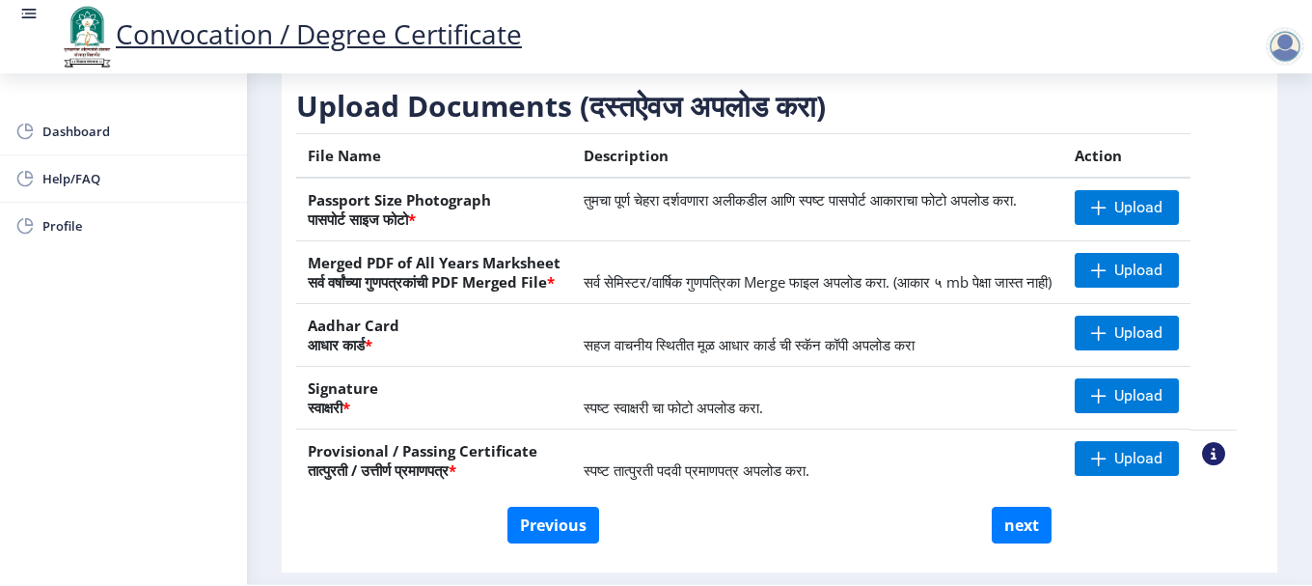
scroll to position [292, 0]
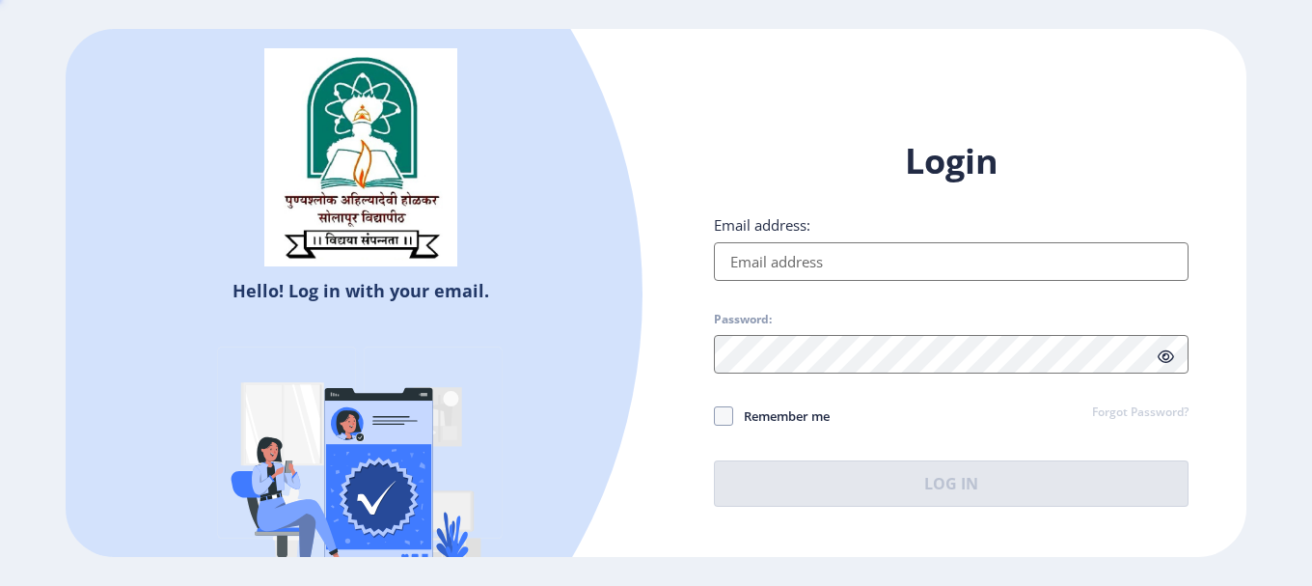
type input "[EMAIL_ADDRESS][DOMAIN_NAME]"
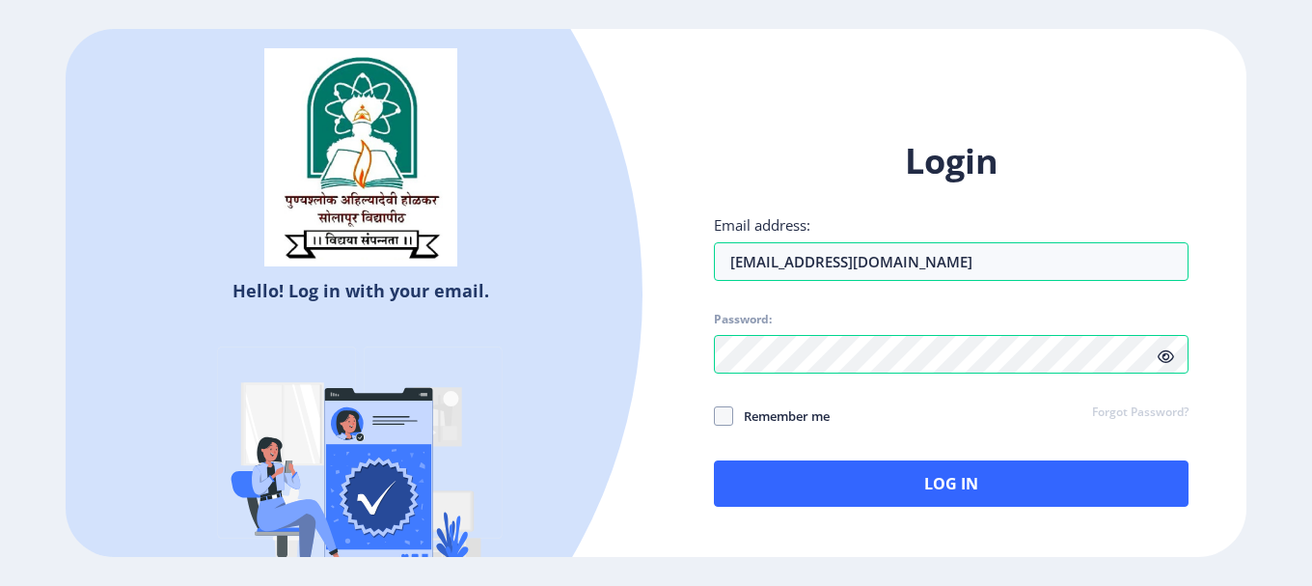
click at [733, 420] on span "Remember me" at bounding box center [781, 415] width 97 height 23
click at [715, 417] on input "Remember me" at bounding box center [714, 416] width 1 height 1
checkbox input "true"
